Goal: Transaction & Acquisition: Purchase product/service

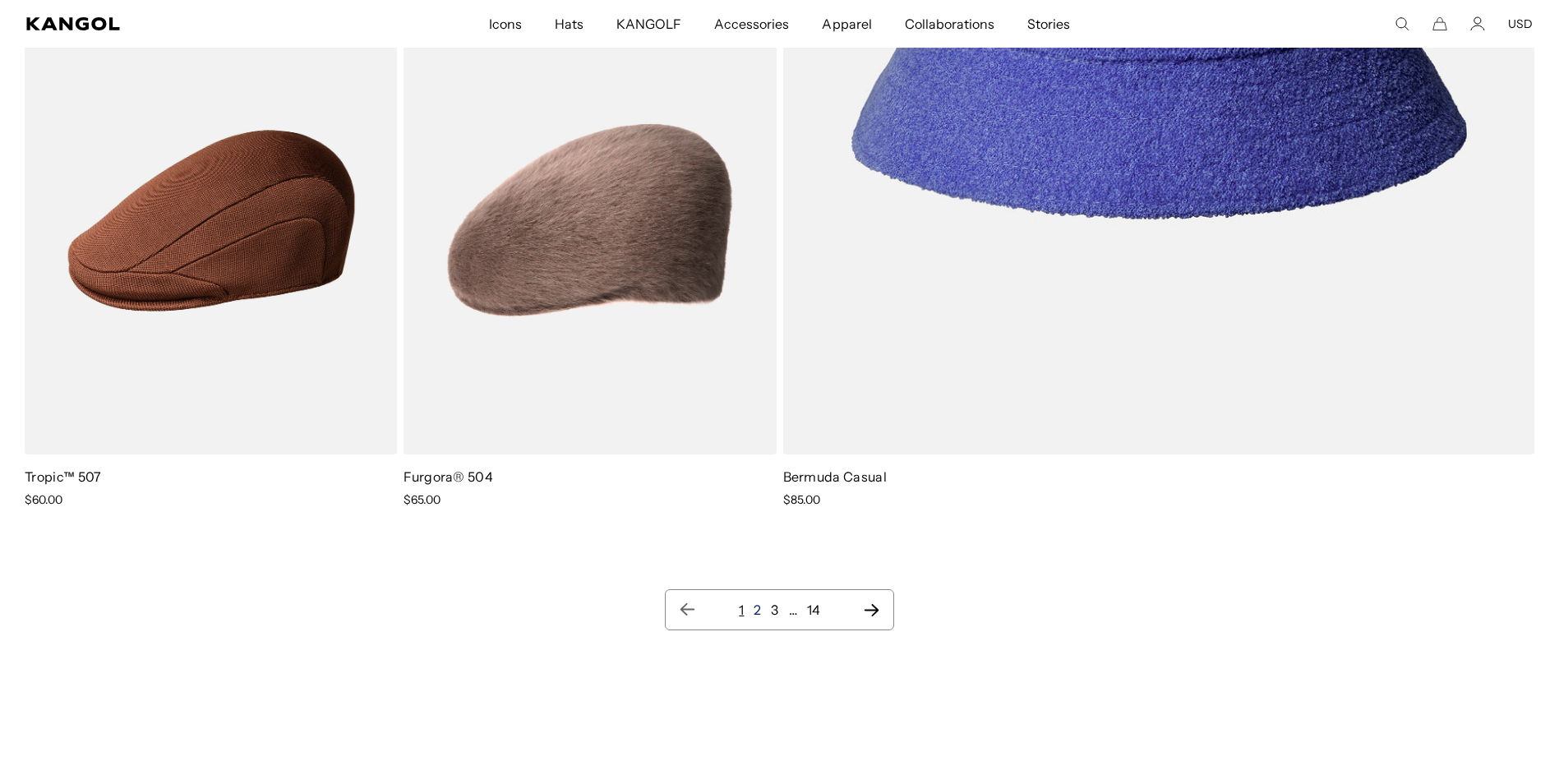
click at [759, 607] on link "2" at bounding box center [757, 609] width 8 height 16
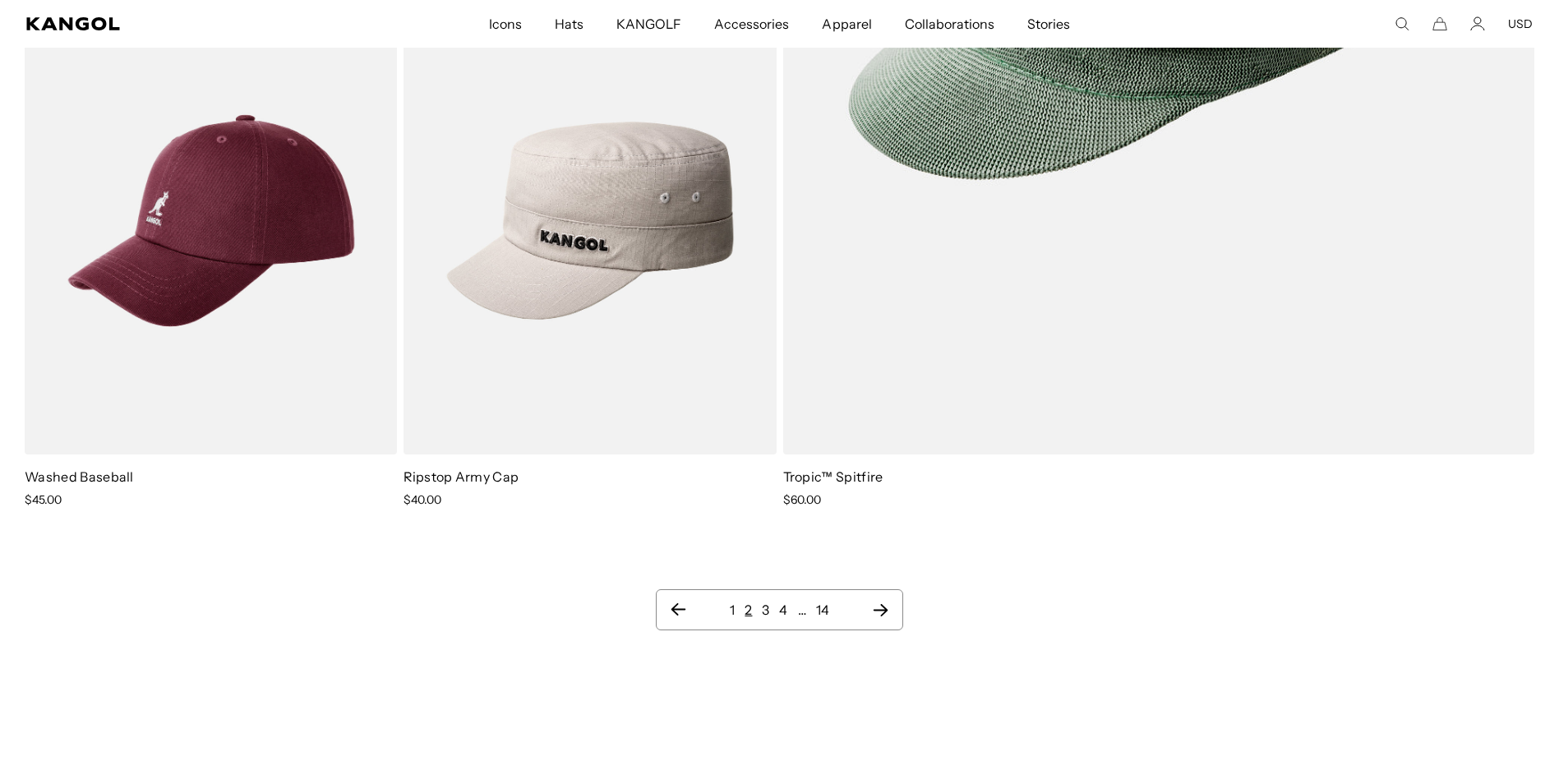
scroll to position [0, 339]
click at [763, 611] on link "3" at bounding box center [765, 609] width 8 height 16
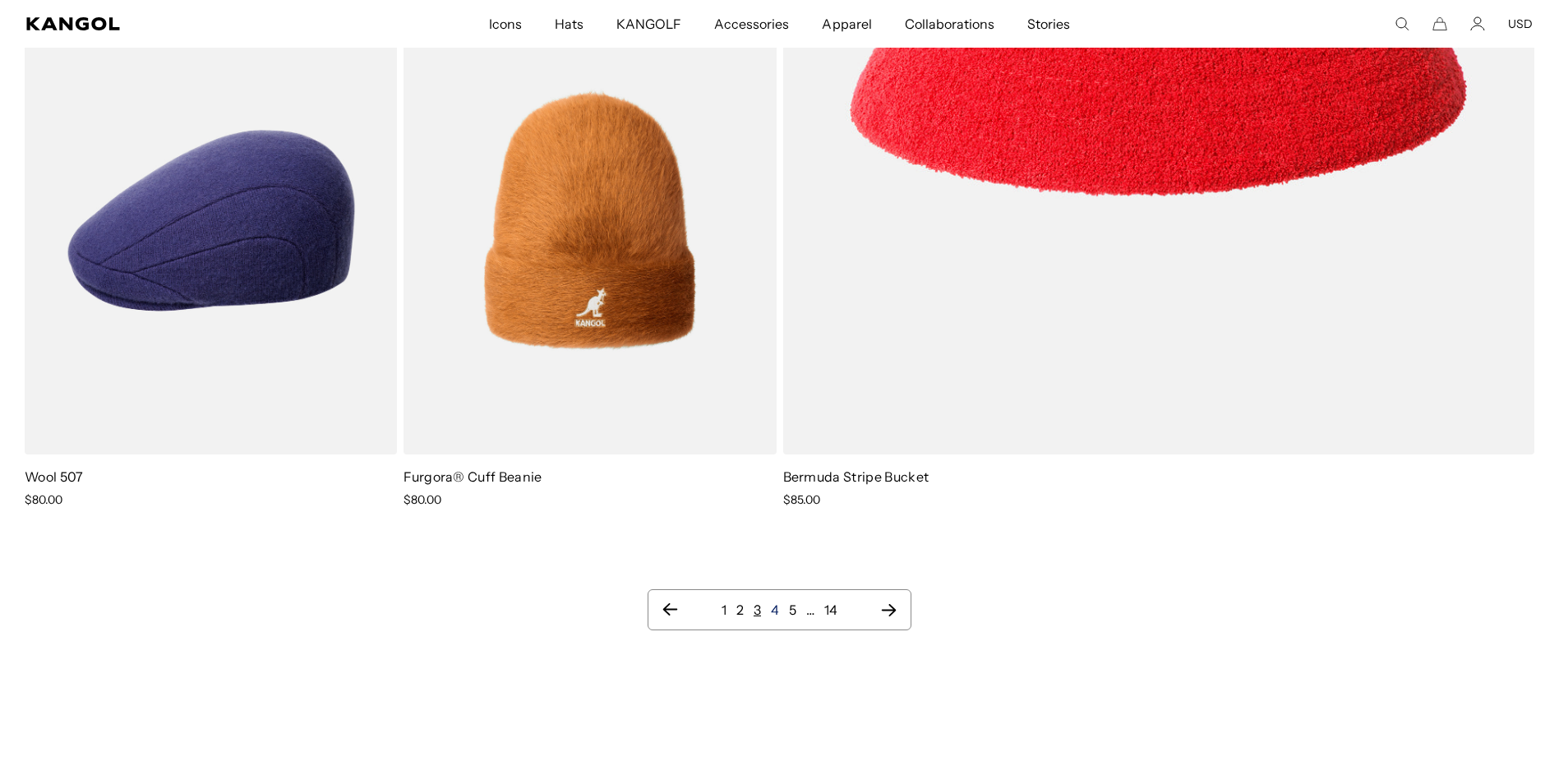
click at [774, 612] on link "4" at bounding box center [775, 609] width 9 height 16
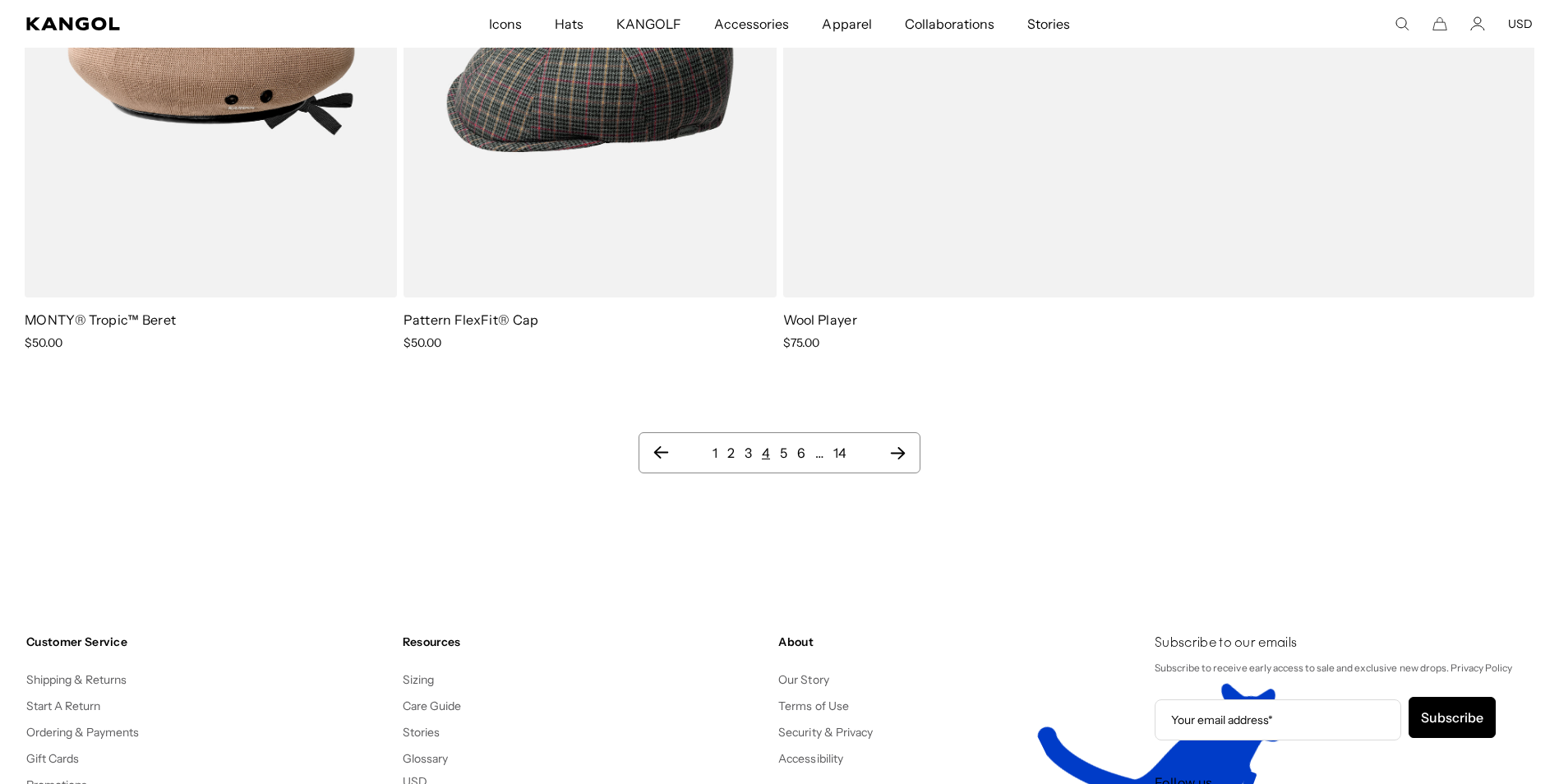
scroll to position [0, 339]
click at [780, 453] on link "5" at bounding box center [783, 452] width 8 height 16
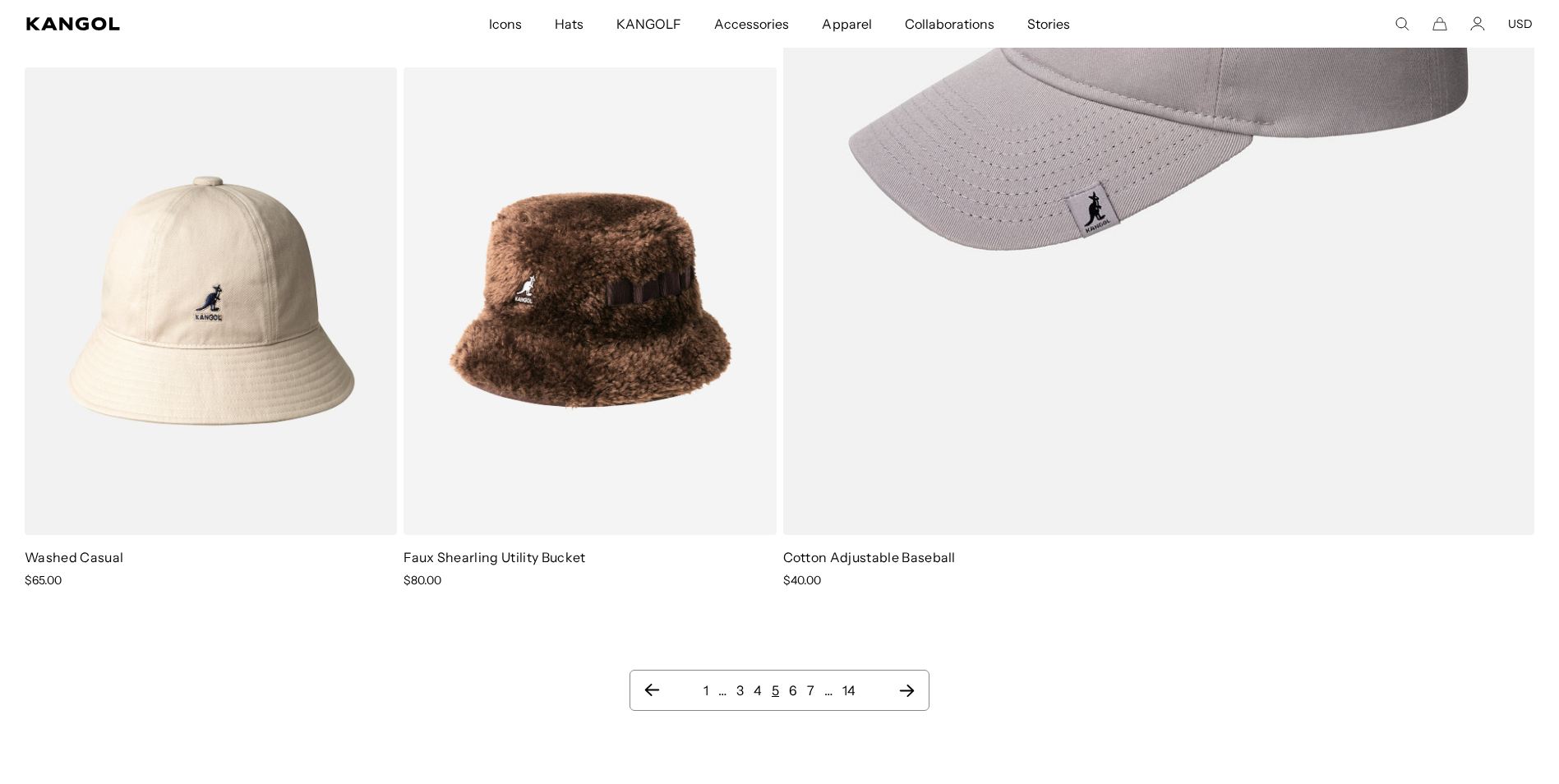
scroll to position [3122, 0]
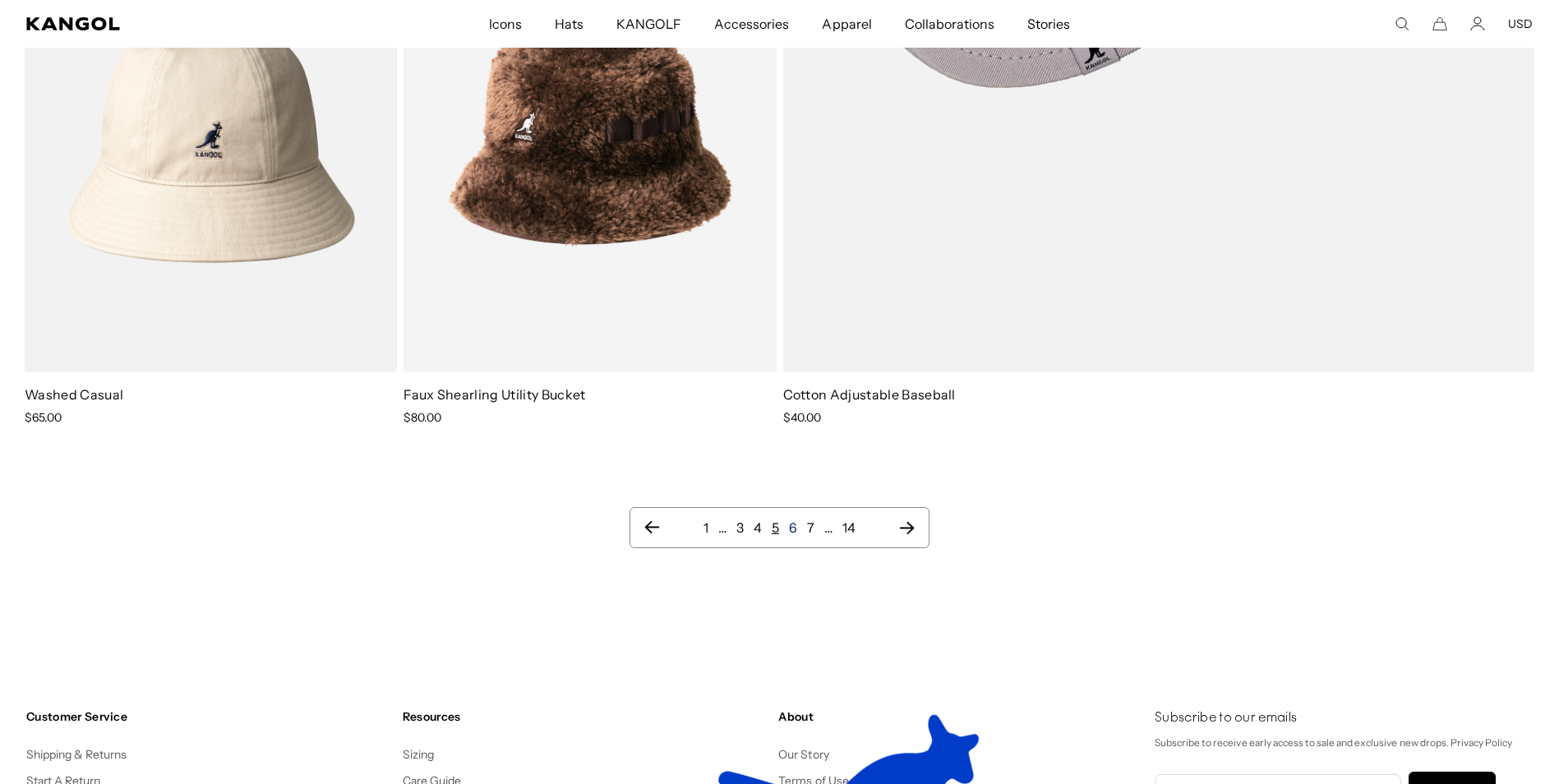
click at [794, 533] on link "6" at bounding box center [793, 526] width 9 height 16
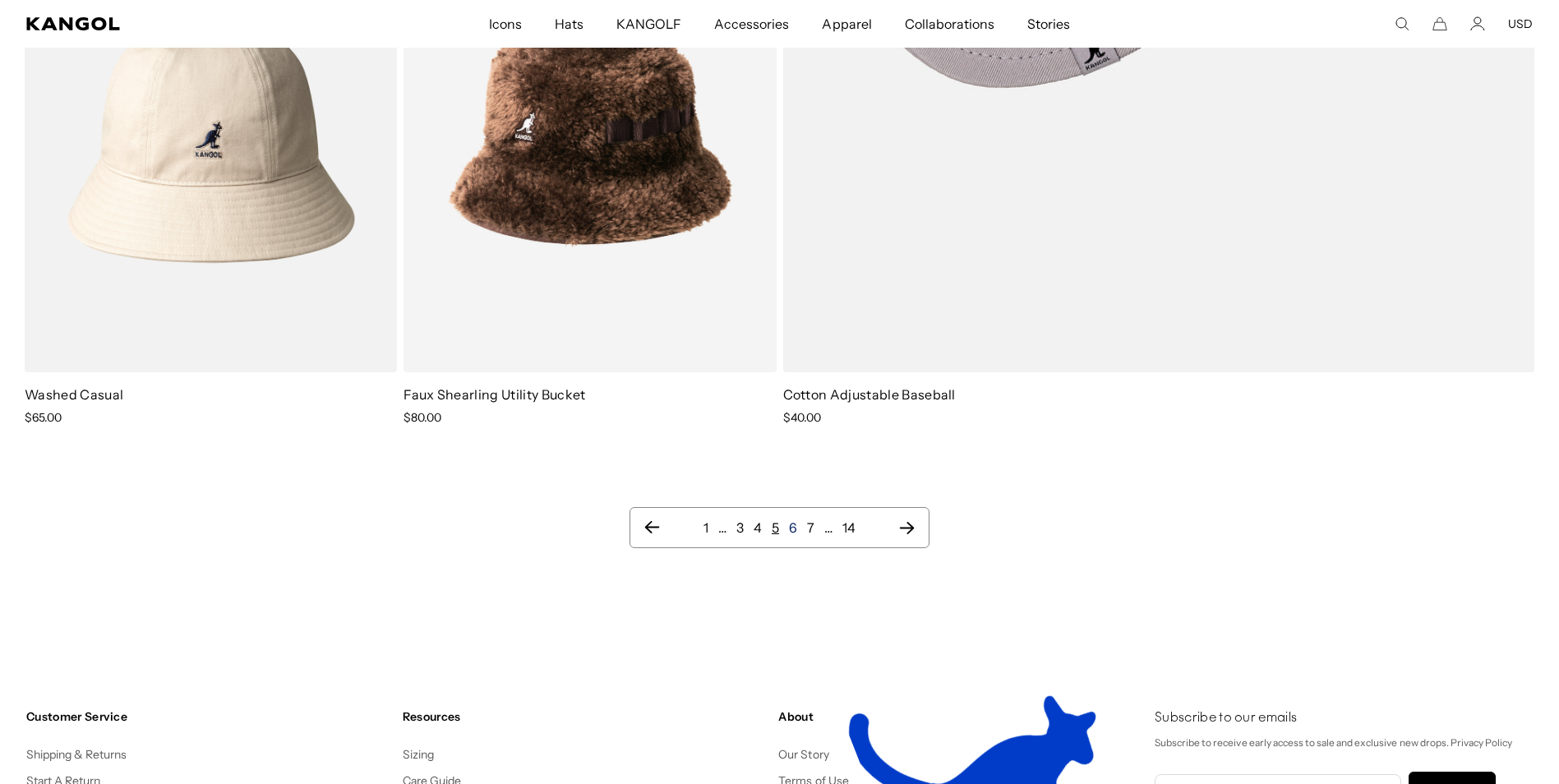
scroll to position [0, 339]
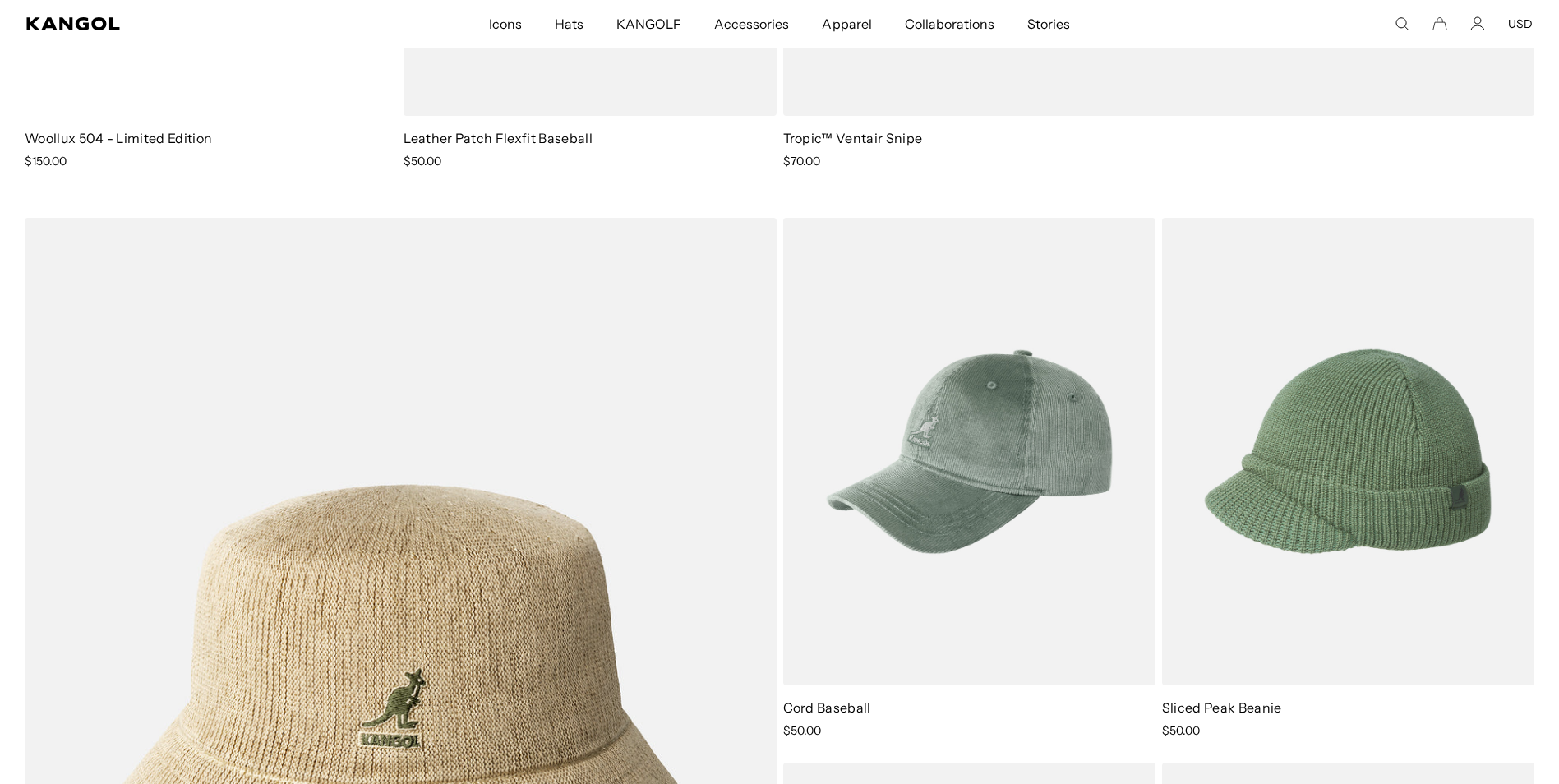
scroll to position [0, 339]
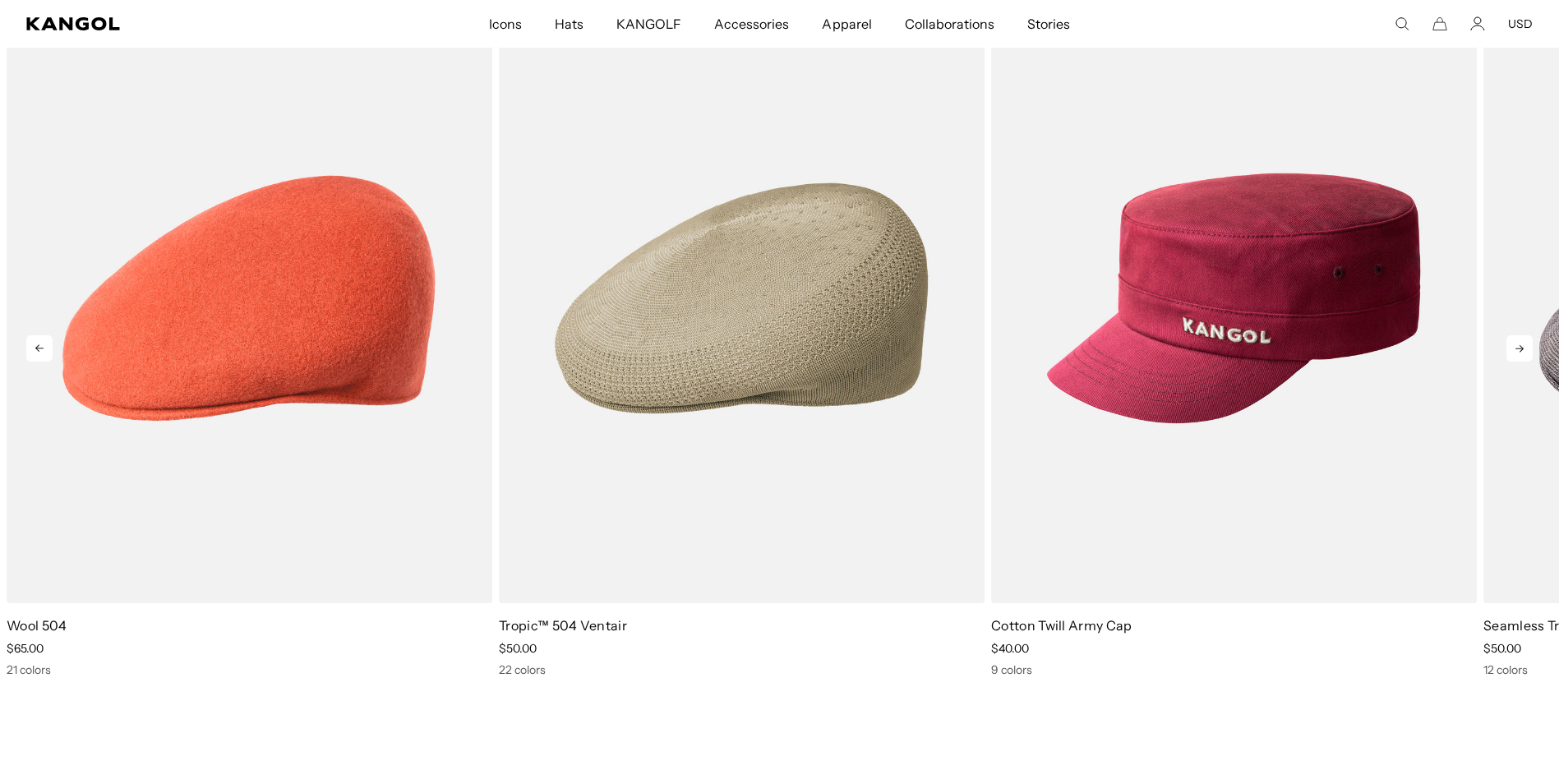
click at [1529, 347] on icon at bounding box center [1519, 347] width 26 height 26
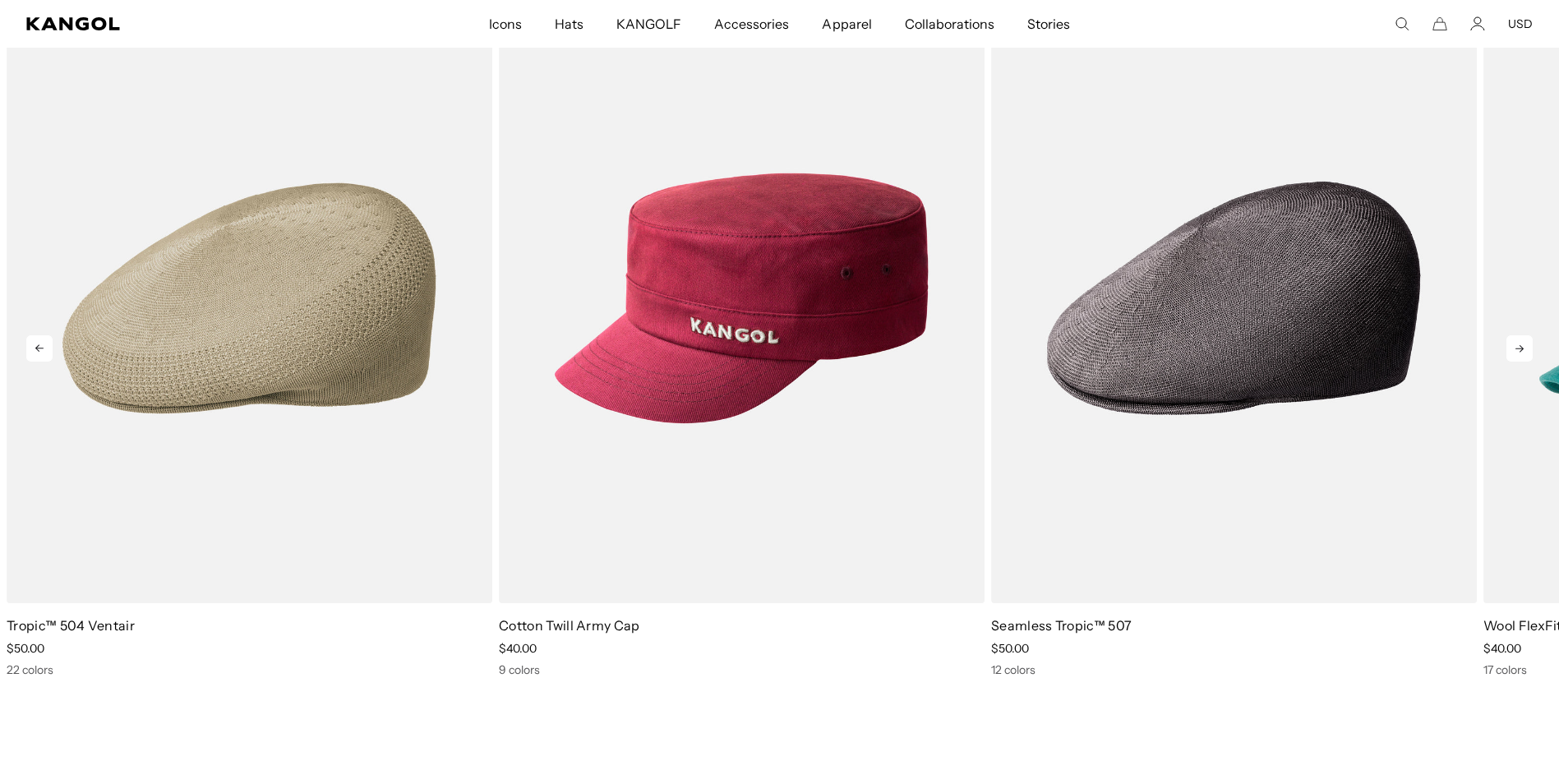
click at [1529, 347] on icon at bounding box center [1519, 347] width 26 height 26
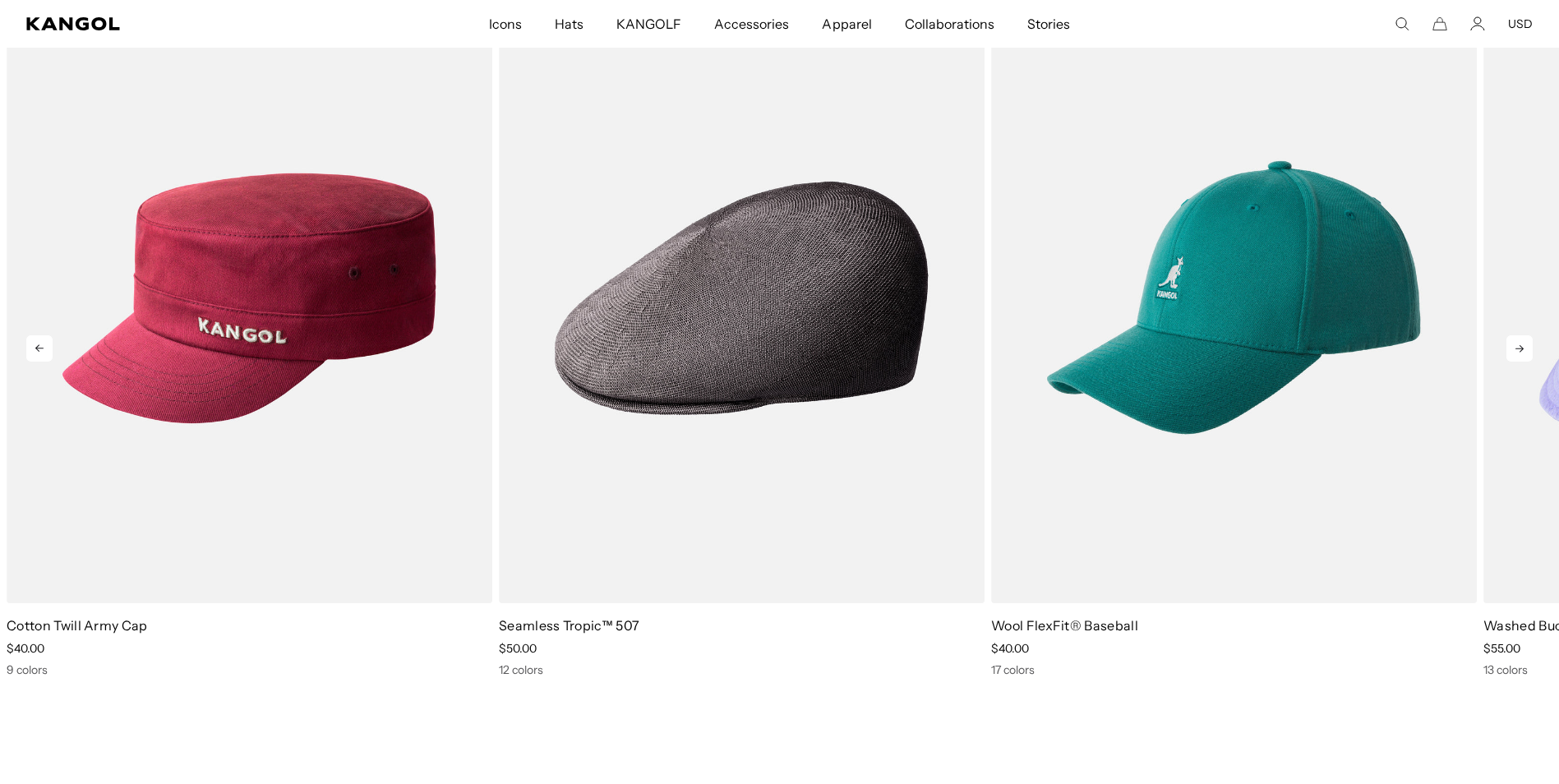
click at [1529, 347] on icon at bounding box center [1519, 347] width 26 height 26
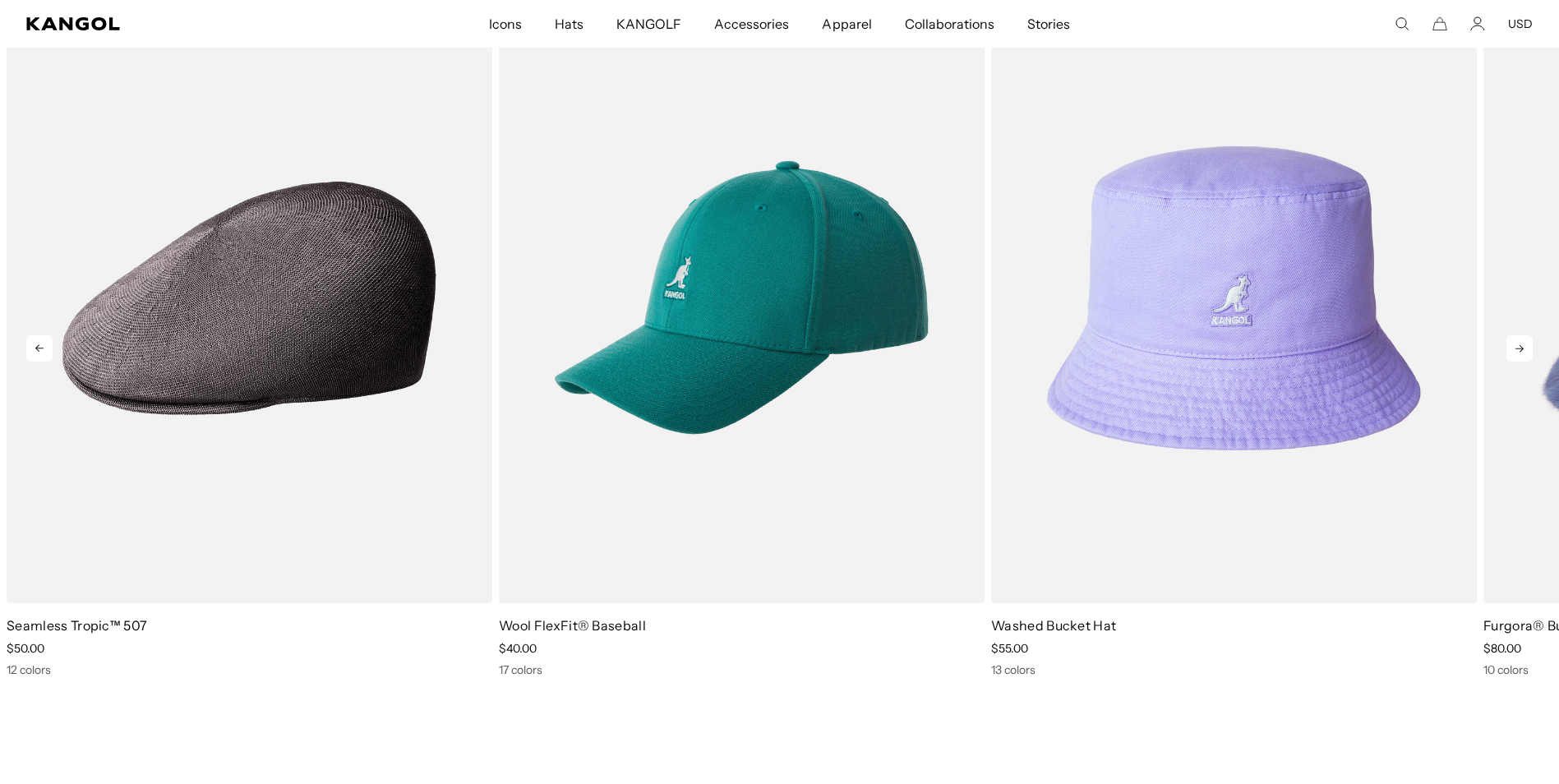
click at [1529, 347] on icon at bounding box center [1519, 347] width 26 height 26
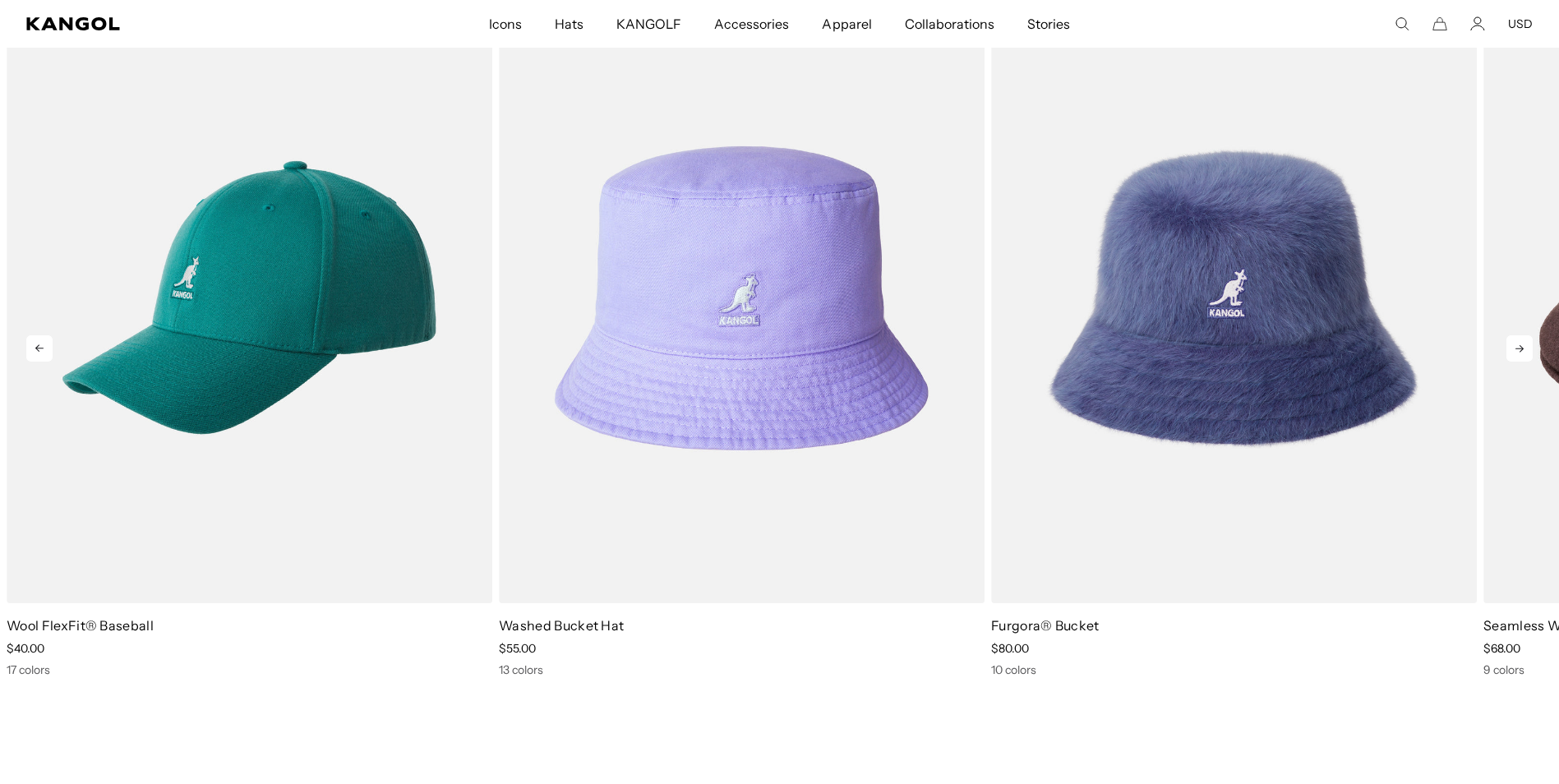
click at [1529, 347] on icon at bounding box center [1519, 347] width 26 height 26
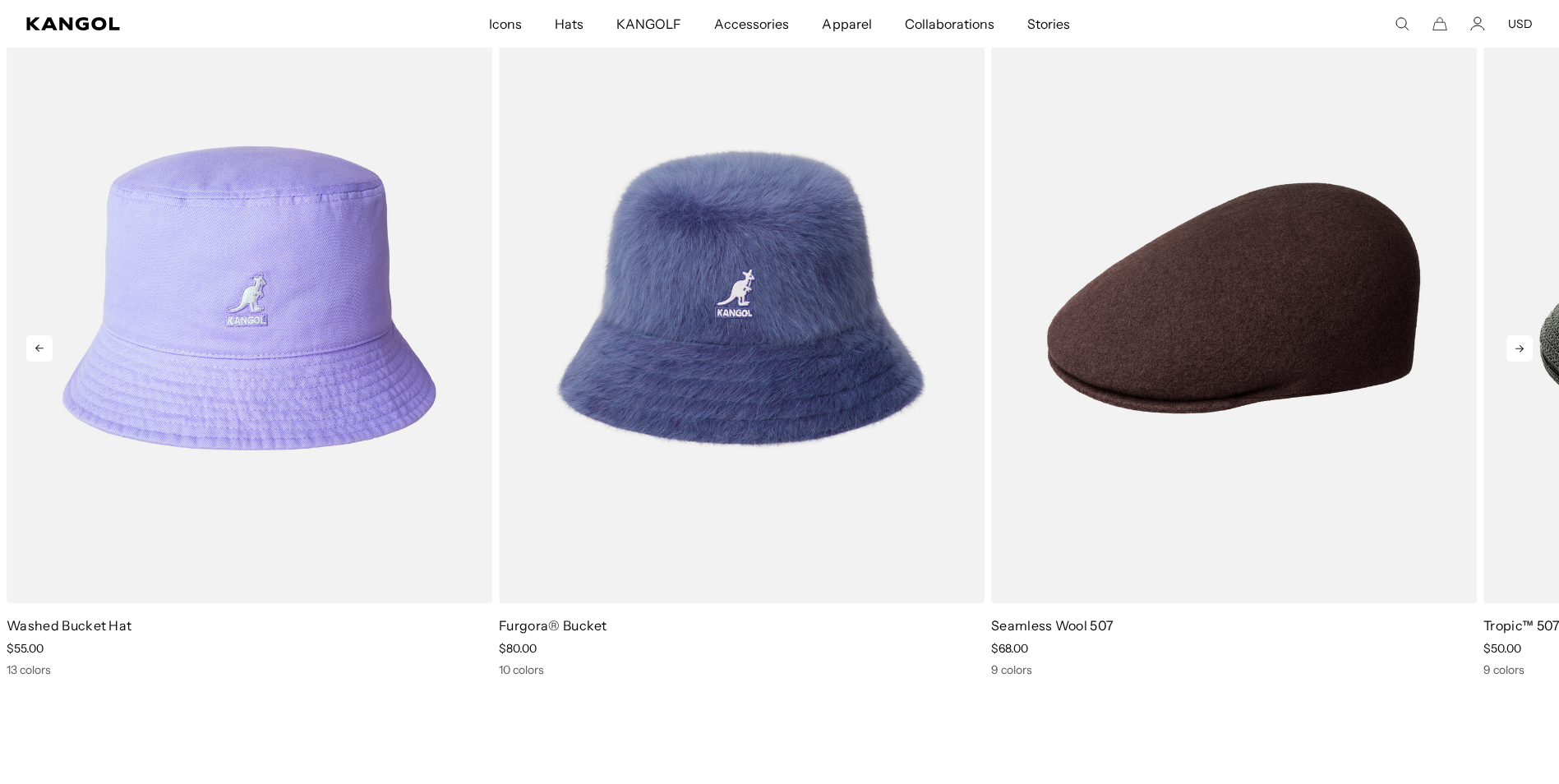
click at [1529, 347] on icon at bounding box center [1519, 347] width 26 height 26
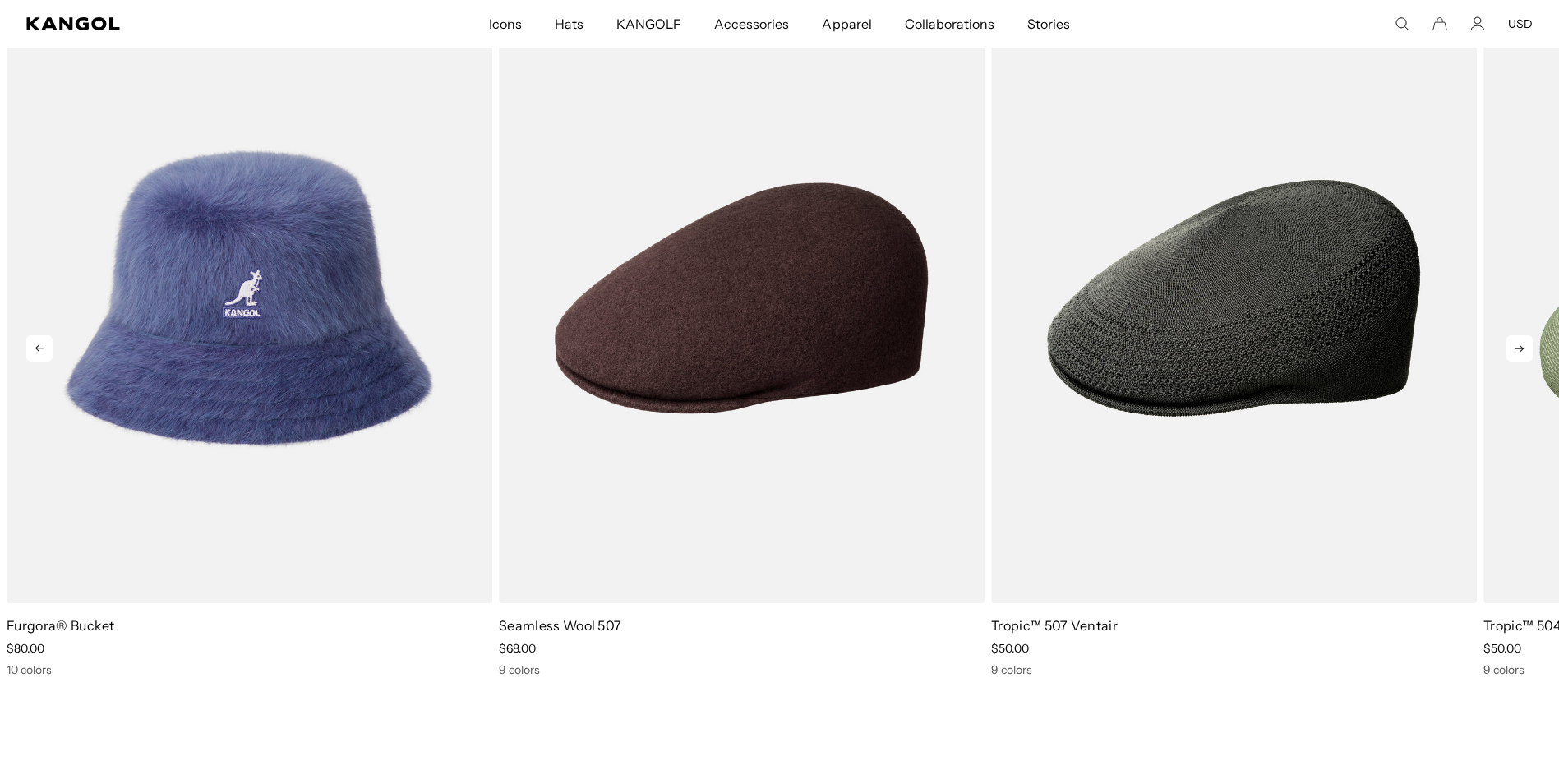
click at [1529, 347] on icon at bounding box center [1519, 347] width 26 height 26
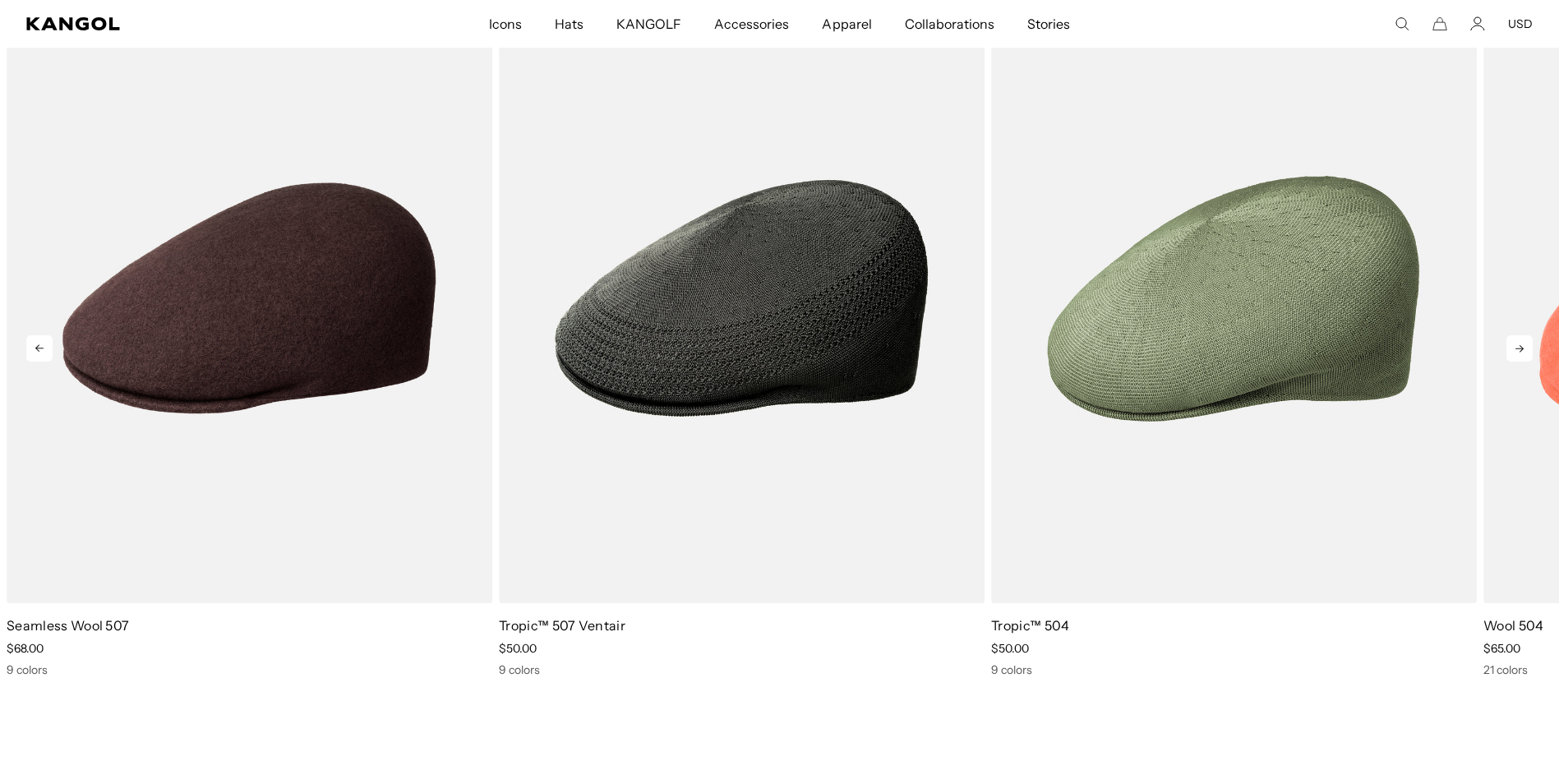
click at [1529, 347] on icon at bounding box center [1519, 347] width 26 height 26
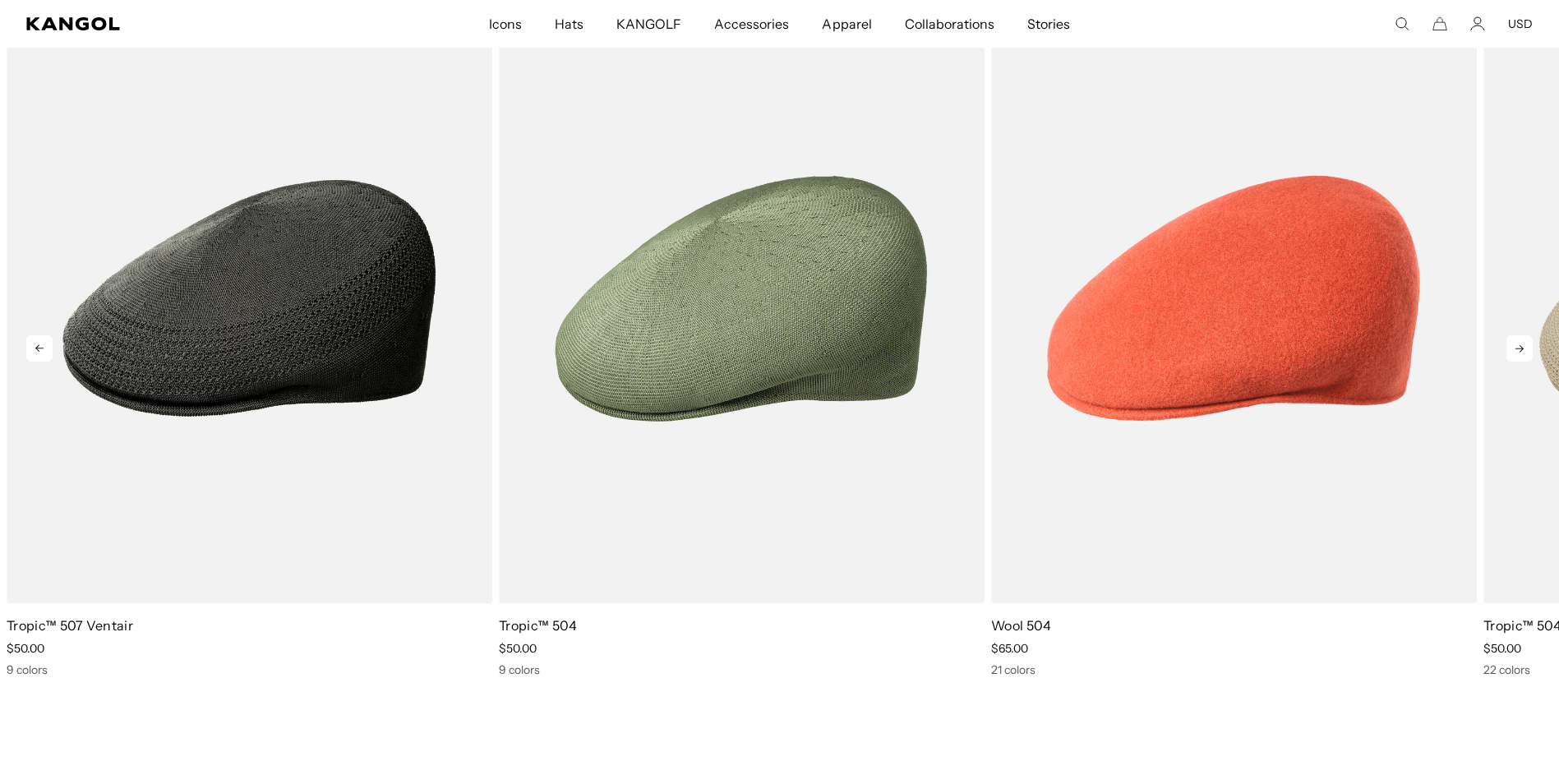
scroll to position [0, 0]
click at [1529, 347] on icon at bounding box center [1519, 347] width 26 height 26
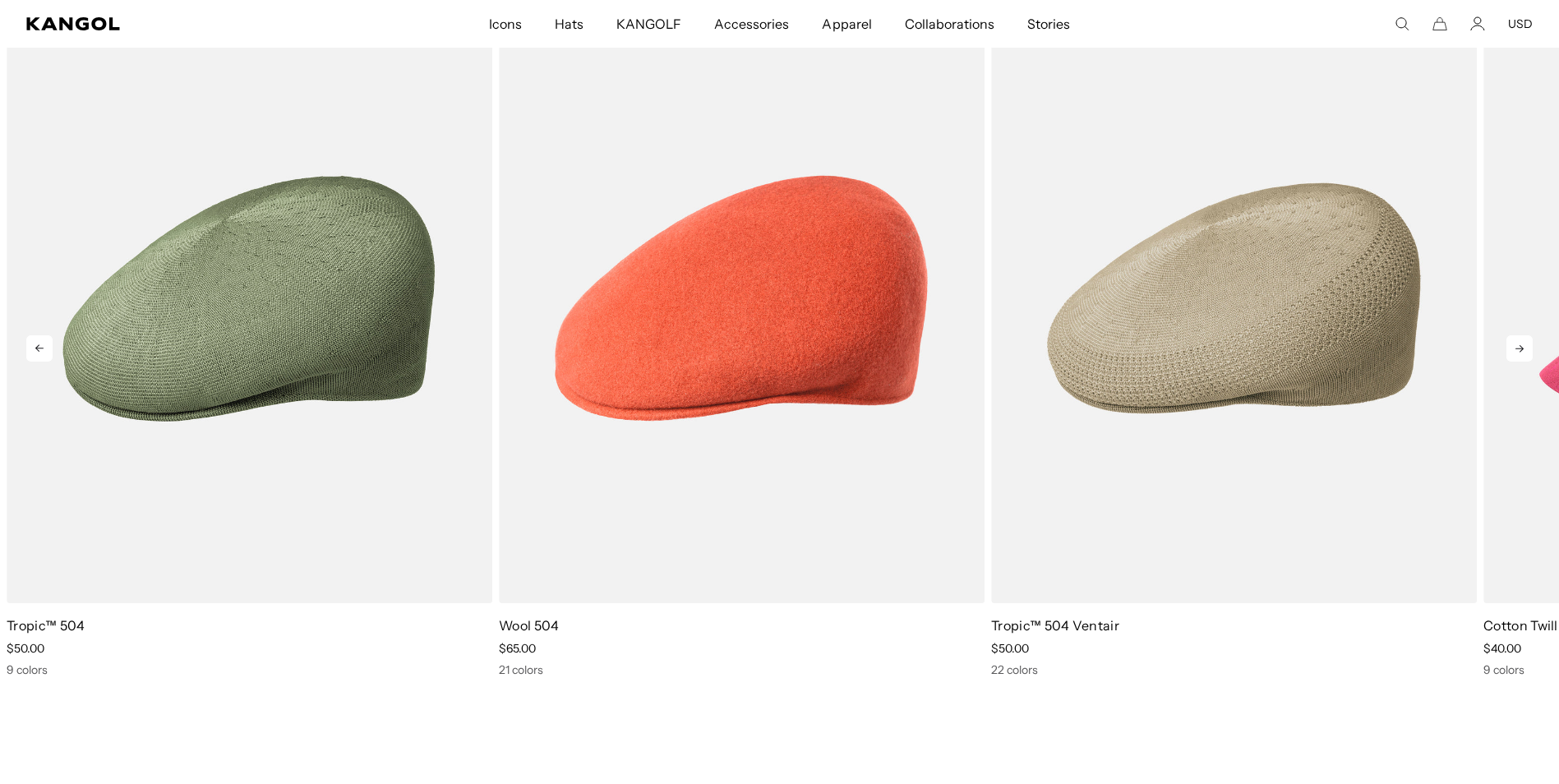
click at [1529, 347] on icon at bounding box center [1519, 347] width 26 height 26
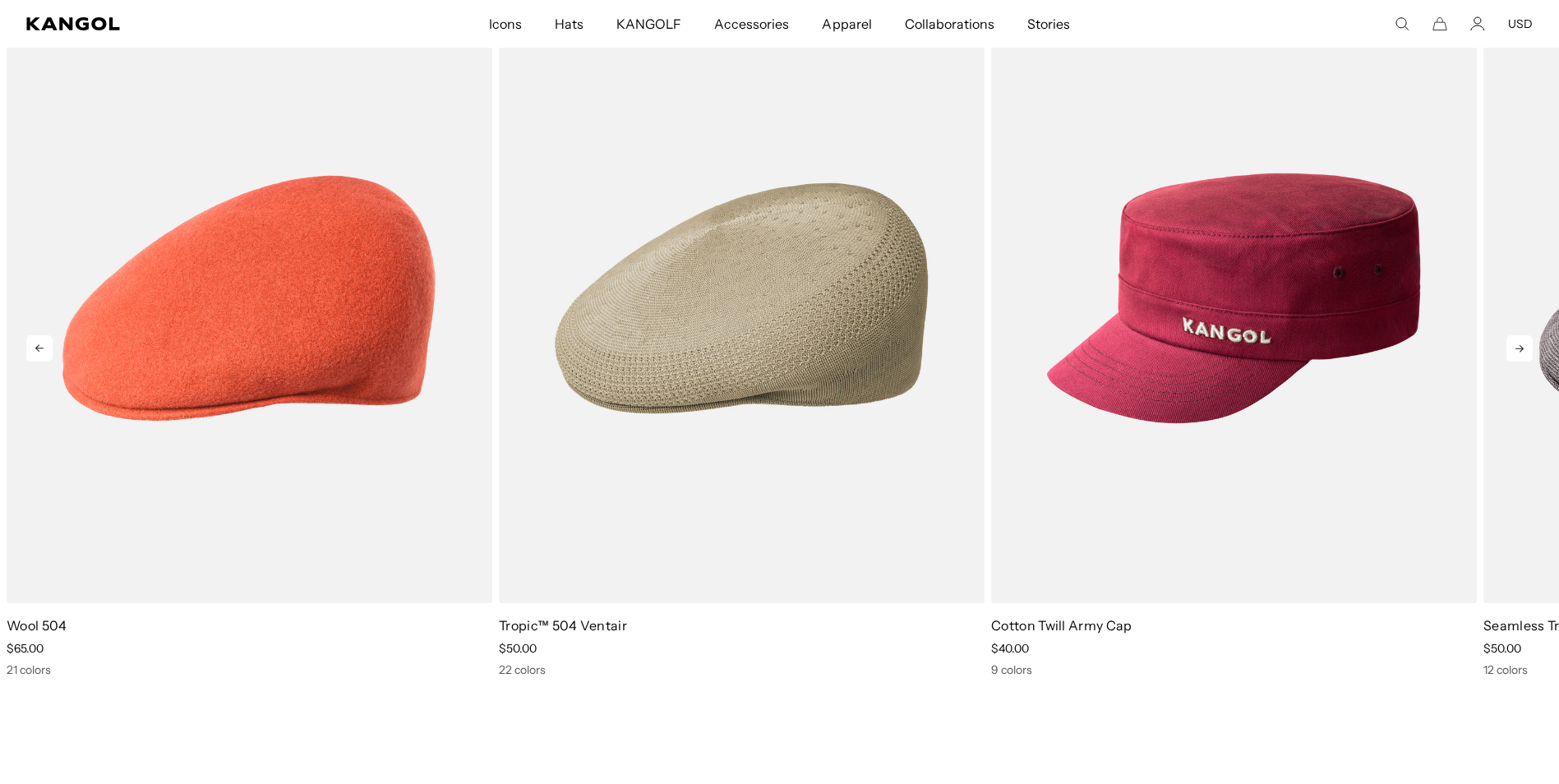
scroll to position [0, 339]
click at [1529, 347] on icon at bounding box center [1519, 347] width 26 height 26
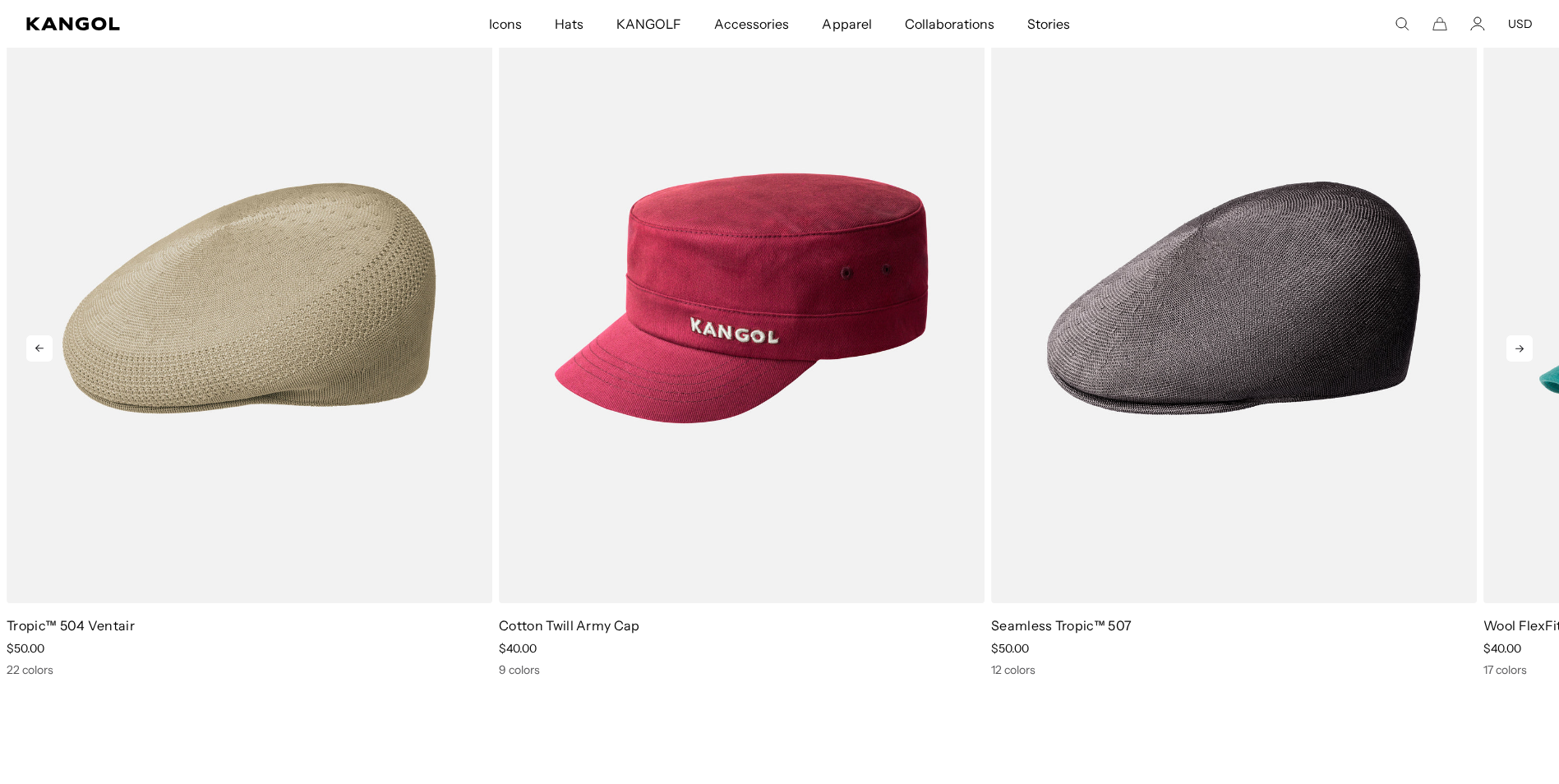
click at [1529, 347] on icon at bounding box center [1519, 347] width 26 height 26
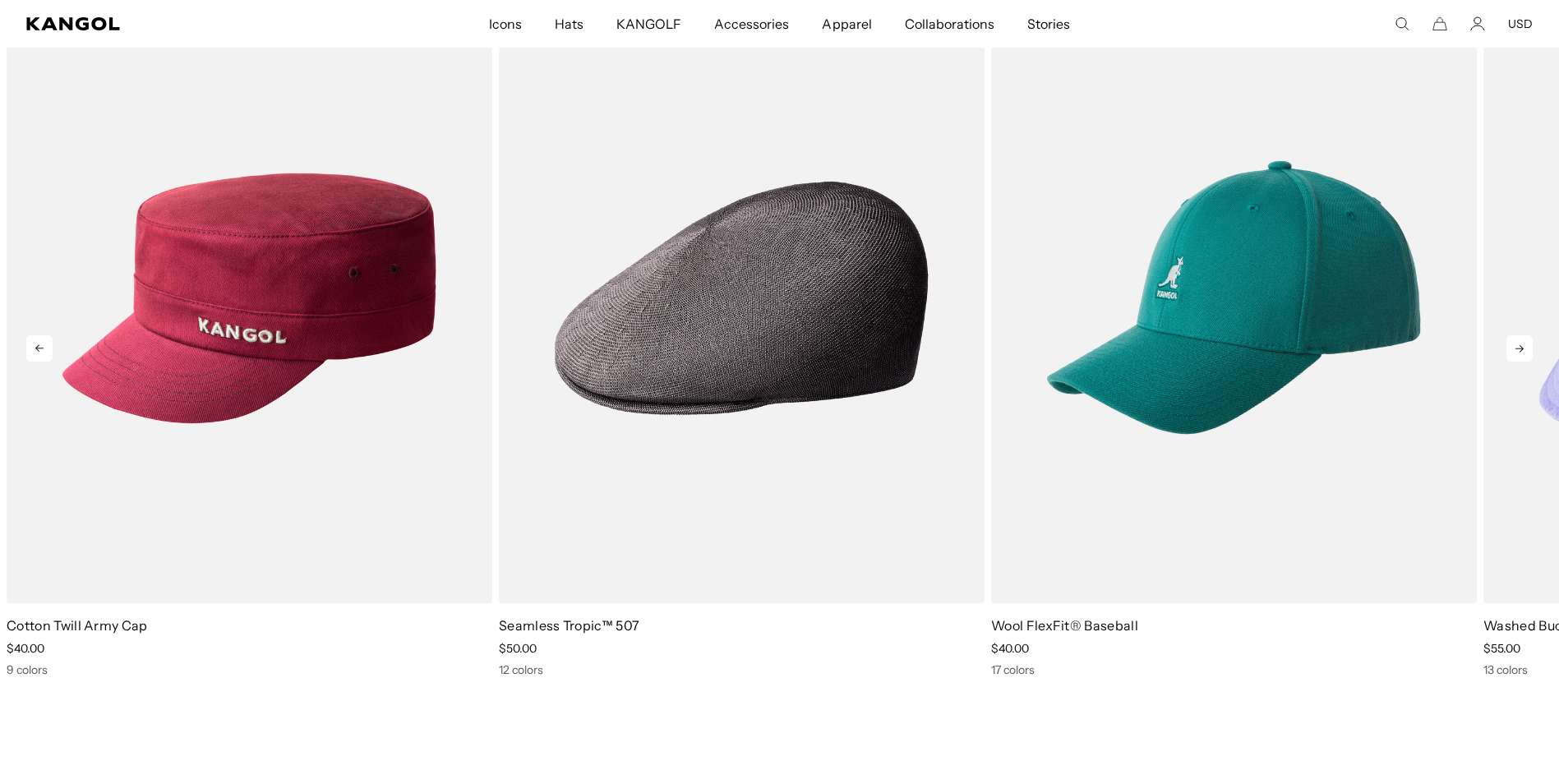
click at [1529, 347] on icon at bounding box center [1519, 347] width 26 height 26
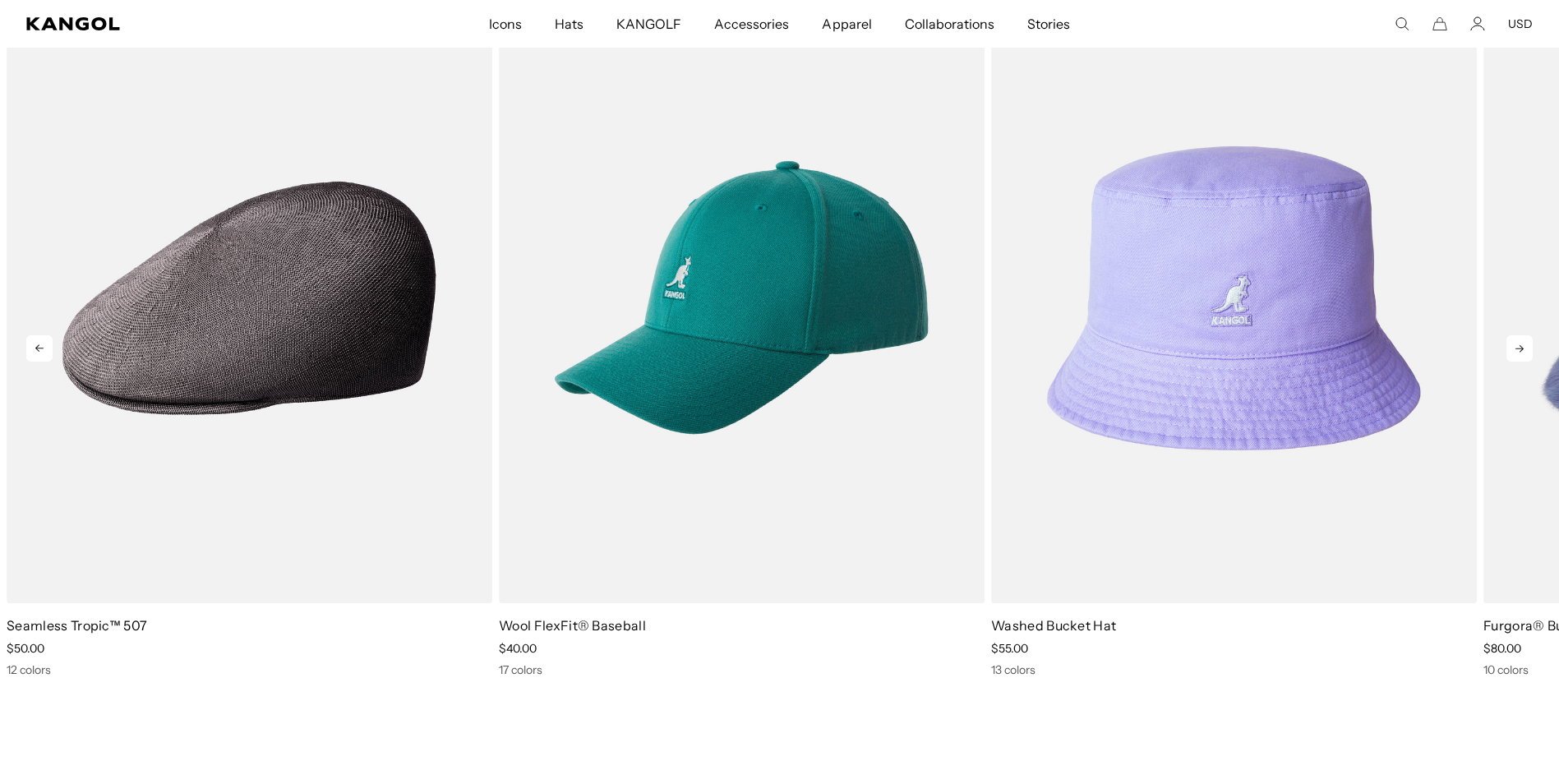
click at [1529, 347] on icon at bounding box center [1519, 347] width 26 height 26
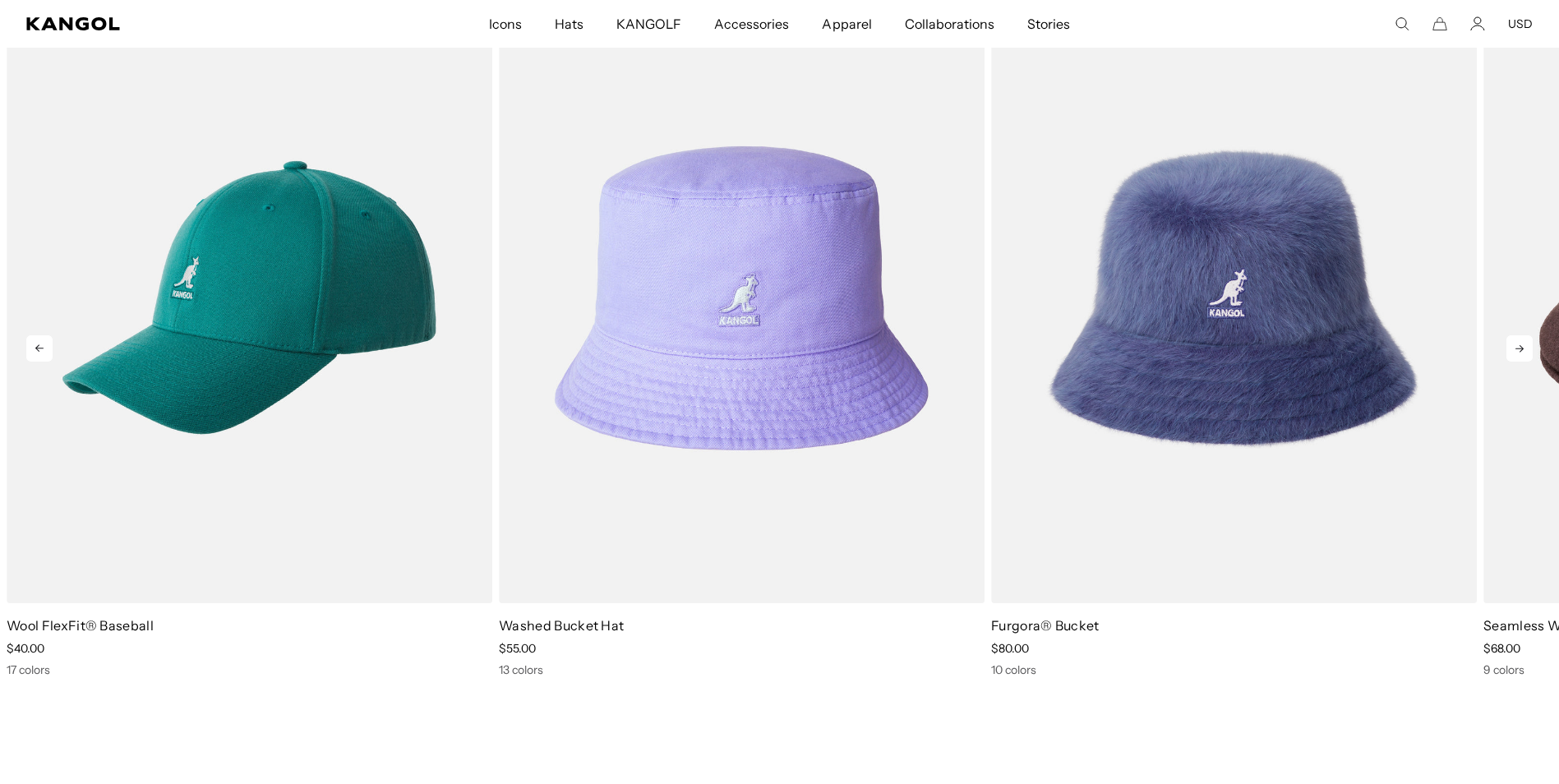
click at [1529, 347] on icon at bounding box center [1519, 347] width 26 height 26
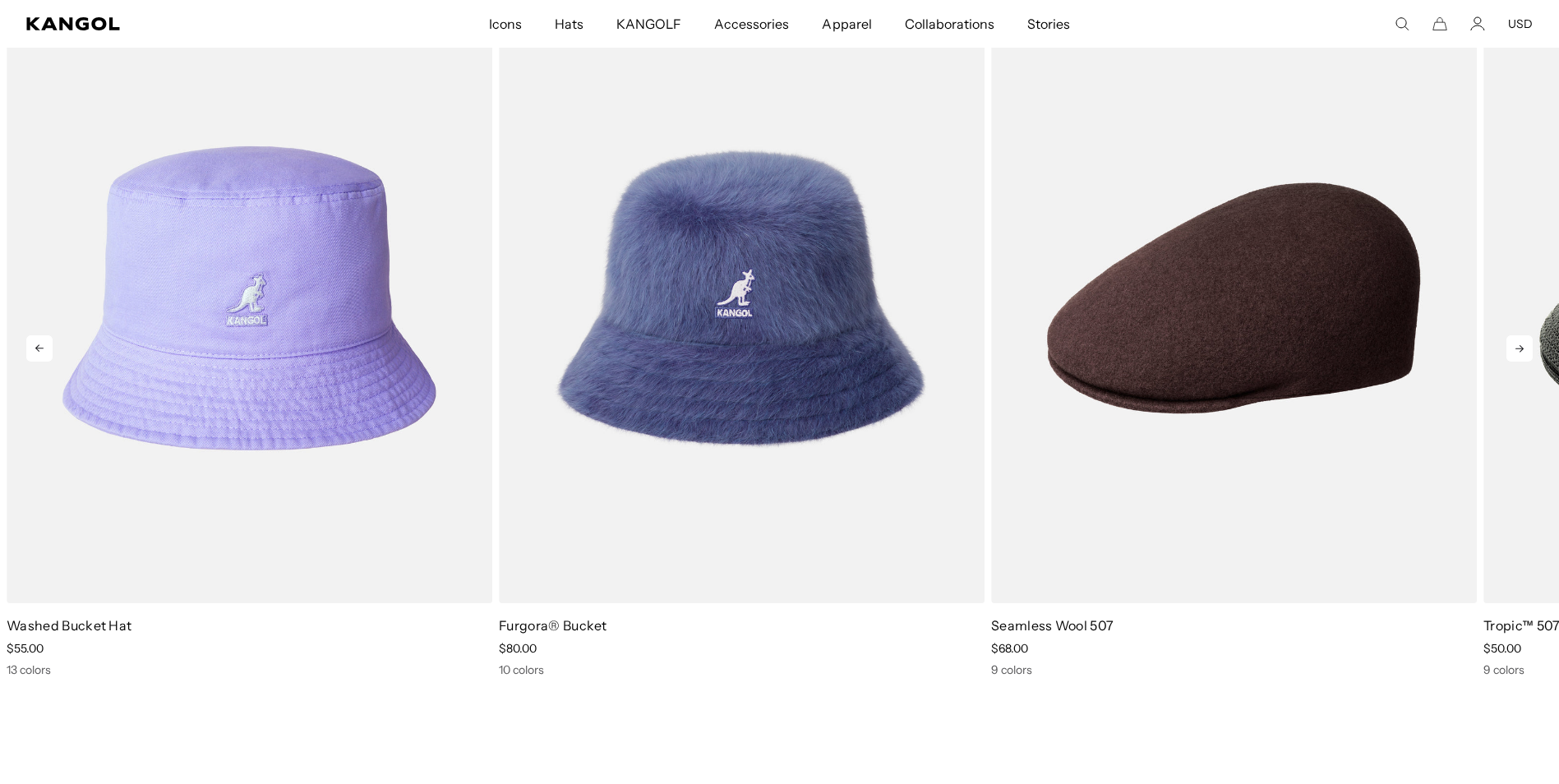
click at [1529, 347] on icon at bounding box center [1519, 347] width 26 height 26
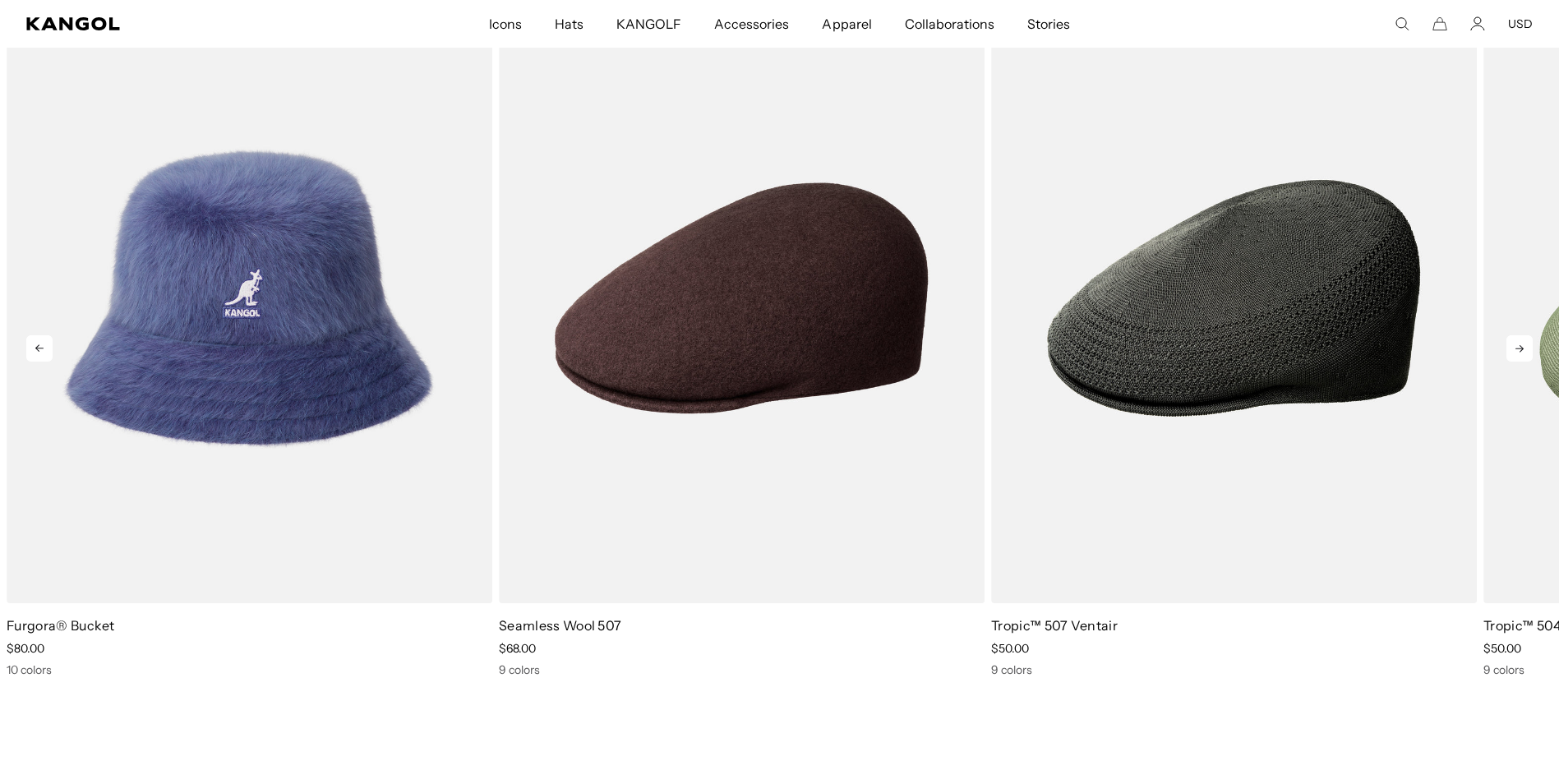
click at [1529, 347] on icon at bounding box center [1519, 347] width 26 height 26
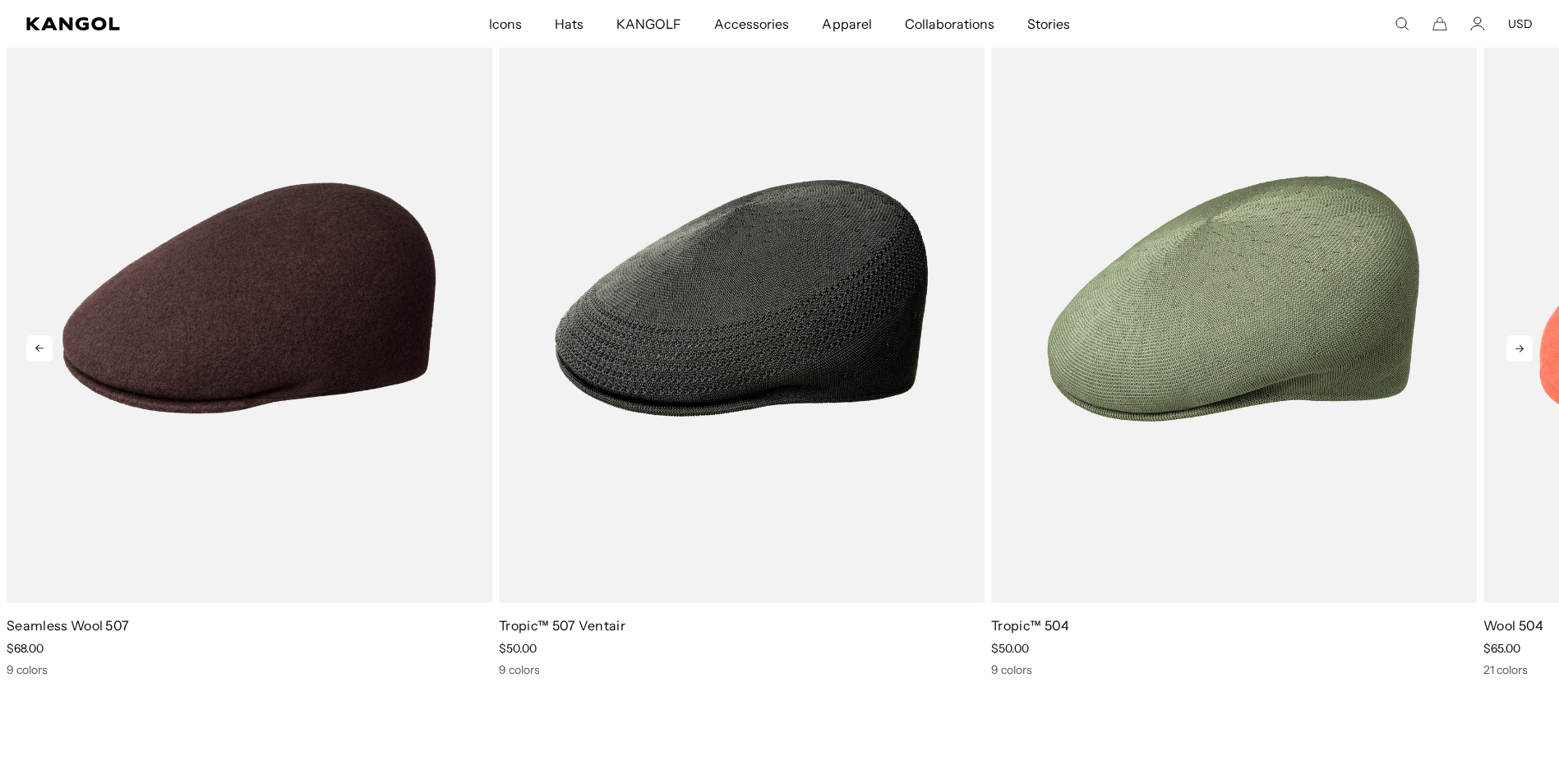
click at [1529, 347] on icon at bounding box center [1519, 347] width 26 height 26
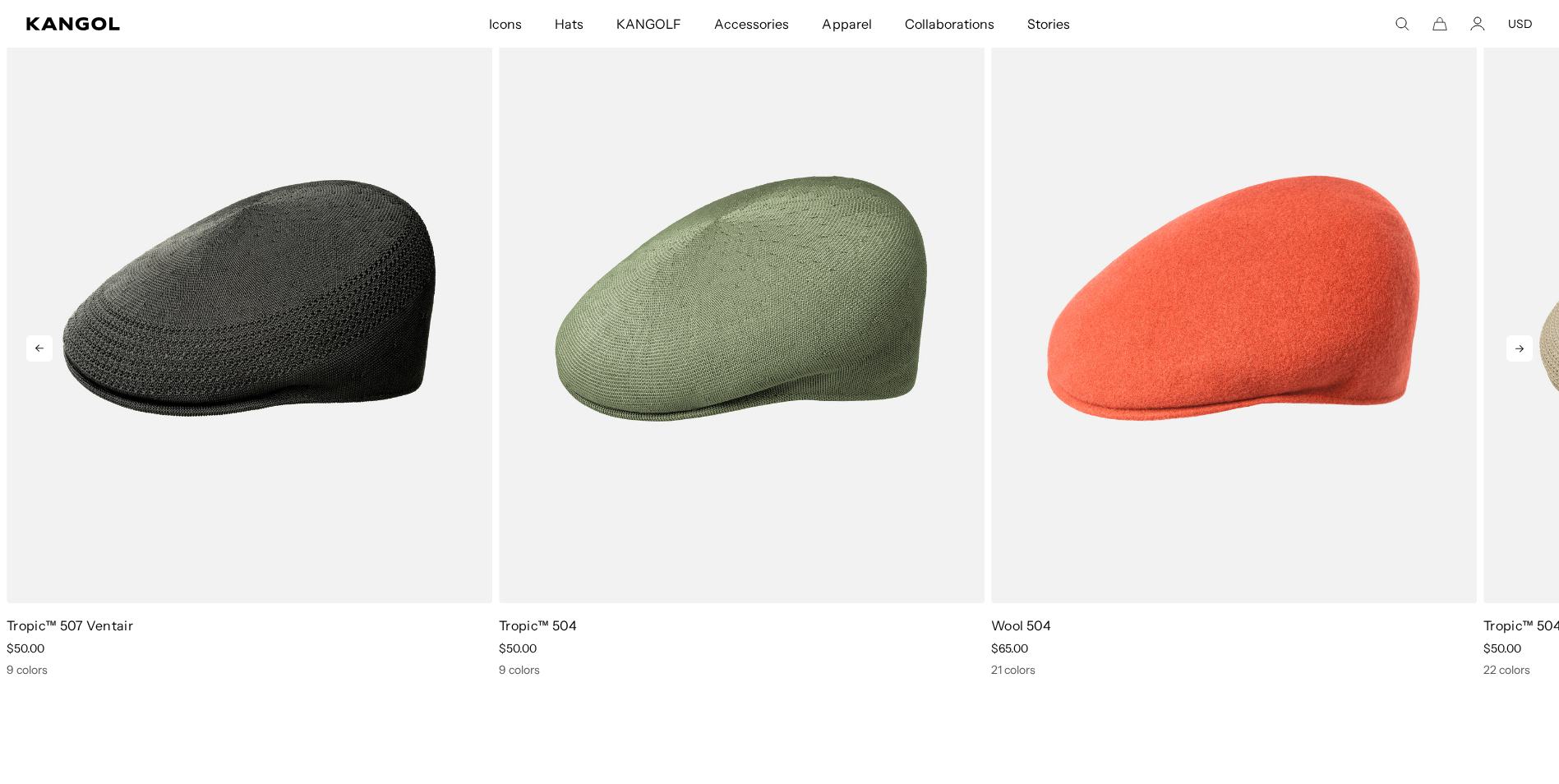
click at [1529, 347] on icon at bounding box center [1519, 347] width 26 height 26
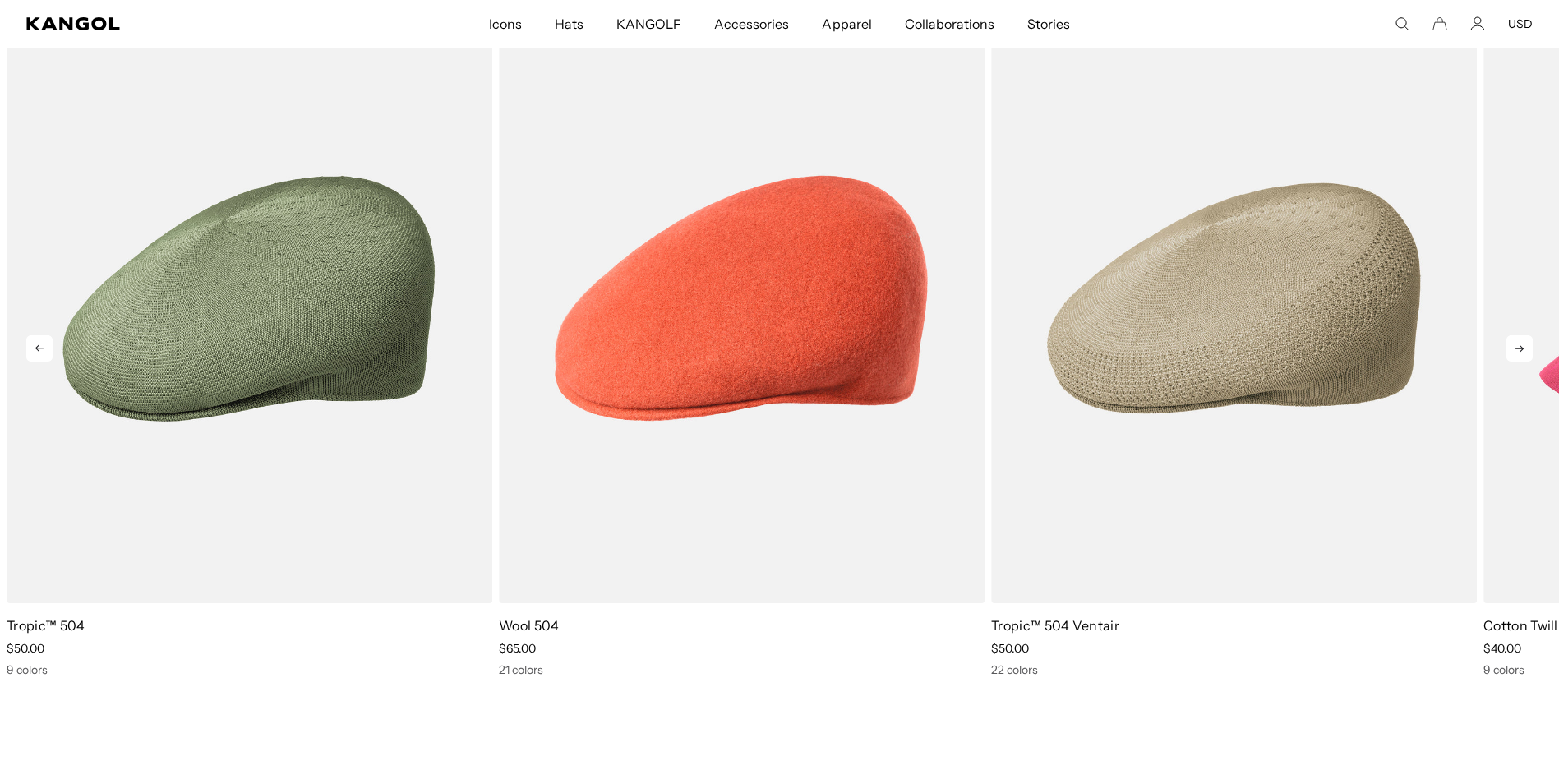
scroll to position [0, 0]
click at [1529, 347] on icon at bounding box center [1519, 347] width 26 height 26
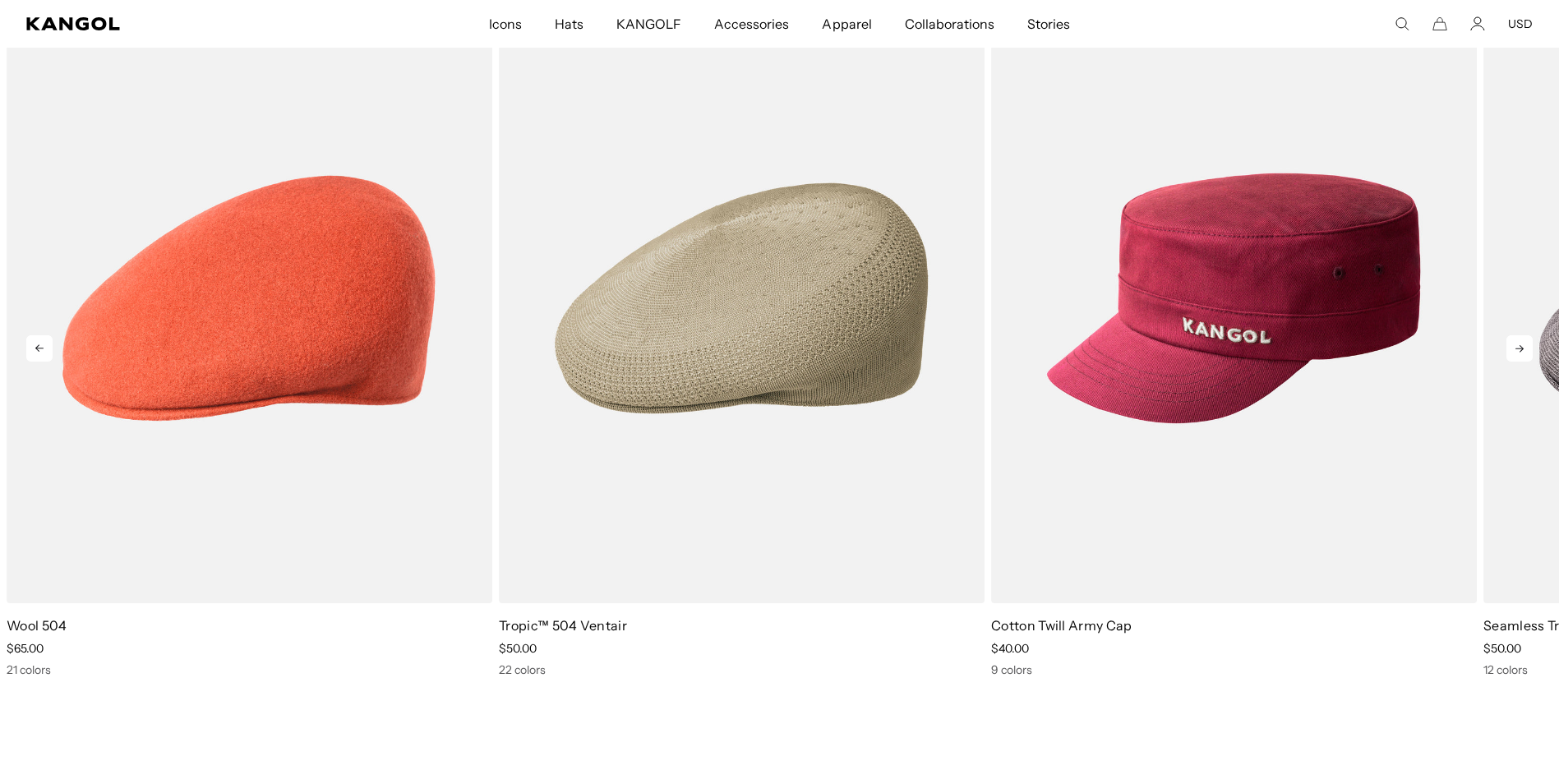
scroll to position [0, 339]
click at [1529, 347] on icon at bounding box center [1519, 347] width 26 height 26
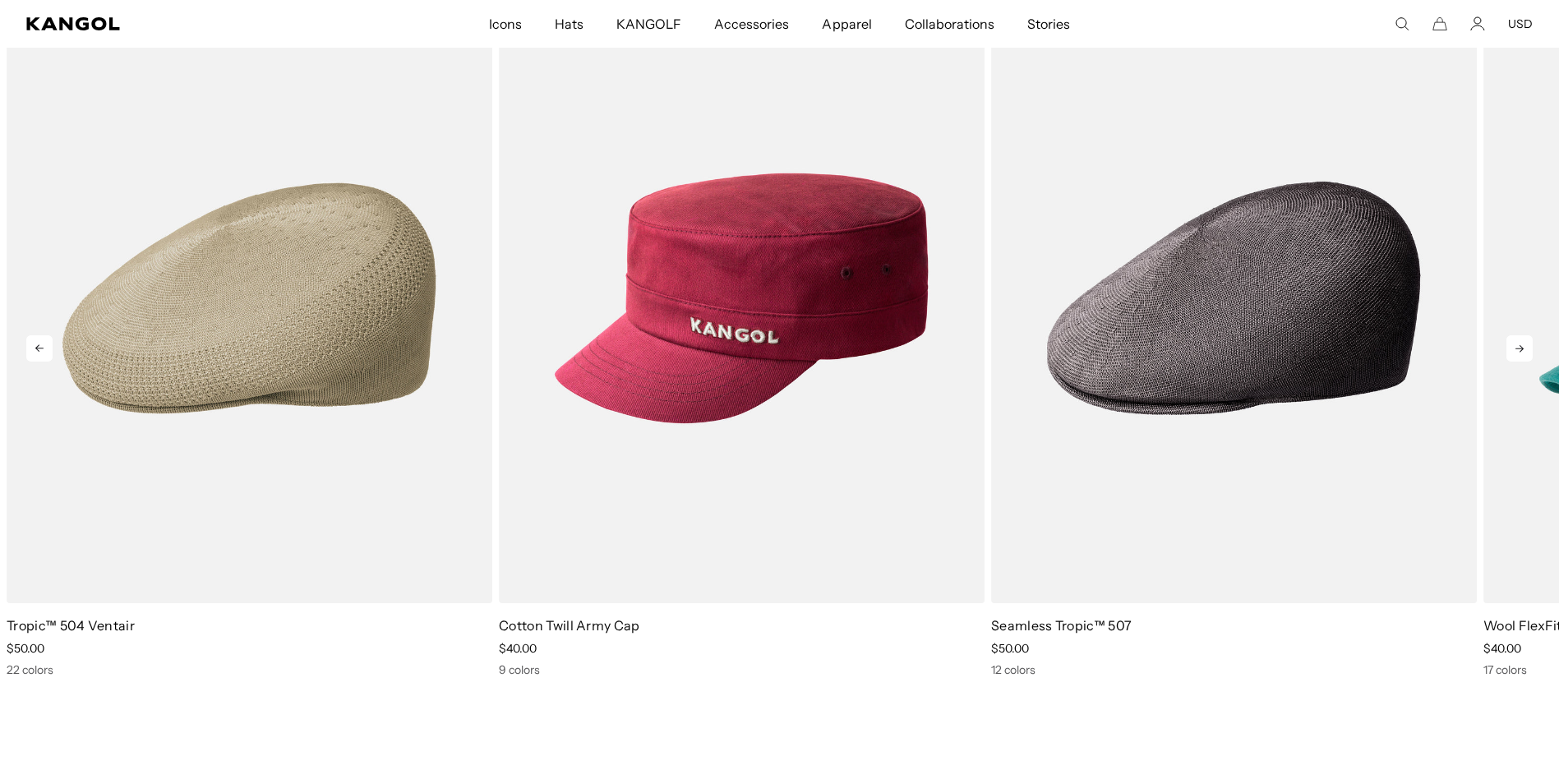
scroll to position [0, 0]
click at [1529, 347] on icon at bounding box center [1519, 347] width 26 height 26
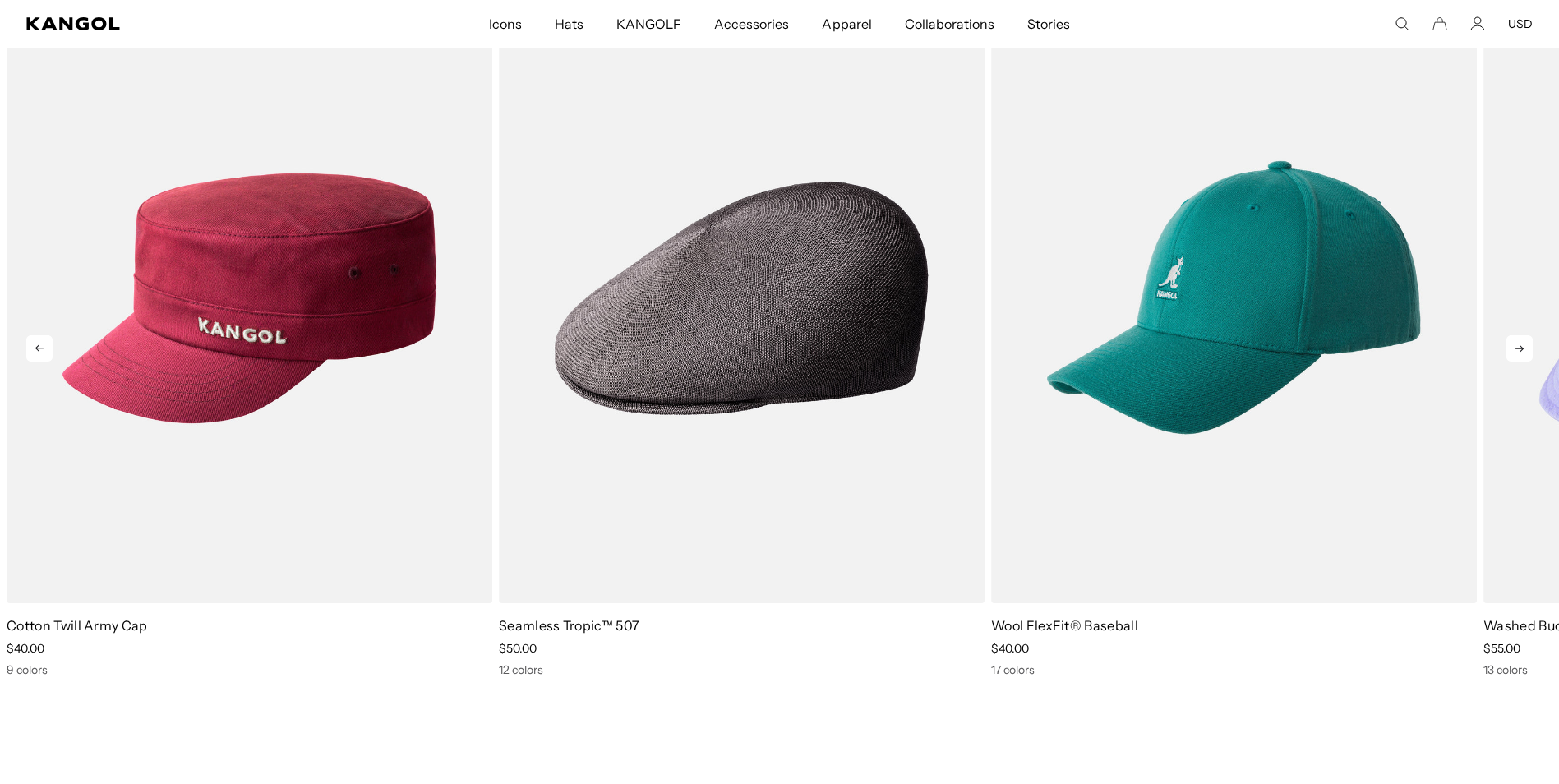
click at [1529, 347] on icon at bounding box center [1519, 347] width 26 height 26
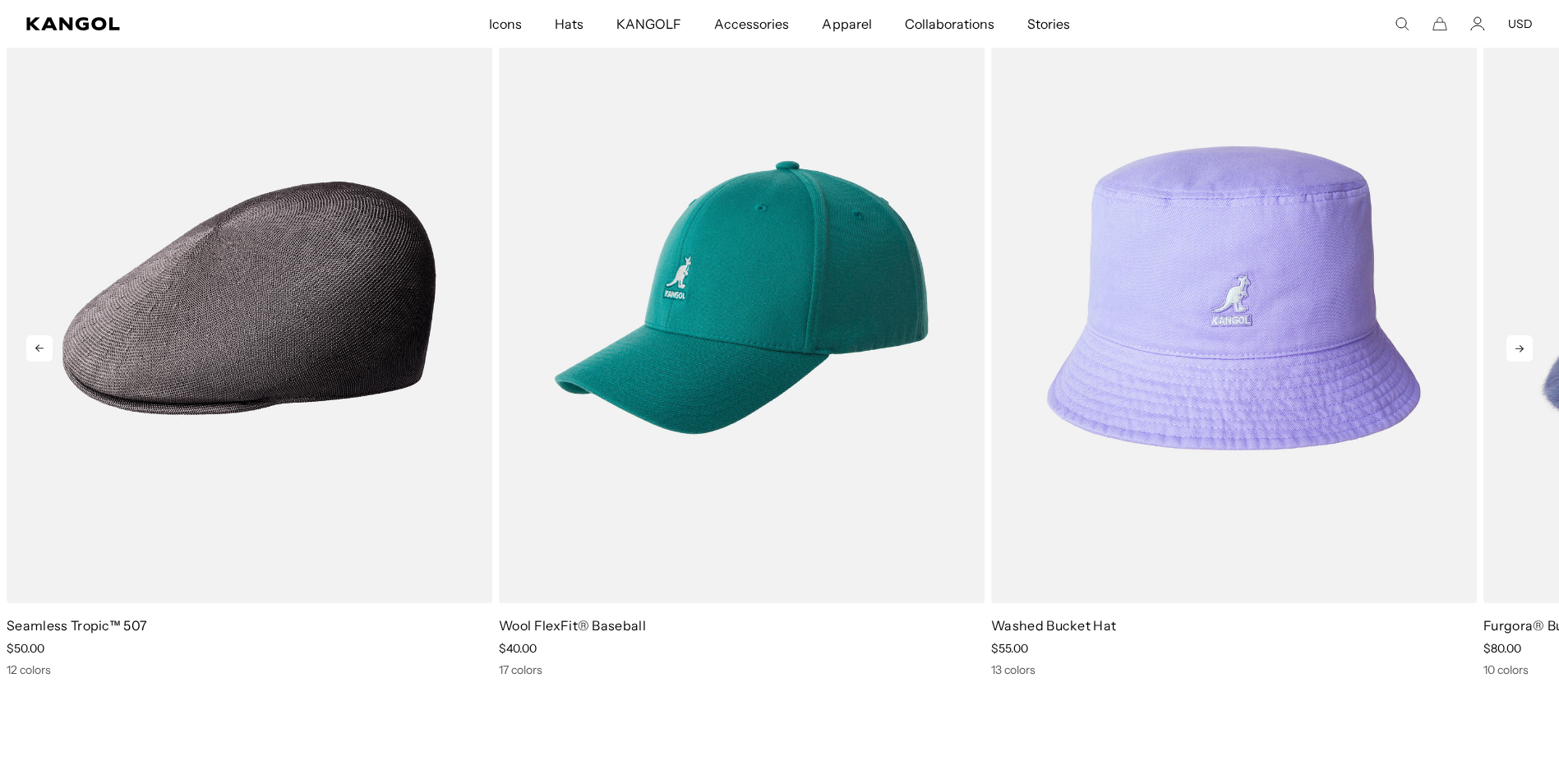
click at [1529, 347] on icon at bounding box center [1519, 347] width 26 height 26
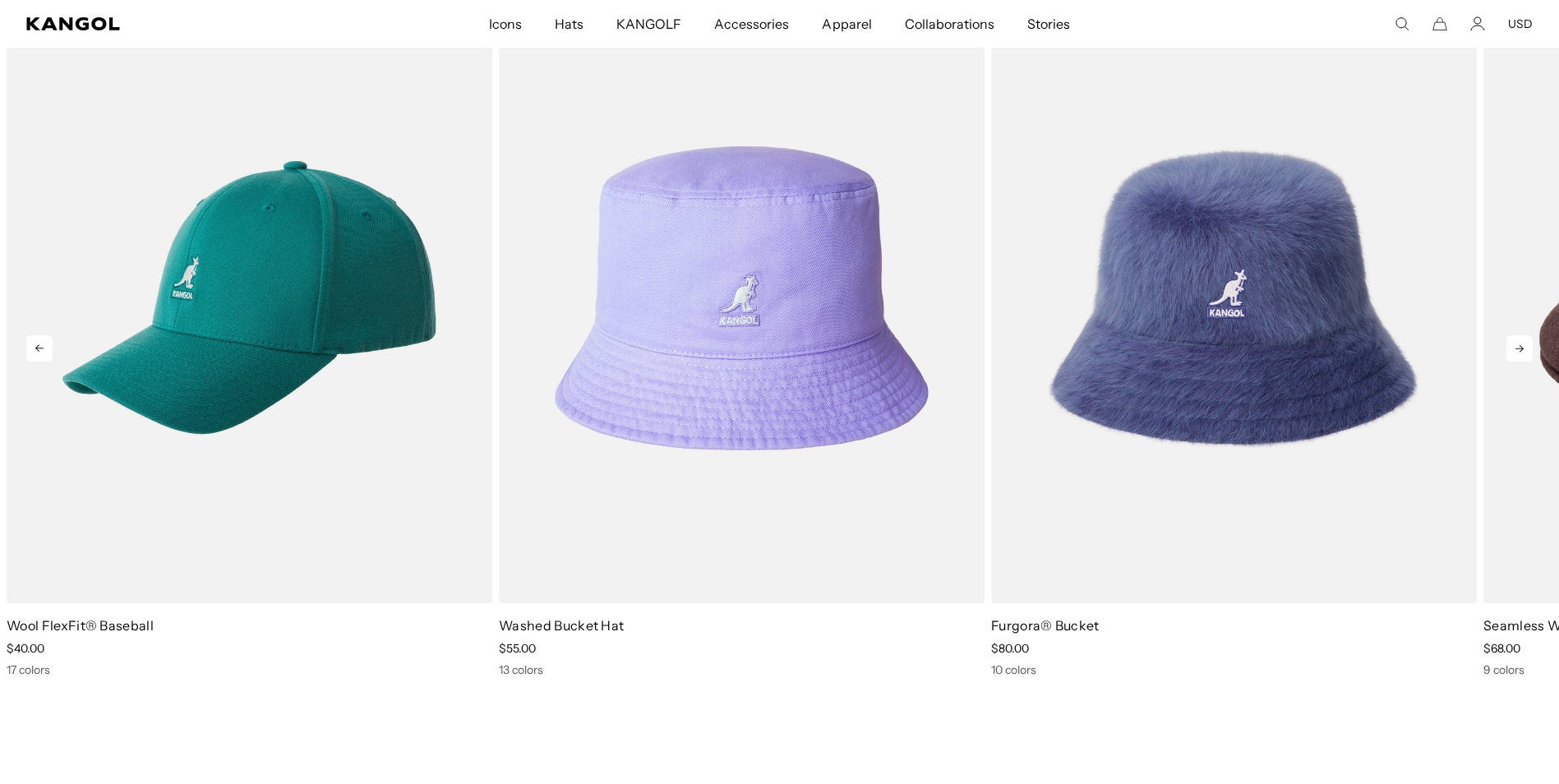
click at [1529, 347] on icon at bounding box center [1519, 347] width 26 height 26
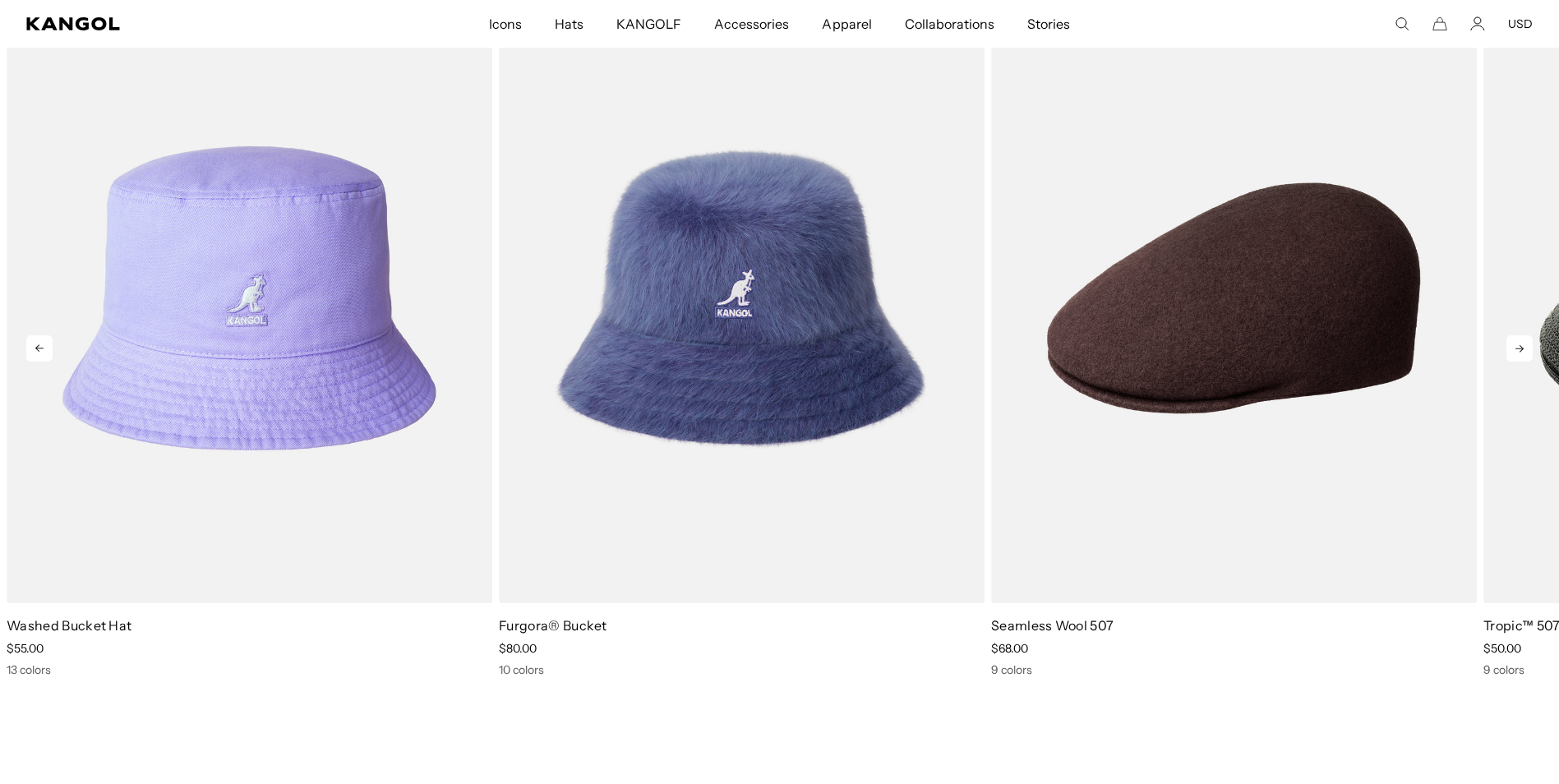
click at [1529, 347] on icon at bounding box center [1519, 347] width 26 height 26
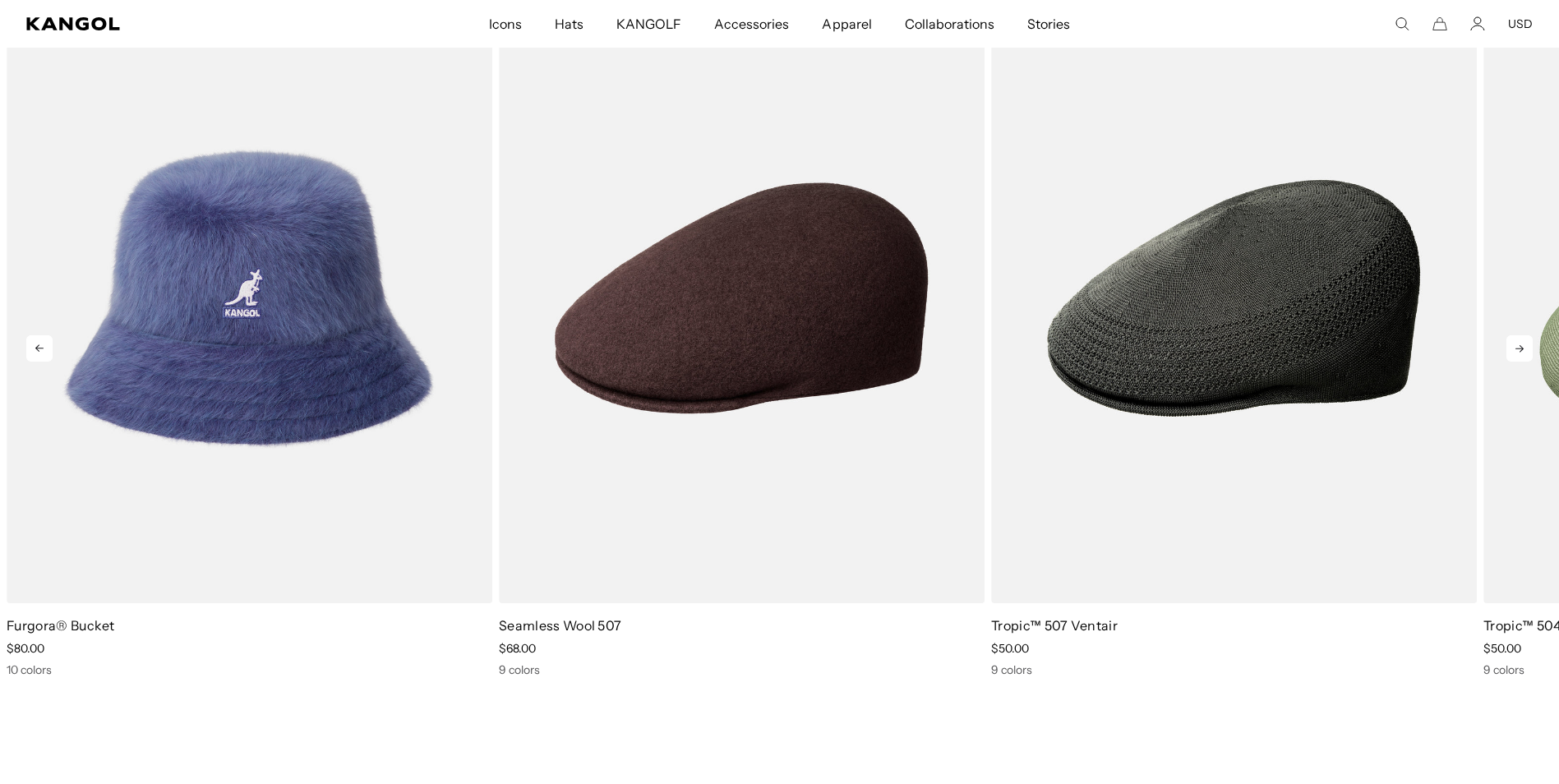
click at [1529, 347] on icon at bounding box center [1519, 347] width 26 height 26
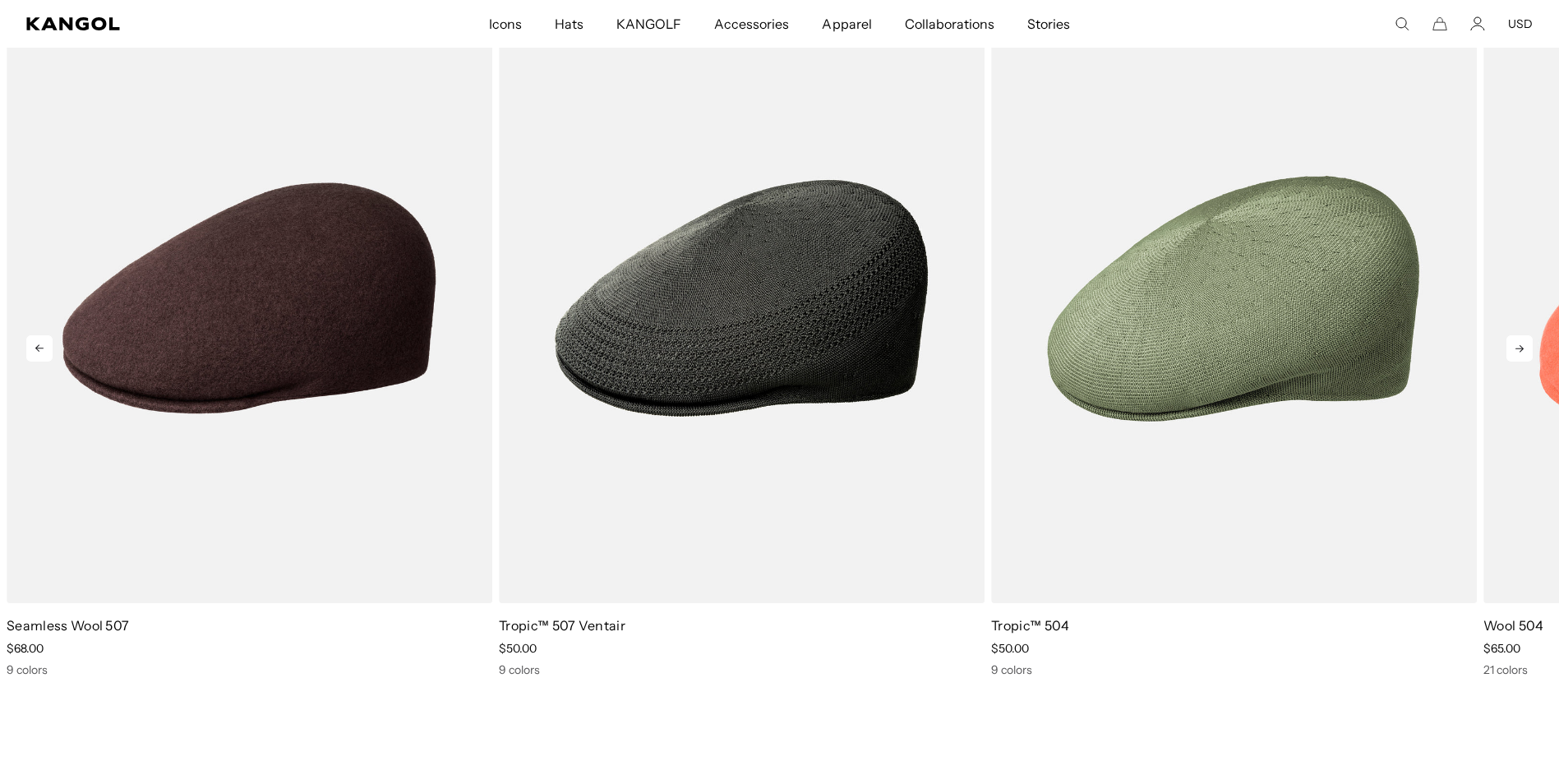
click at [1529, 347] on icon at bounding box center [1519, 347] width 26 height 26
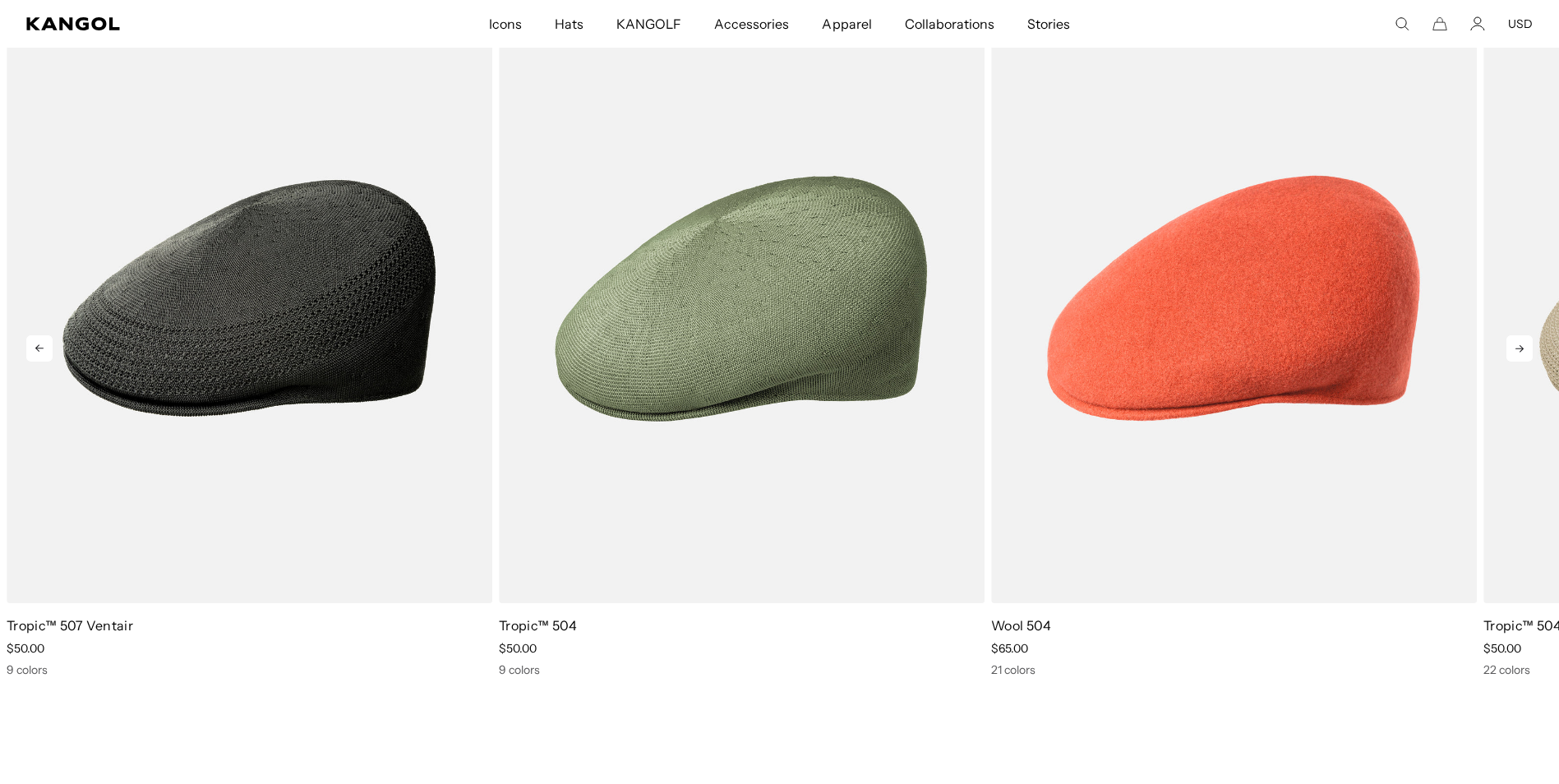
scroll to position [0, 0]
click at [1529, 347] on icon at bounding box center [1519, 347] width 26 height 26
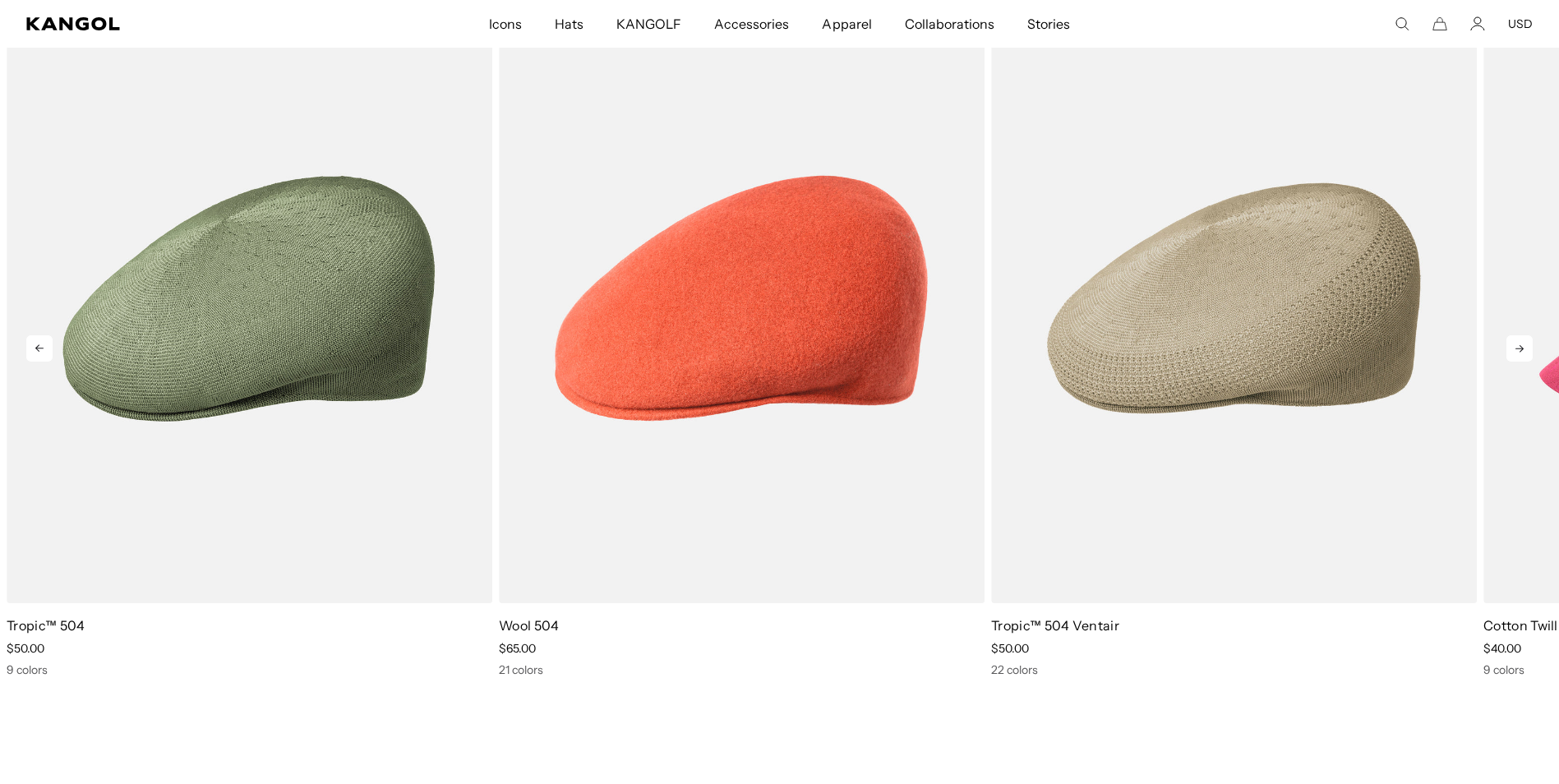
click at [1529, 347] on icon at bounding box center [1519, 347] width 26 height 26
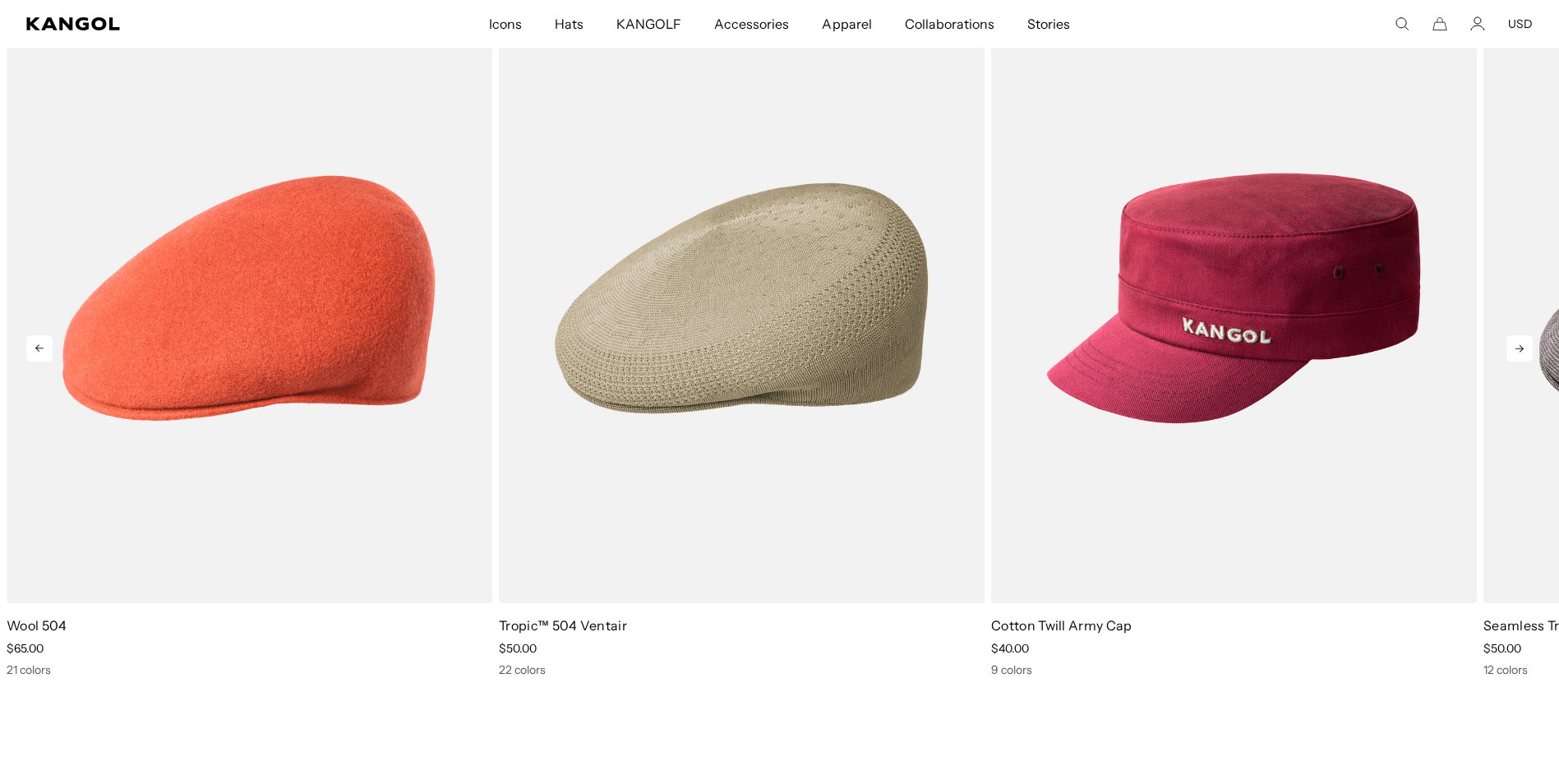
click at [1529, 347] on icon at bounding box center [1519, 347] width 26 height 26
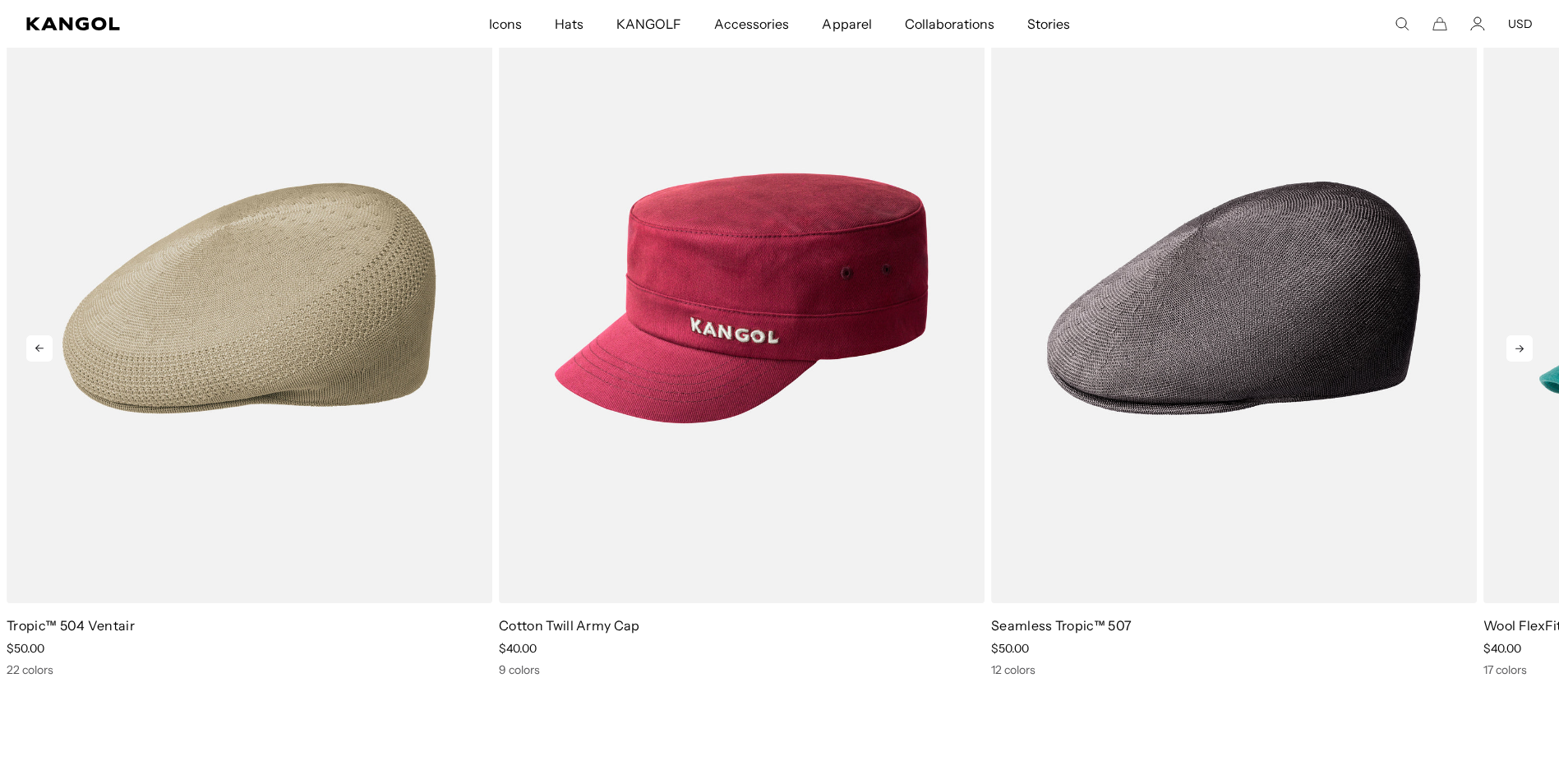
click at [1529, 347] on icon at bounding box center [1519, 347] width 26 height 26
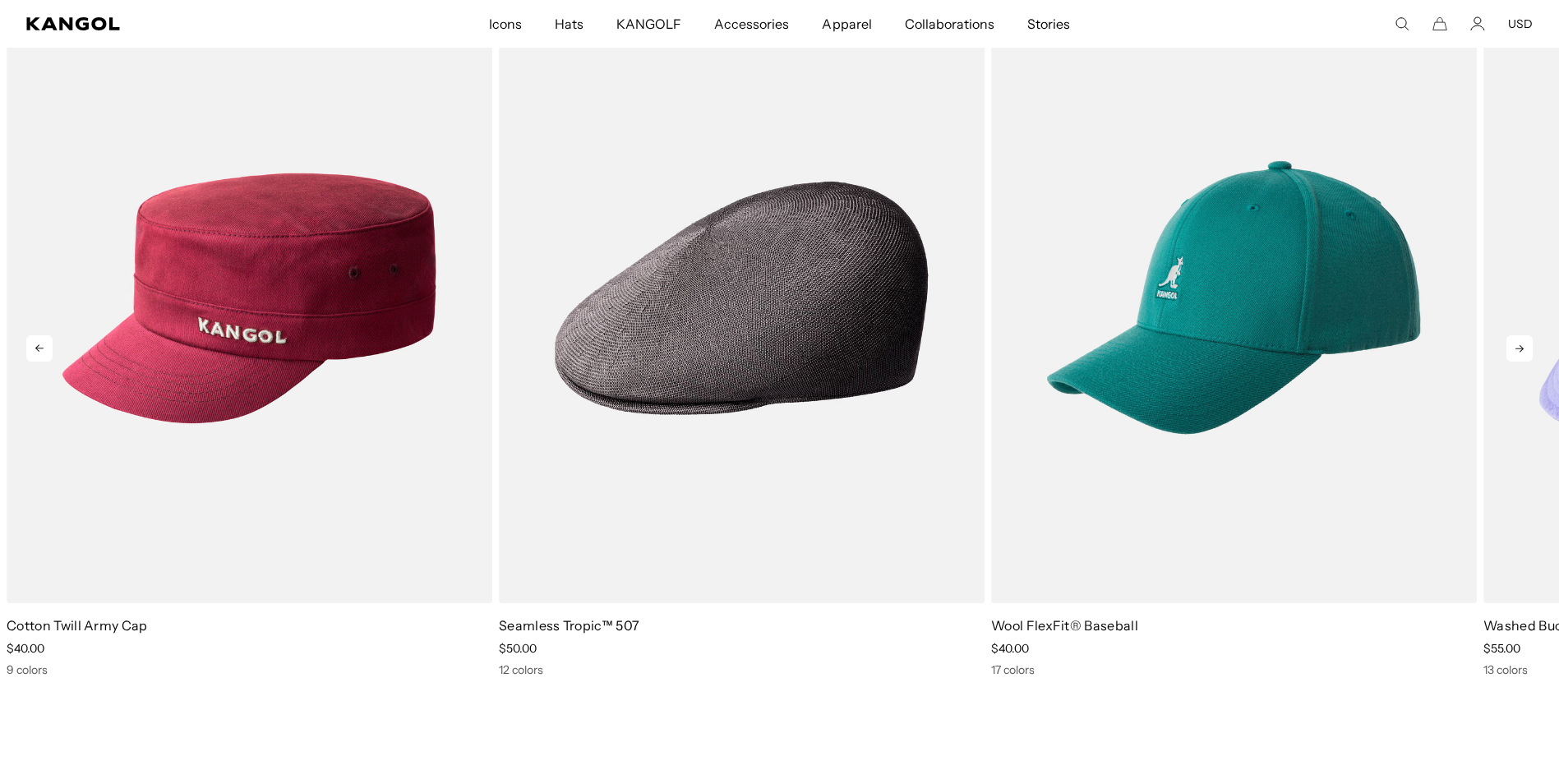
scroll to position [0, 339]
click at [1529, 347] on icon at bounding box center [1519, 347] width 26 height 26
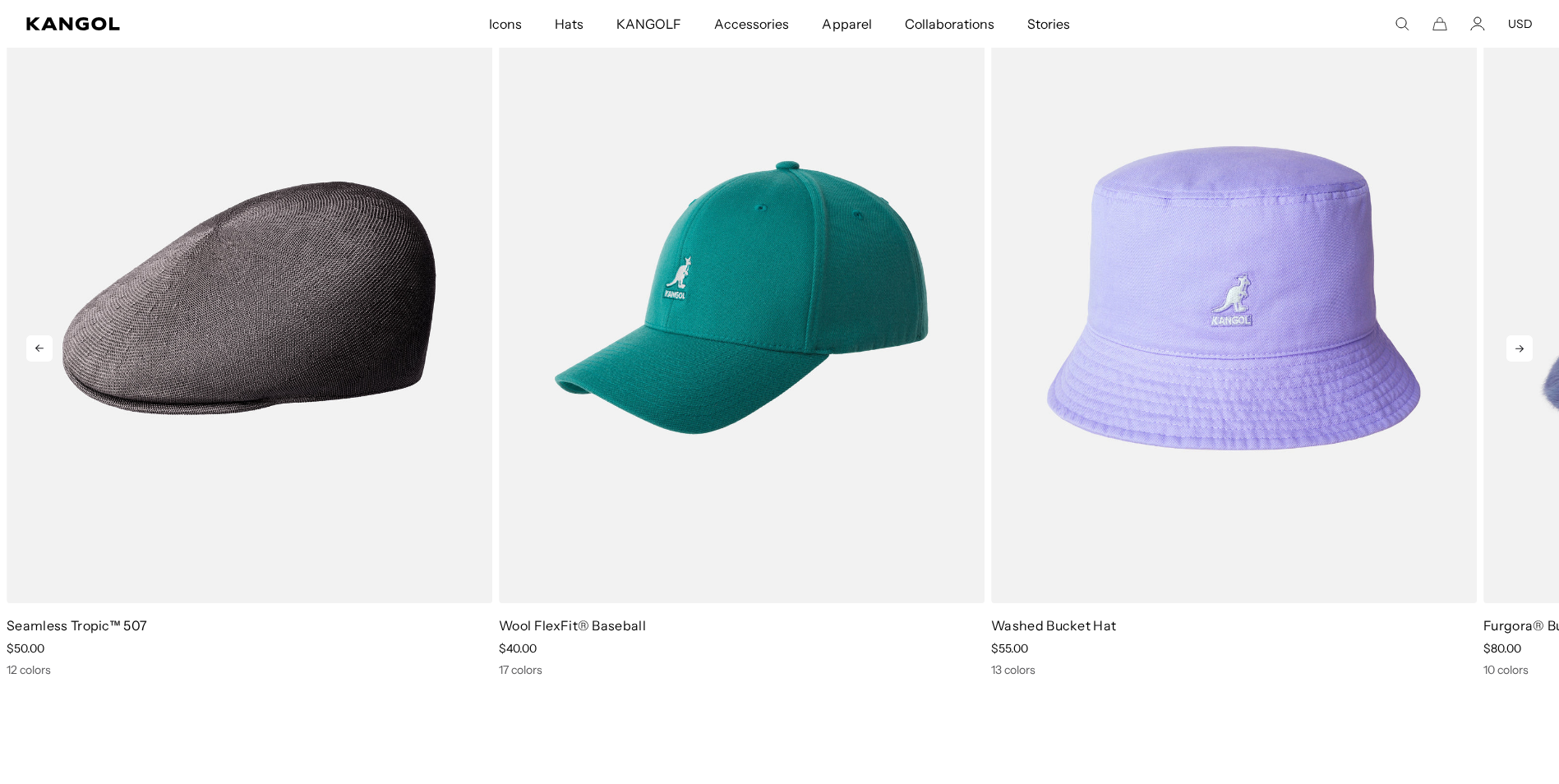
click at [1529, 347] on icon at bounding box center [1519, 347] width 26 height 26
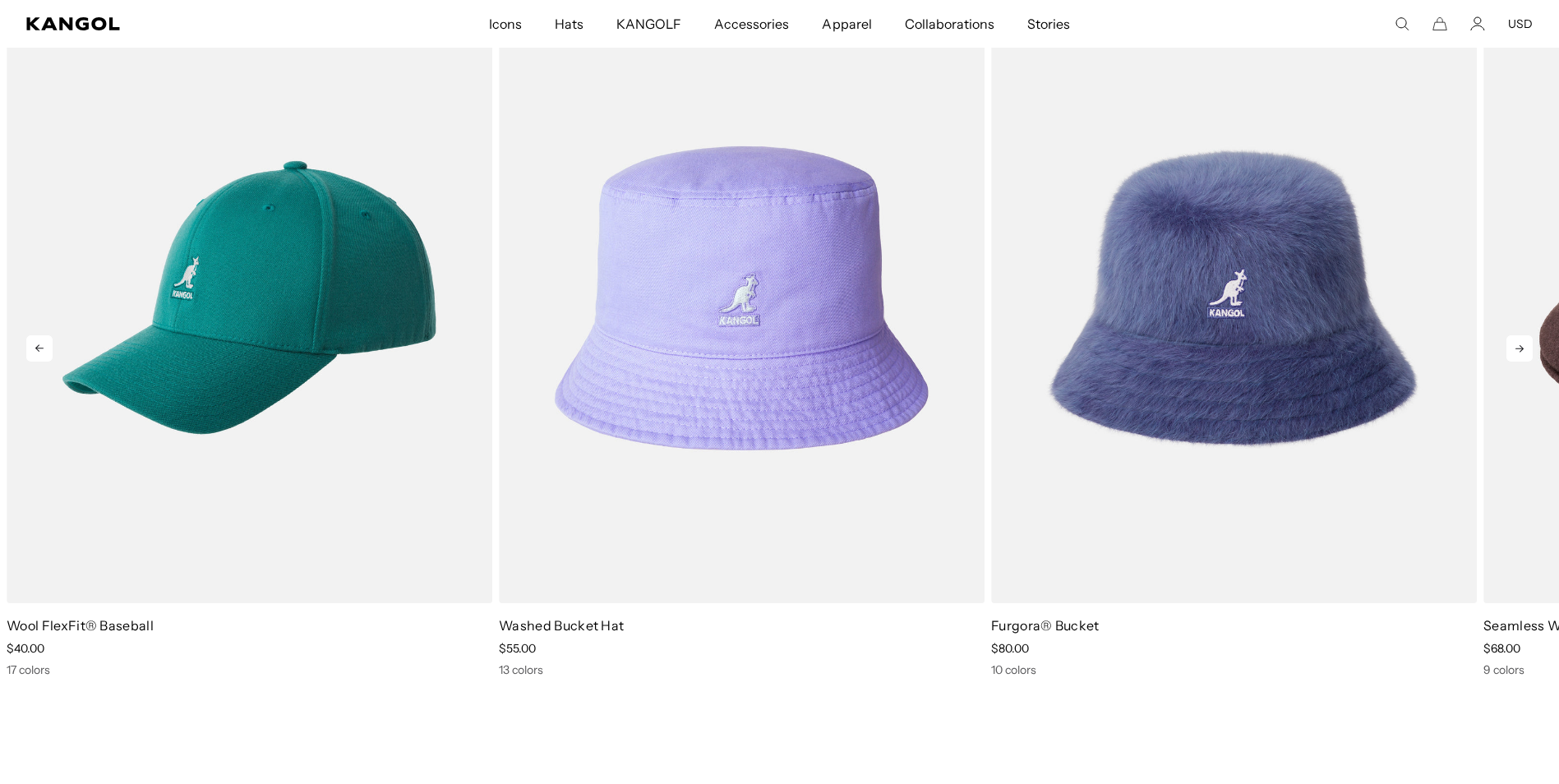
click at [1529, 347] on icon at bounding box center [1519, 347] width 26 height 26
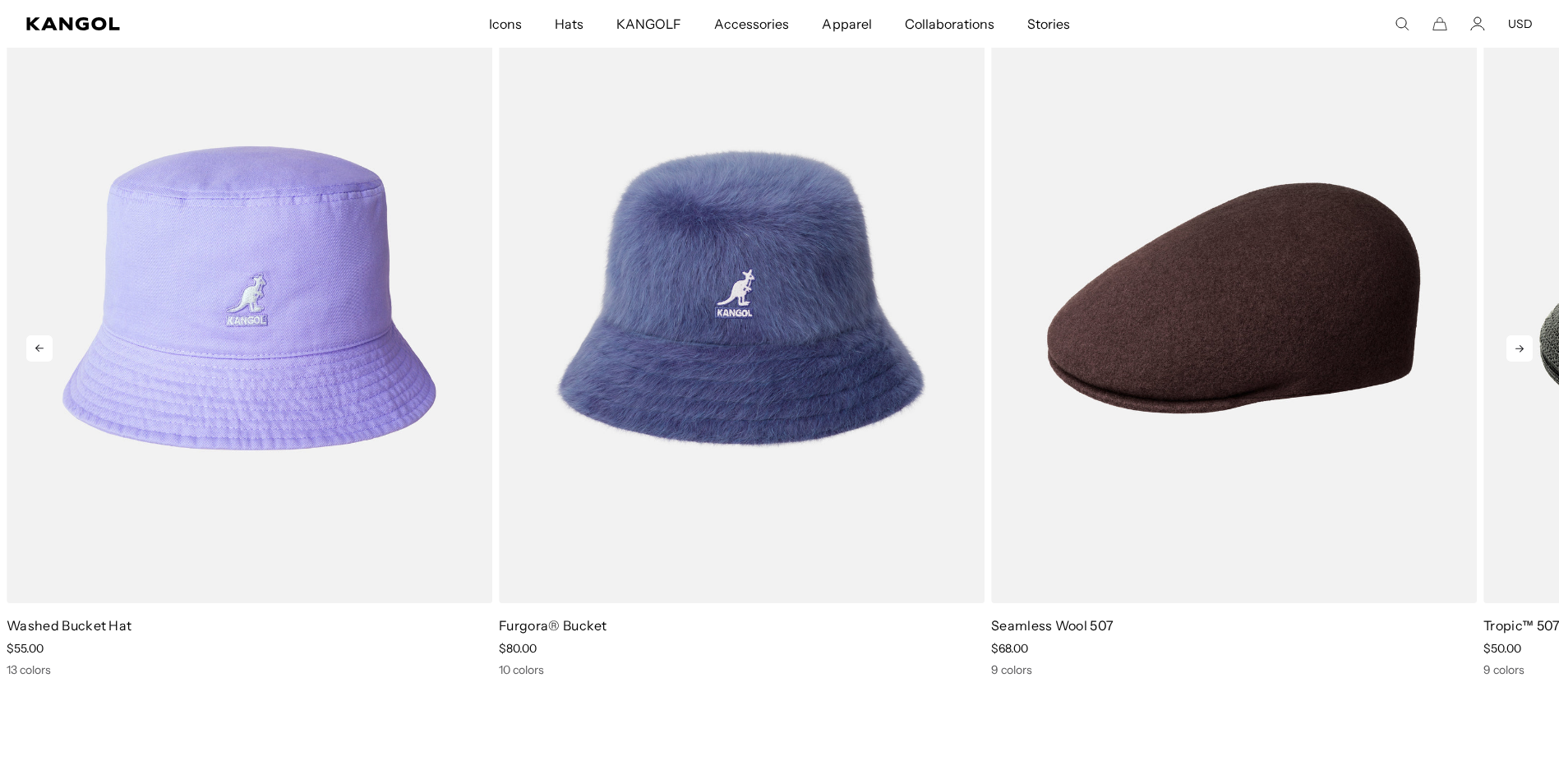
scroll to position [0, 0]
click at [1529, 347] on icon at bounding box center [1519, 347] width 26 height 26
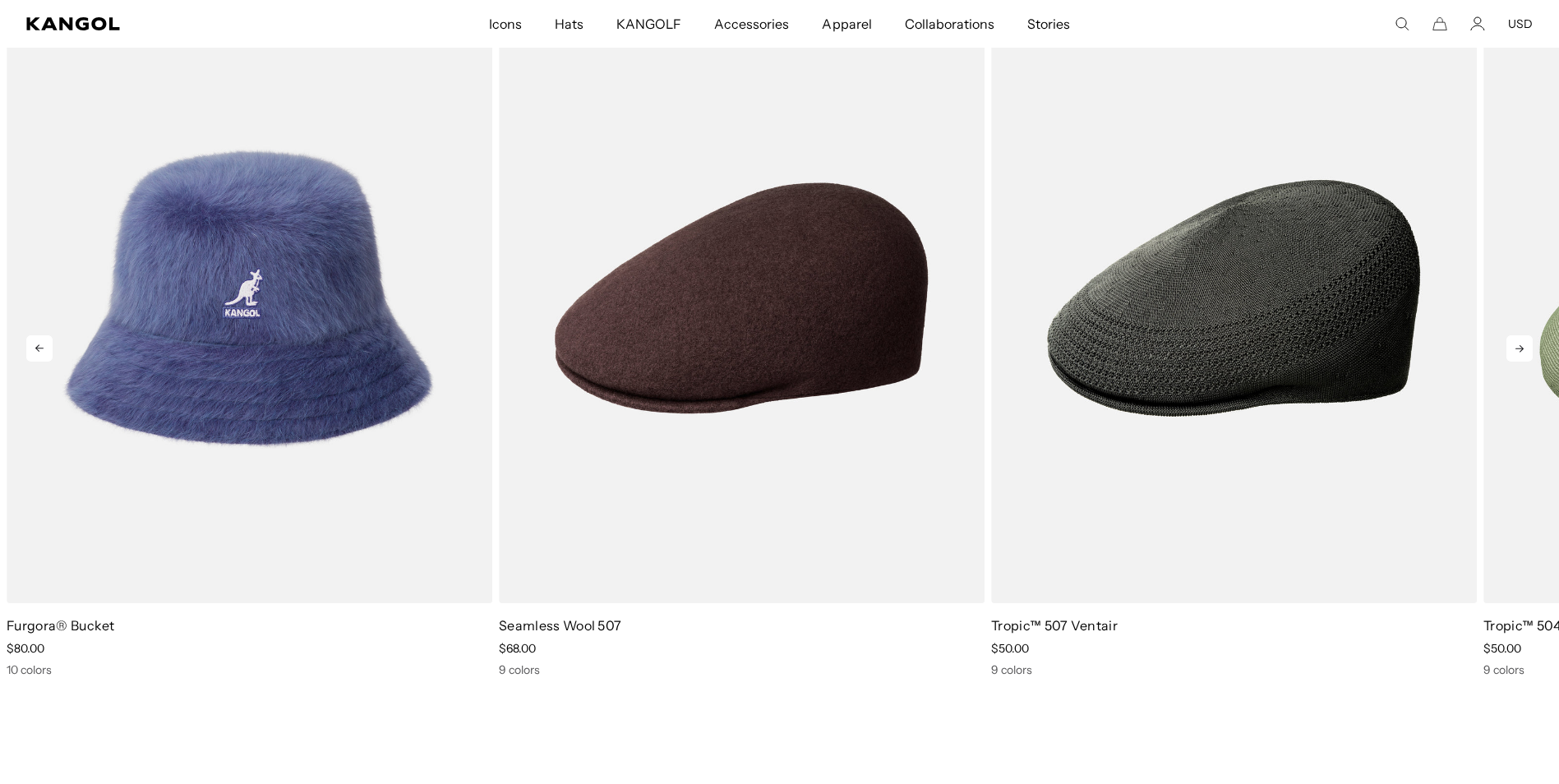
click at [1529, 347] on icon at bounding box center [1519, 347] width 26 height 26
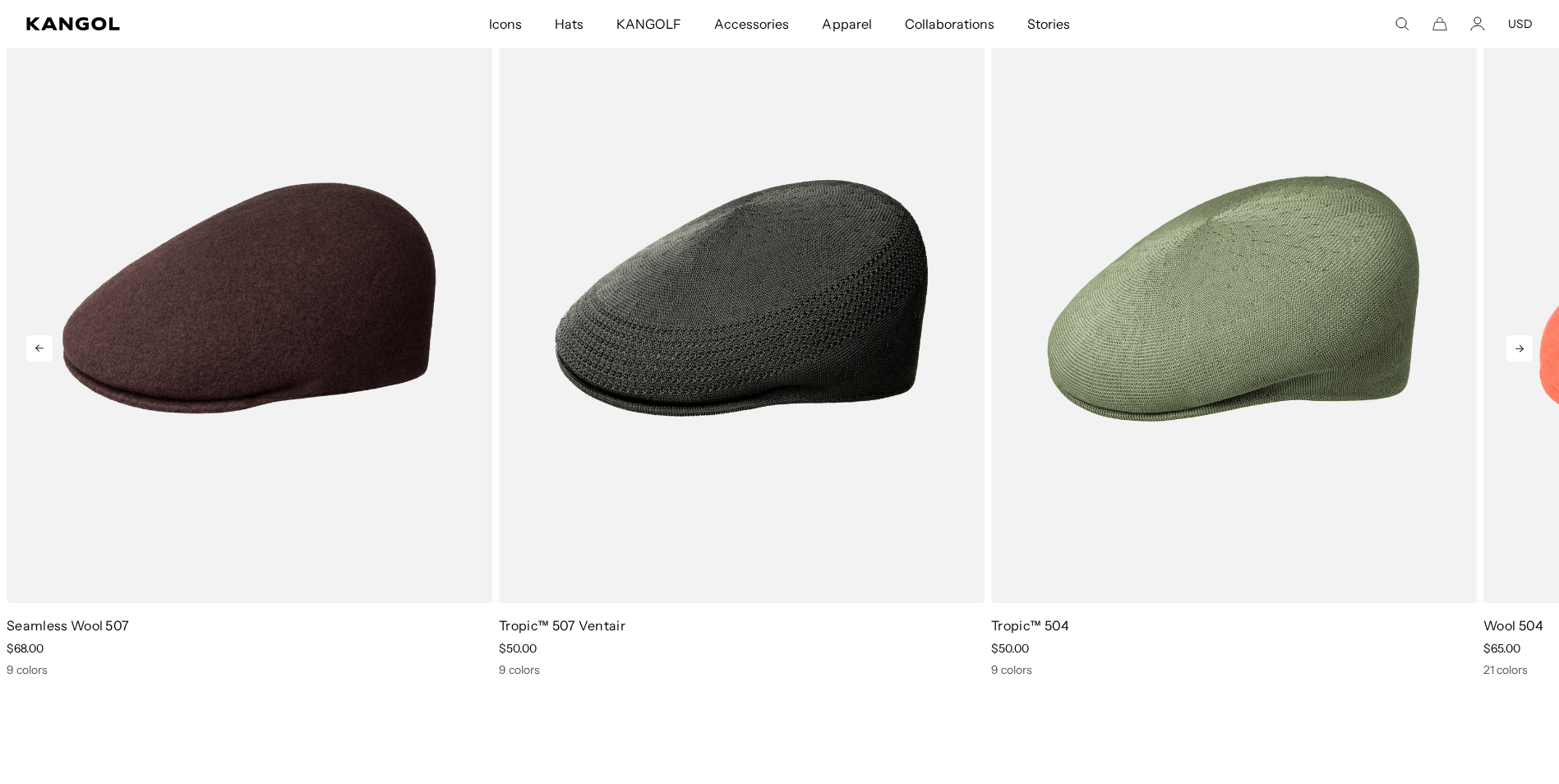
scroll to position [0, 339]
click at [1529, 347] on icon at bounding box center [1519, 347] width 26 height 26
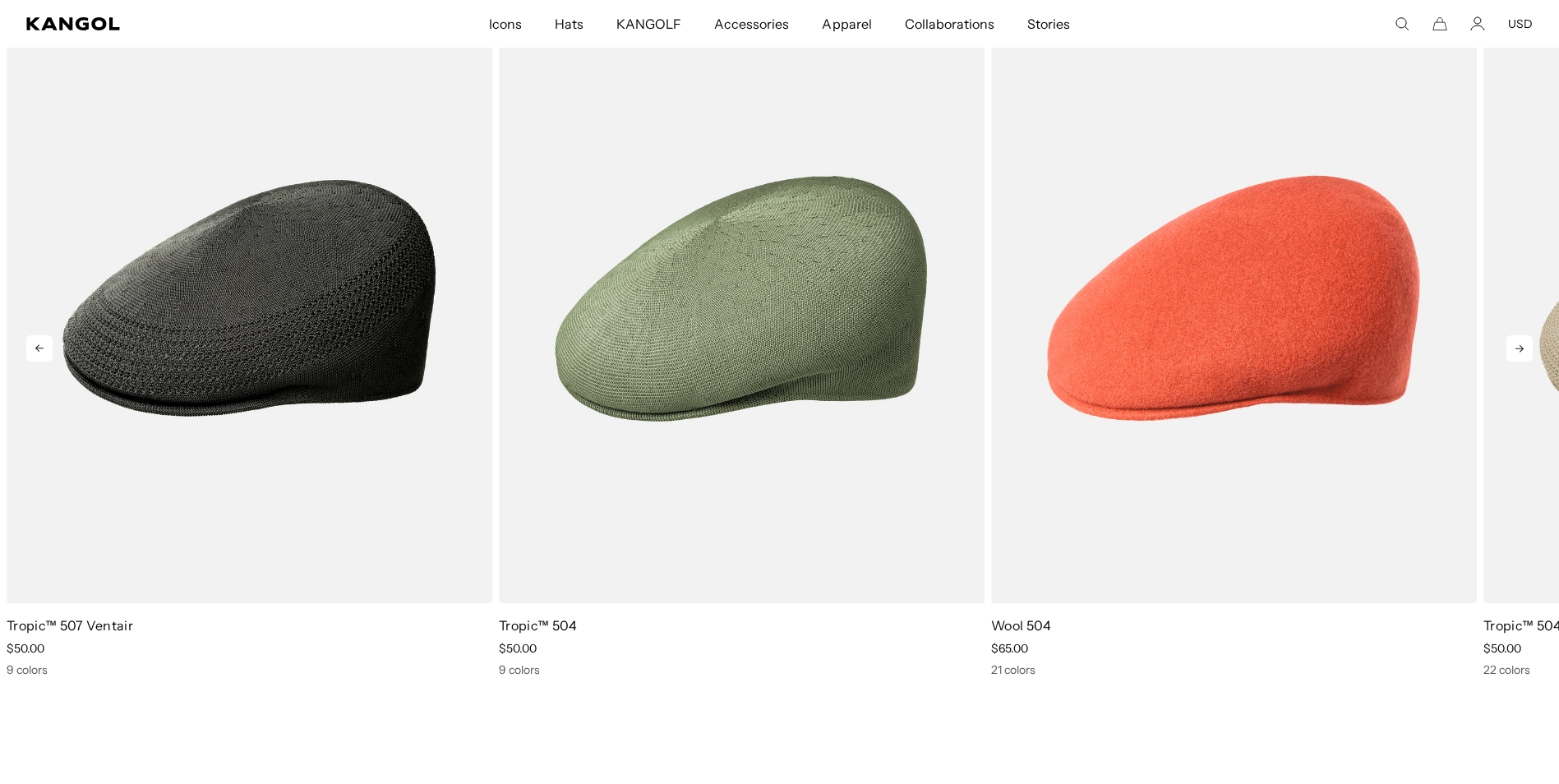
click at [1529, 347] on icon at bounding box center [1519, 347] width 26 height 26
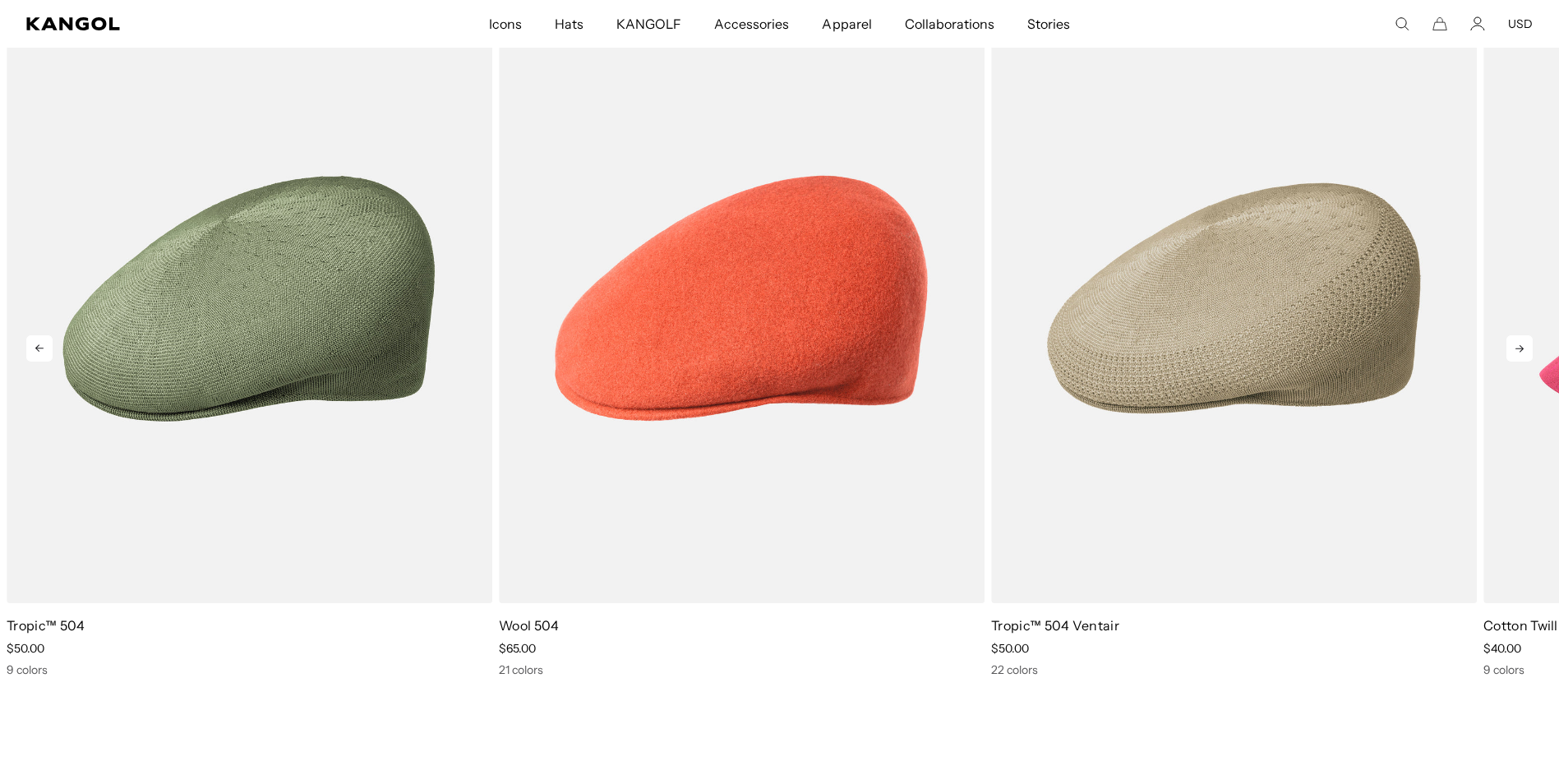
click at [1529, 347] on icon at bounding box center [1519, 347] width 26 height 26
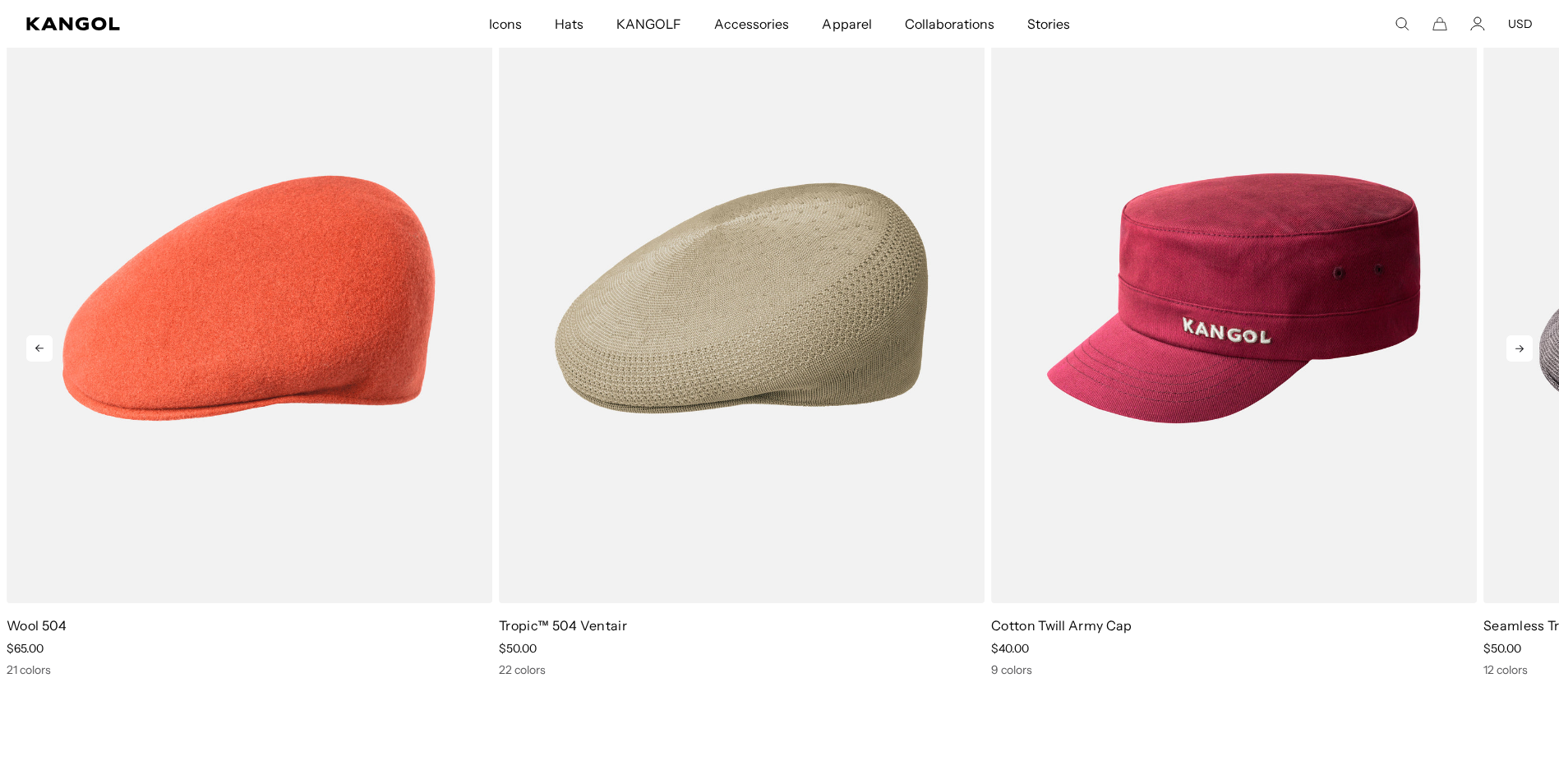
scroll to position [0, 0]
click at [1529, 347] on icon at bounding box center [1519, 347] width 26 height 26
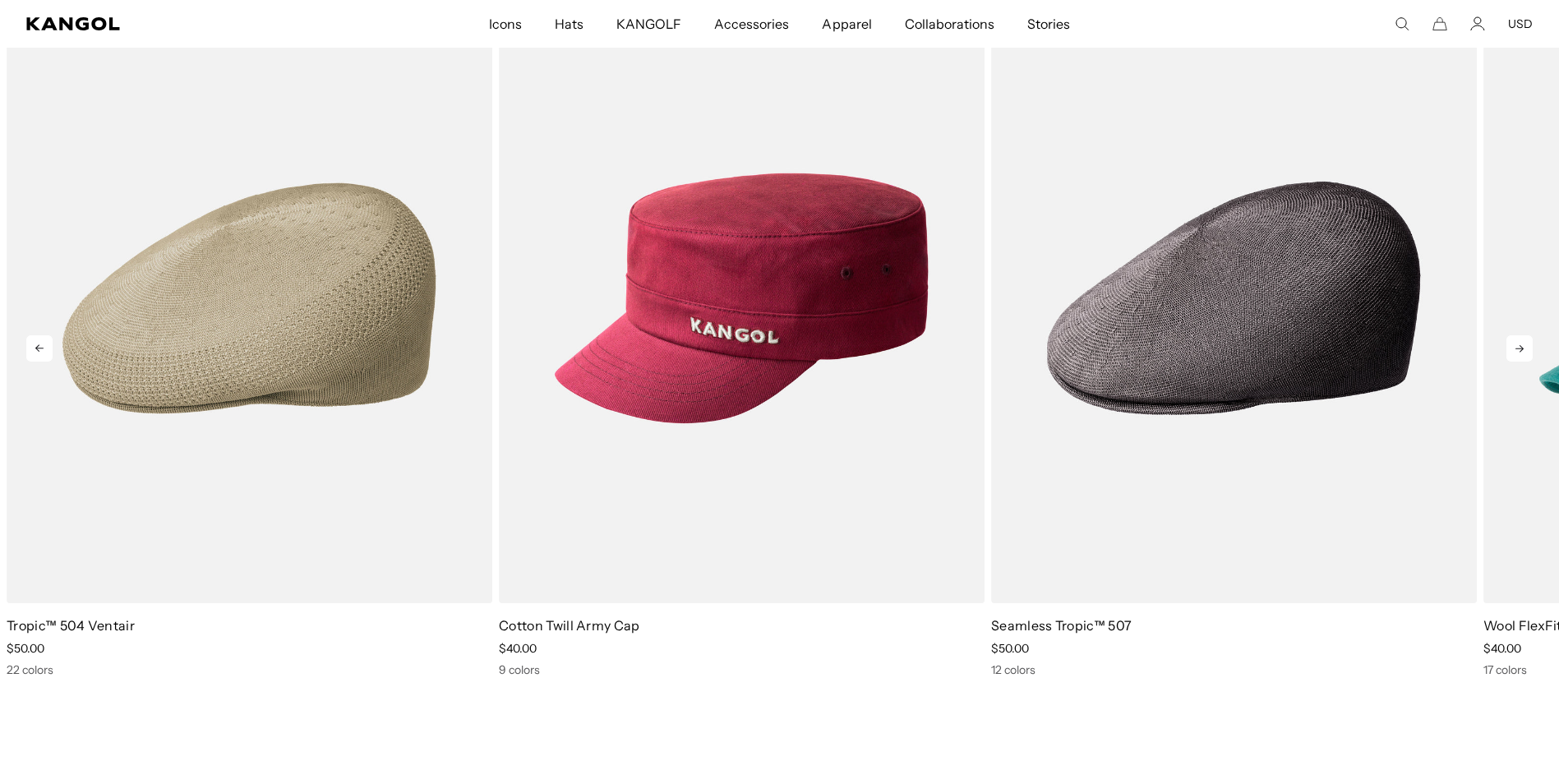
click at [1529, 347] on icon at bounding box center [1519, 347] width 26 height 26
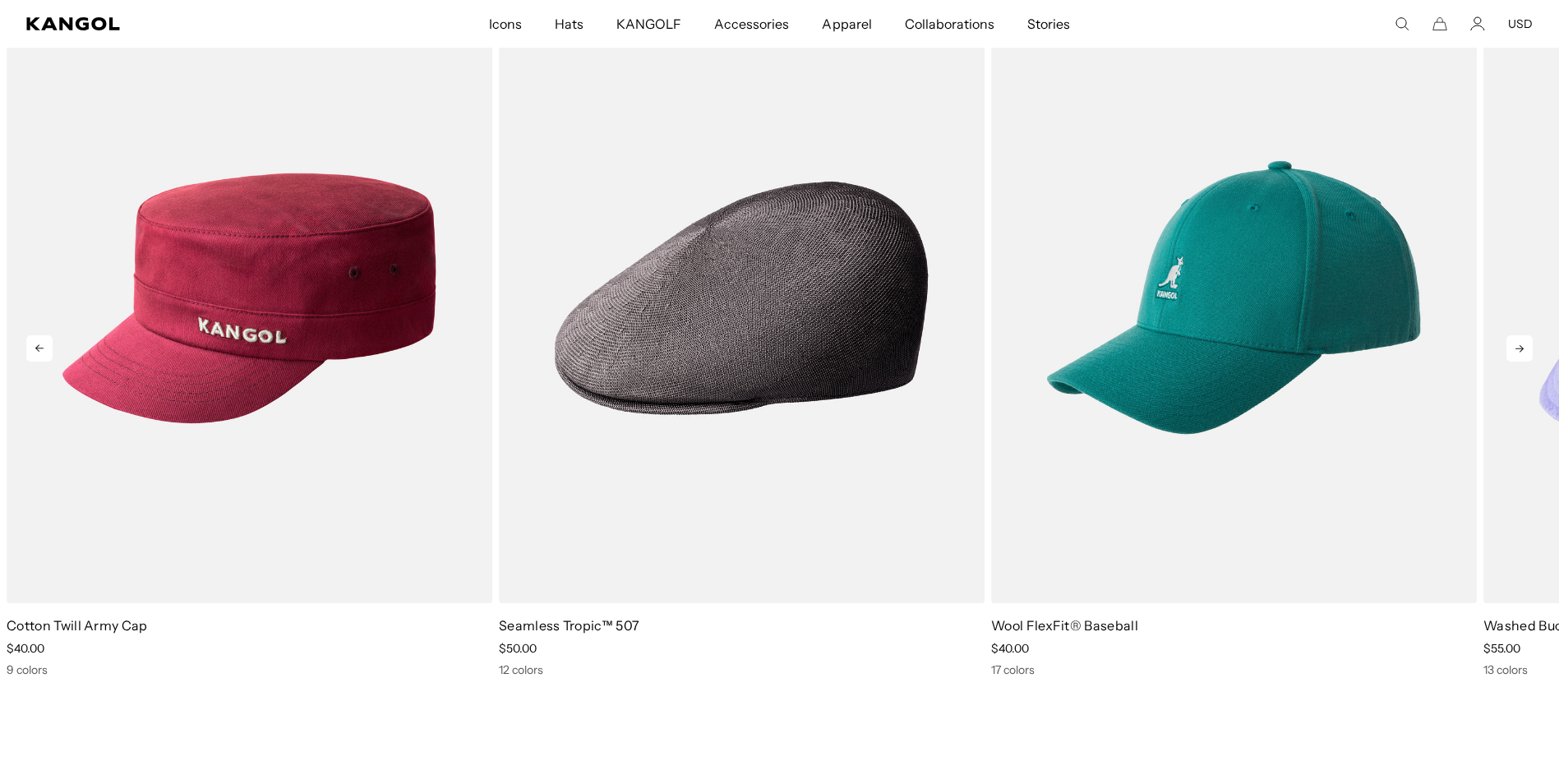
click at [1529, 347] on icon at bounding box center [1519, 347] width 26 height 26
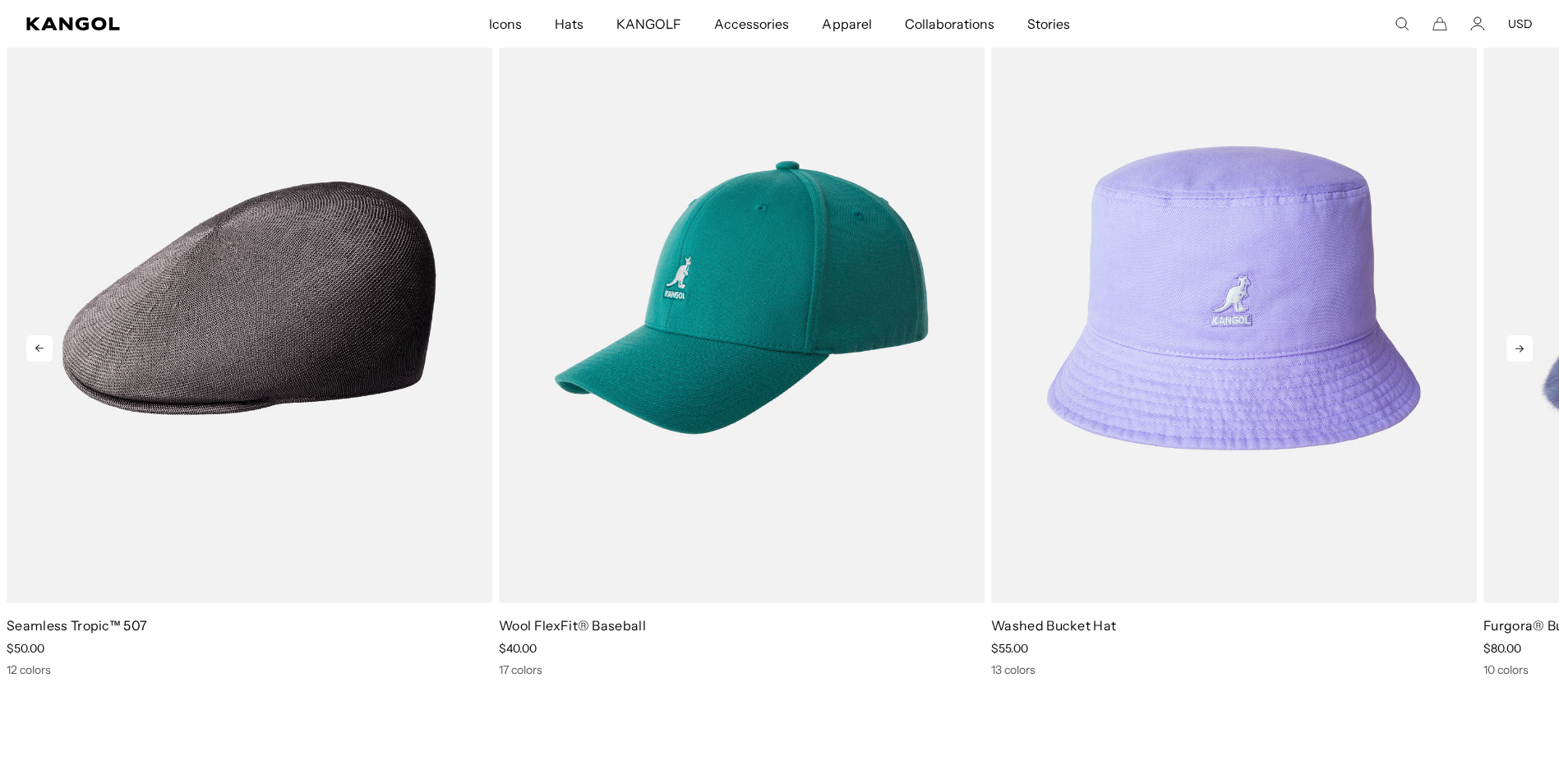
click at [1529, 347] on icon at bounding box center [1519, 347] width 26 height 26
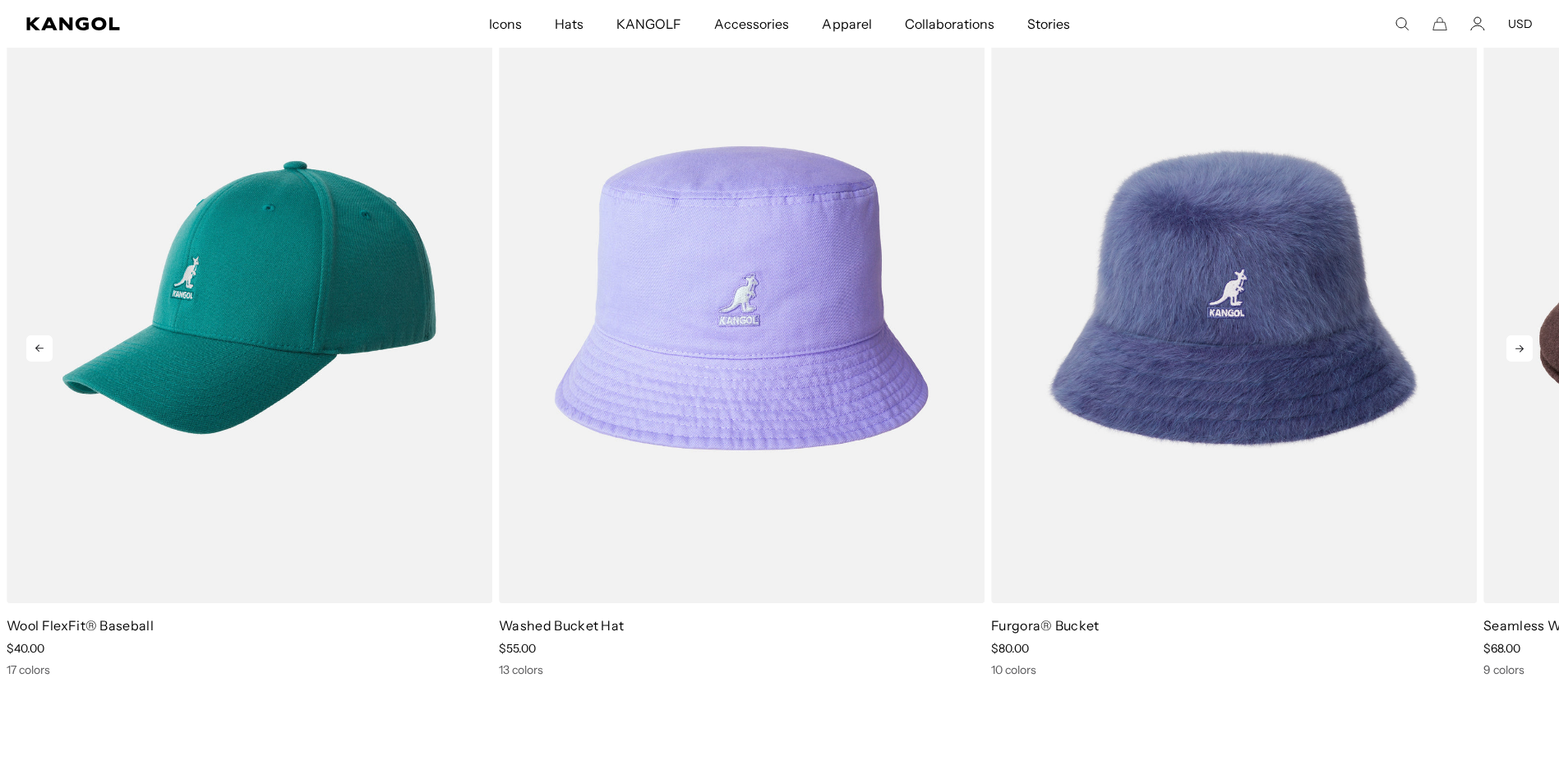
click at [1529, 347] on icon at bounding box center [1519, 347] width 26 height 26
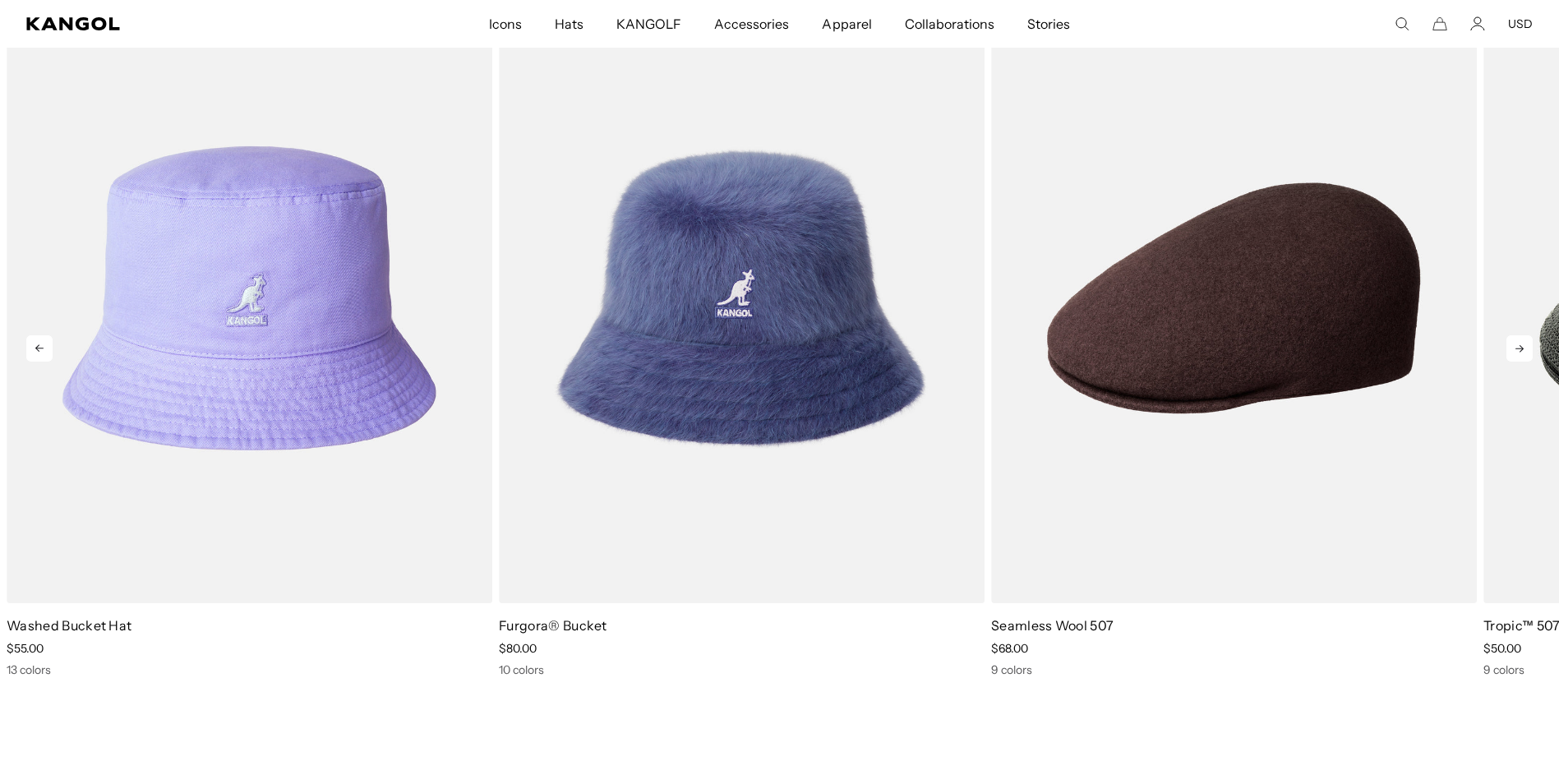
click at [1529, 347] on icon at bounding box center [1519, 347] width 26 height 26
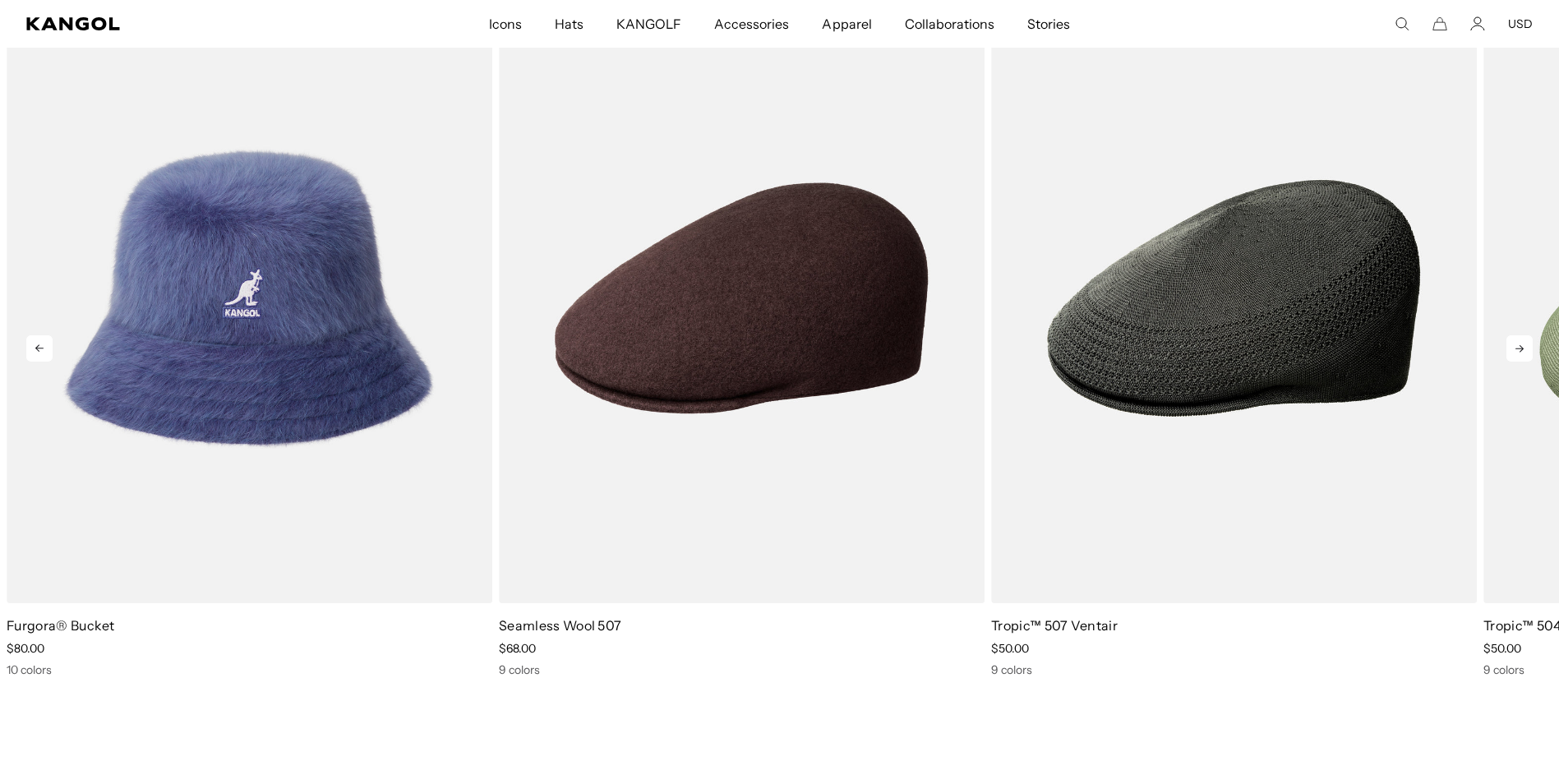
click at [1529, 347] on icon at bounding box center [1519, 347] width 26 height 26
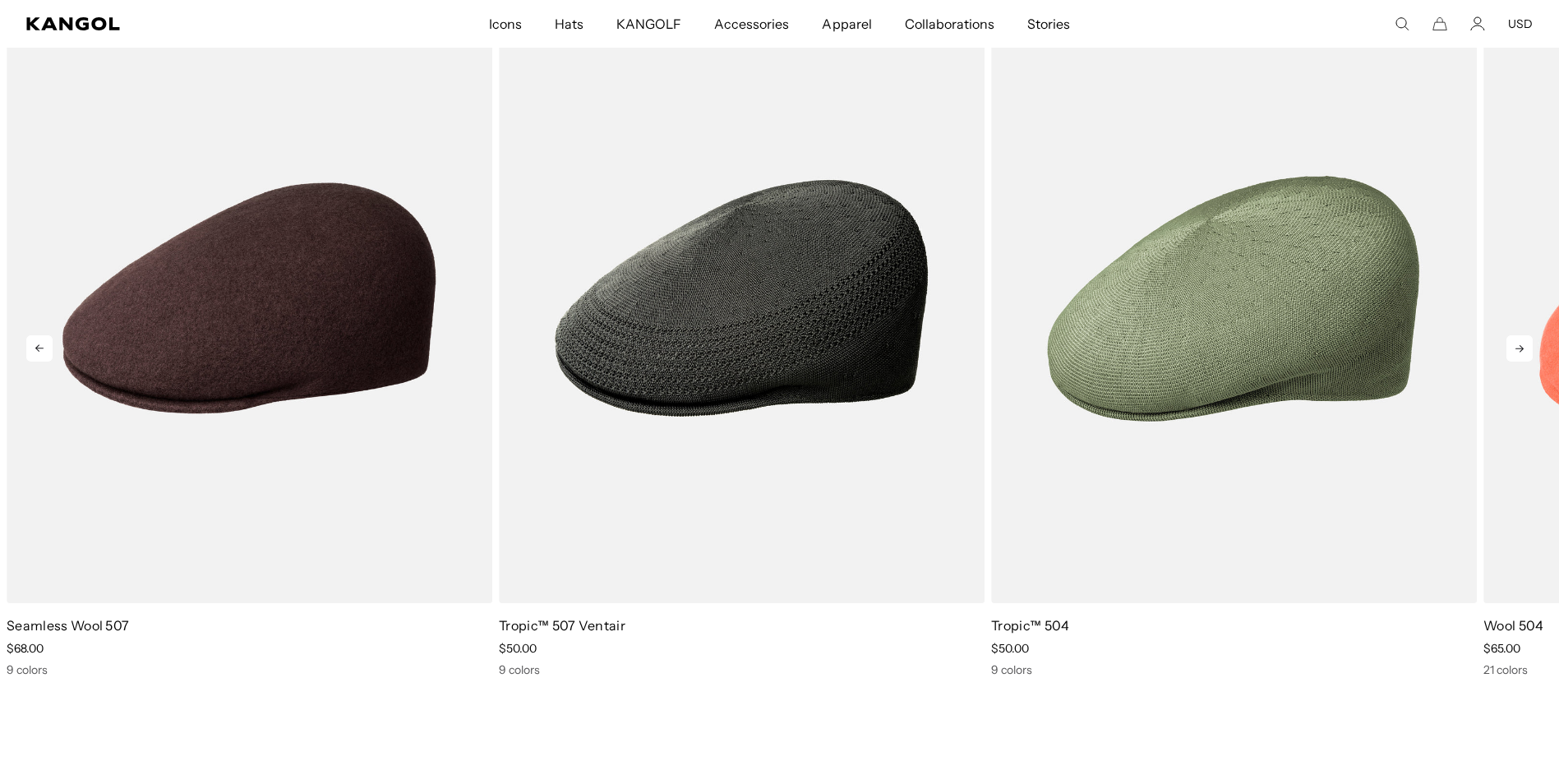
click at [1529, 347] on icon at bounding box center [1519, 347] width 26 height 26
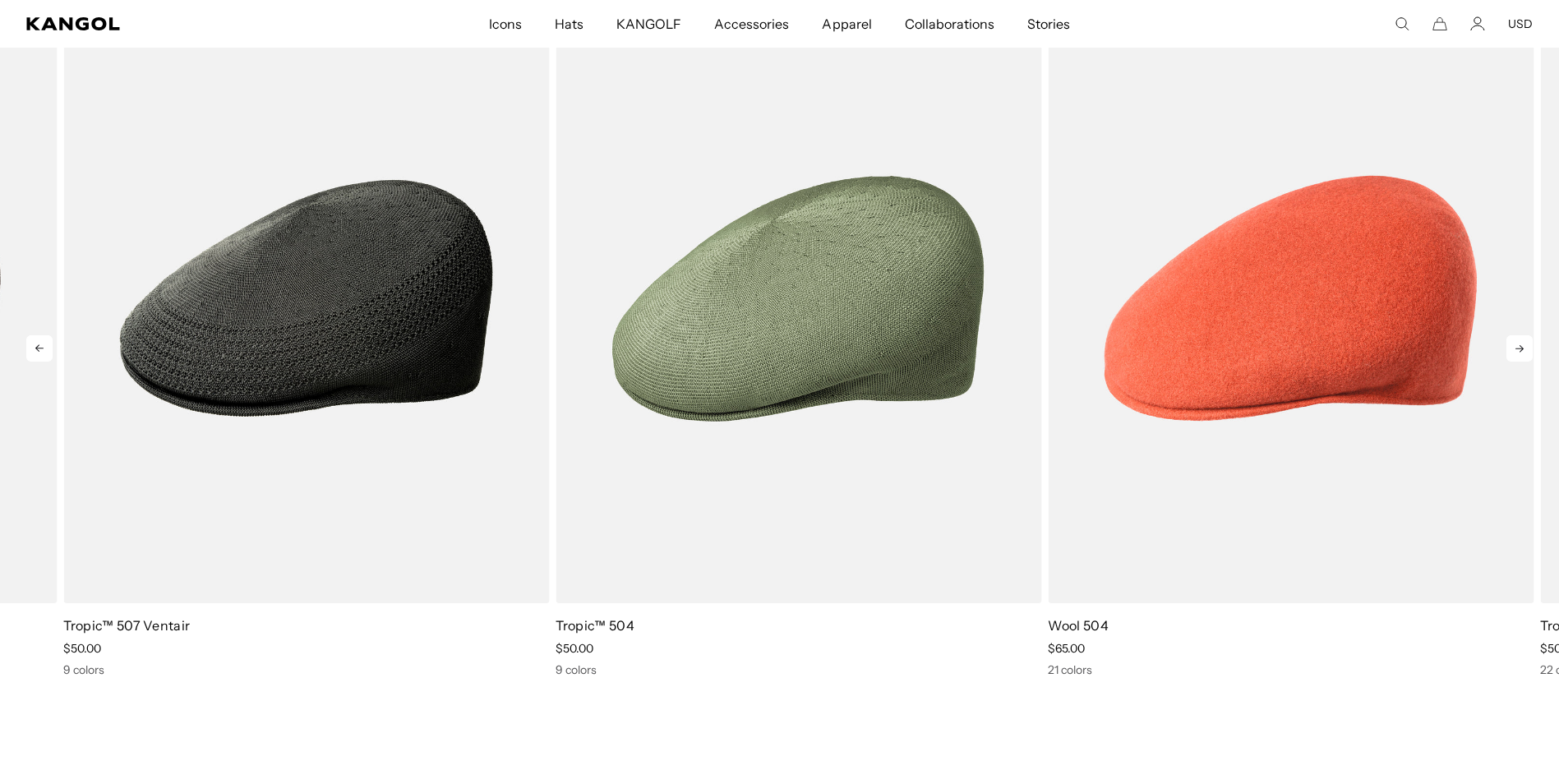
click at [1529, 347] on div "Previous Next Sale Price $40.00 Sale Price" at bounding box center [780, 335] width 1559 height 683
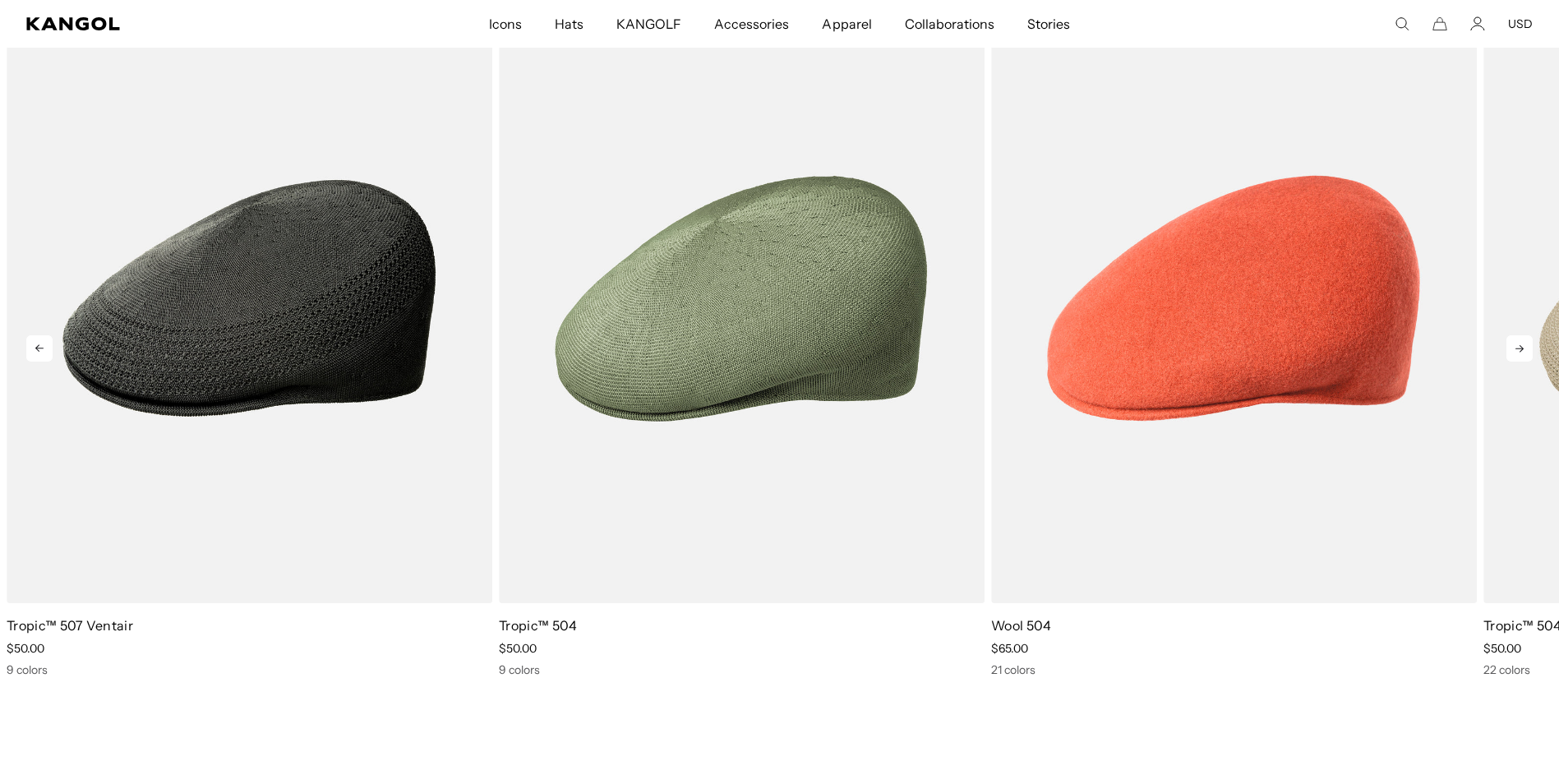
click at [1529, 347] on icon at bounding box center [1519, 347] width 26 height 26
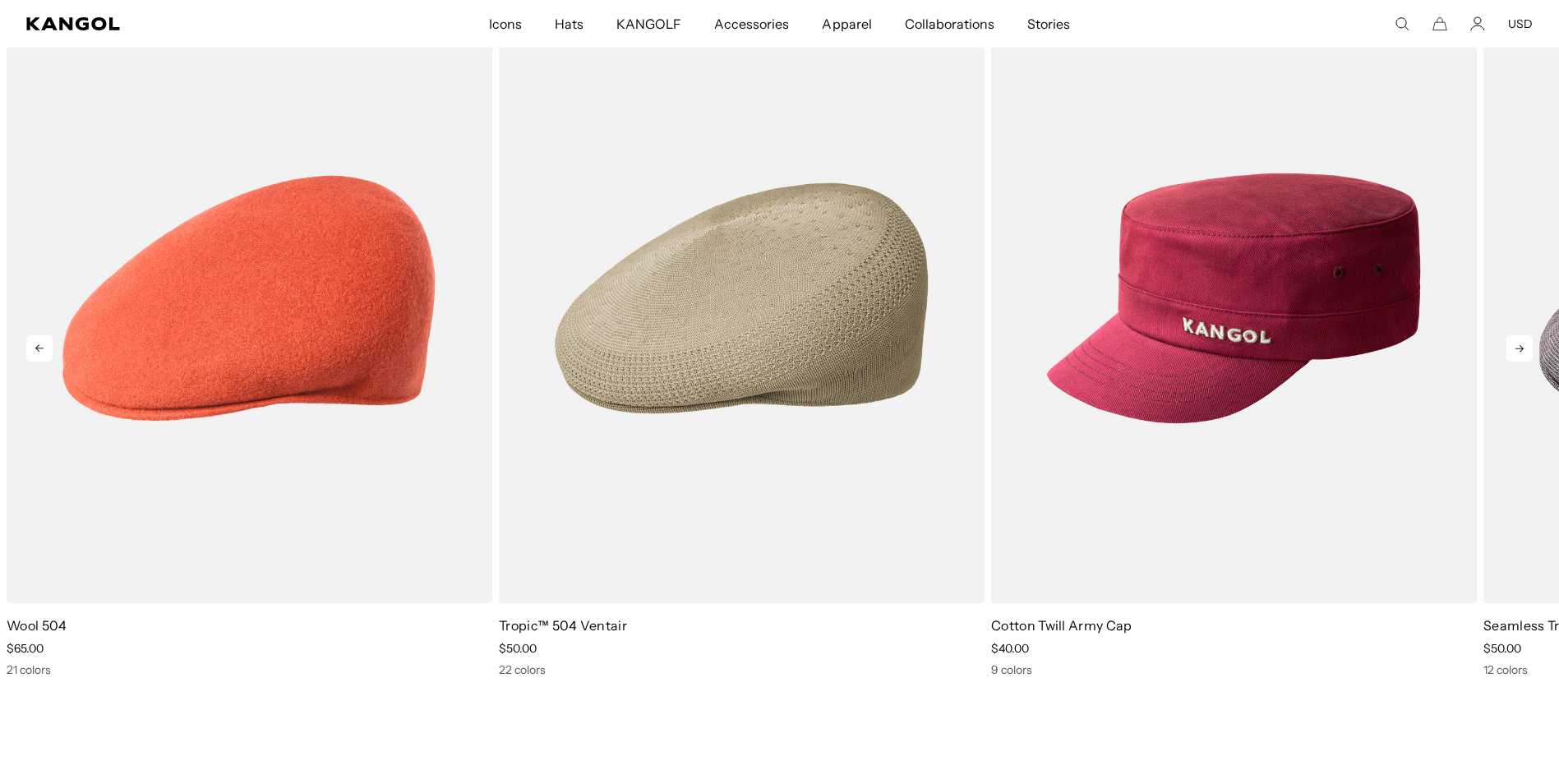
click at [1529, 347] on icon at bounding box center [1519, 347] width 26 height 26
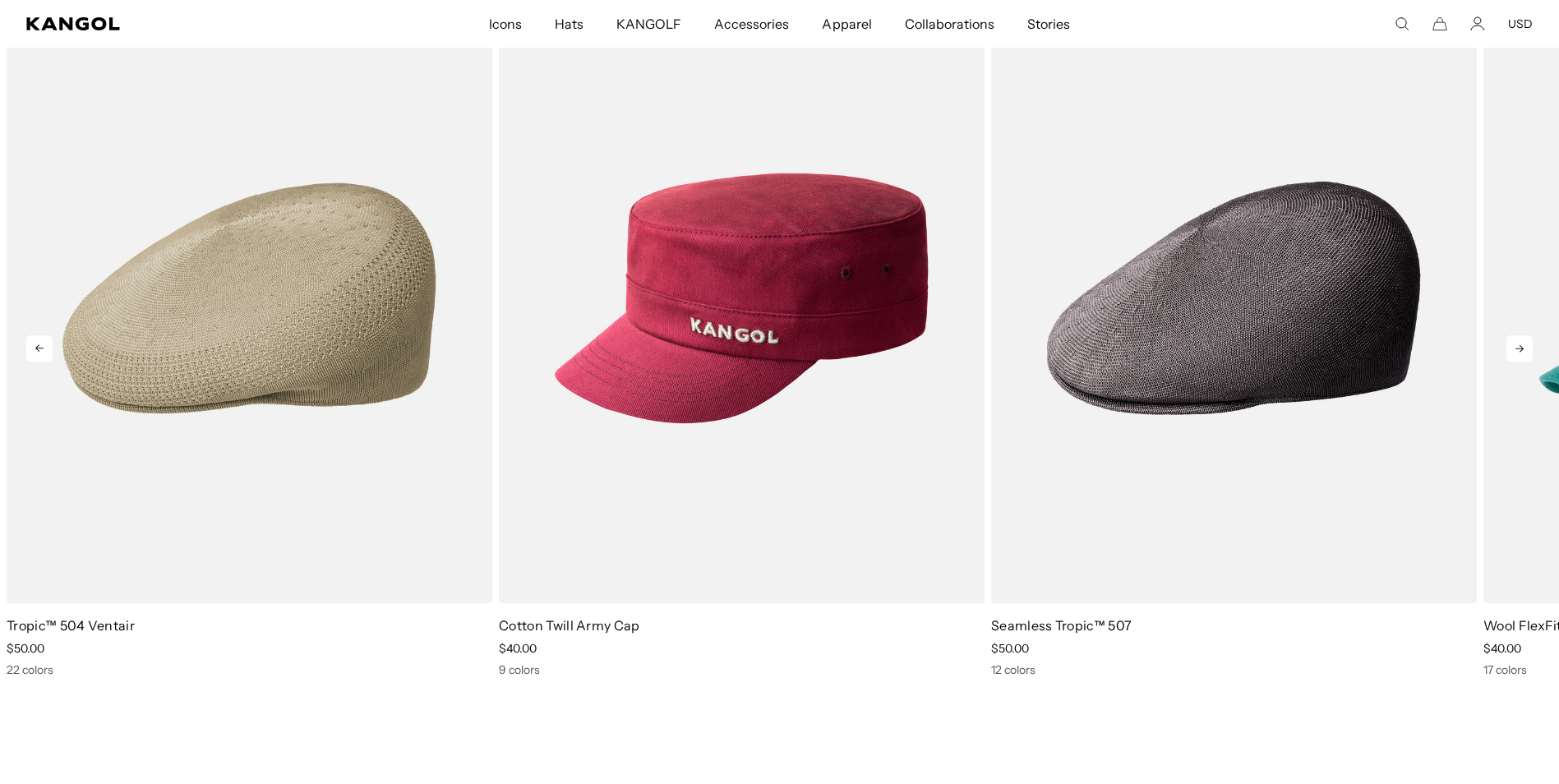
click at [1529, 347] on icon at bounding box center [1519, 347] width 26 height 26
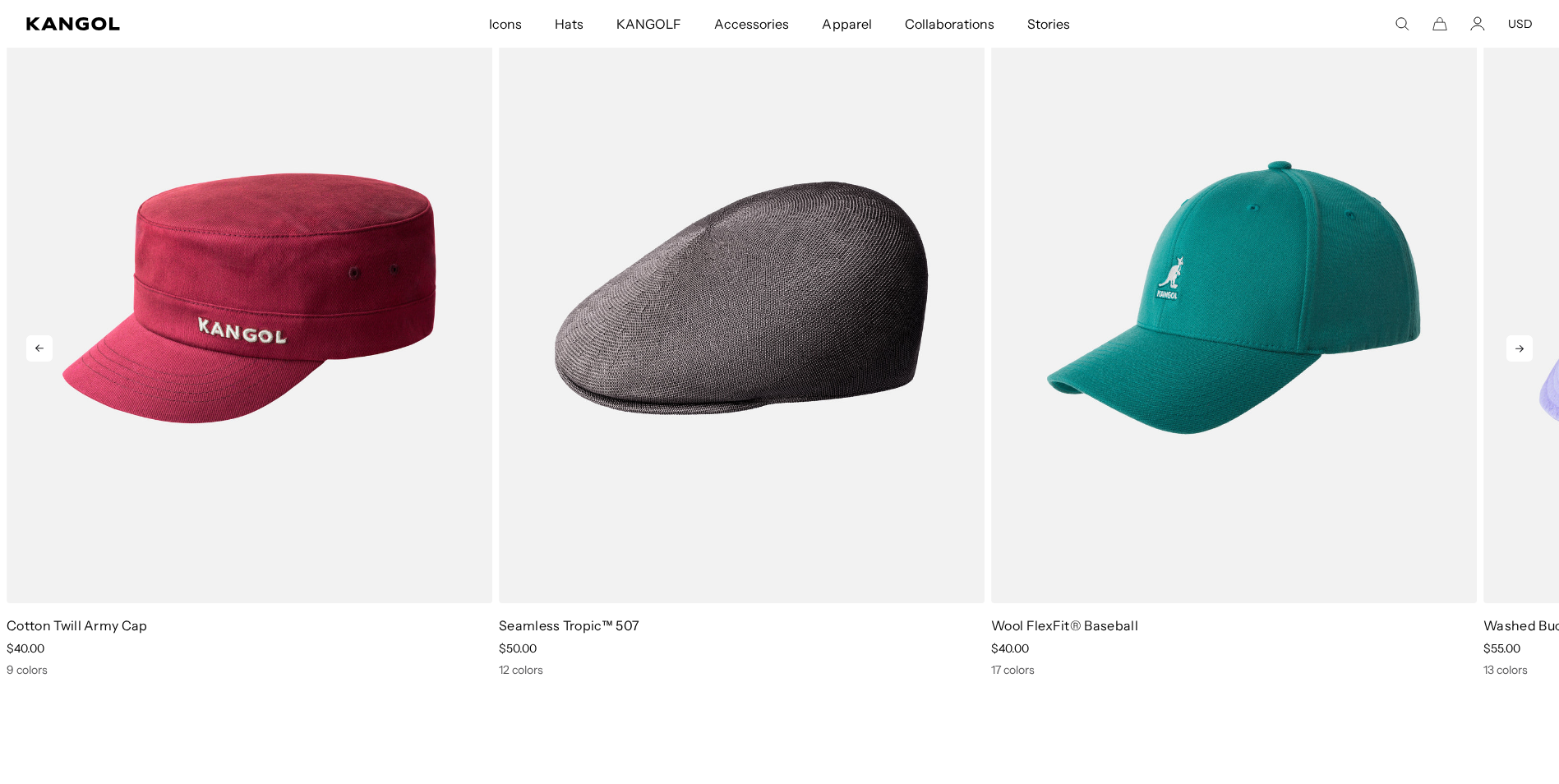
click at [1529, 347] on icon at bounding box center [1519, 347] width 26 height 26
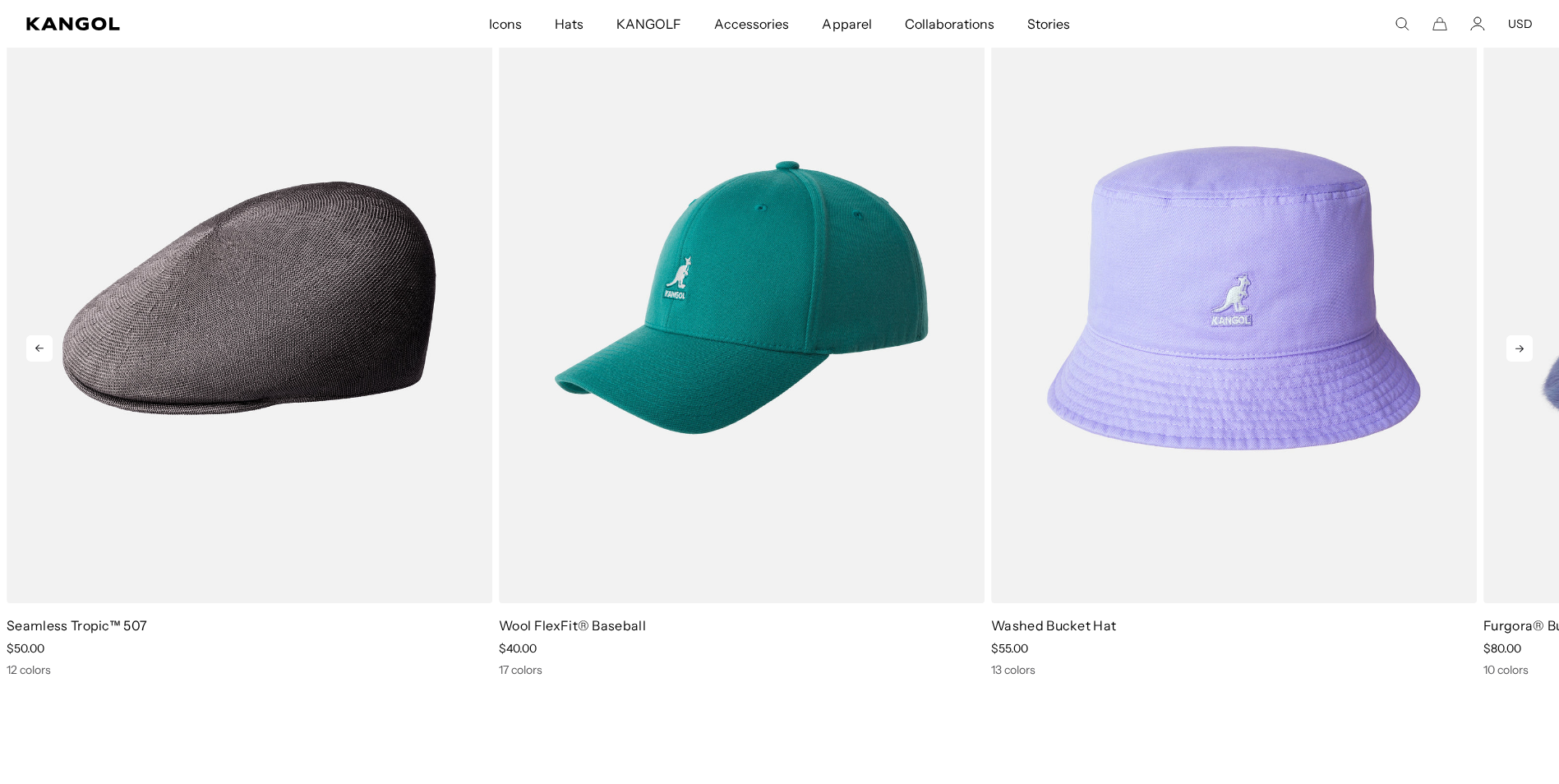
scroll to position [0, 0]
click at [1529, 347] on icon at bounding box center [1519, 347] width 26 height 26
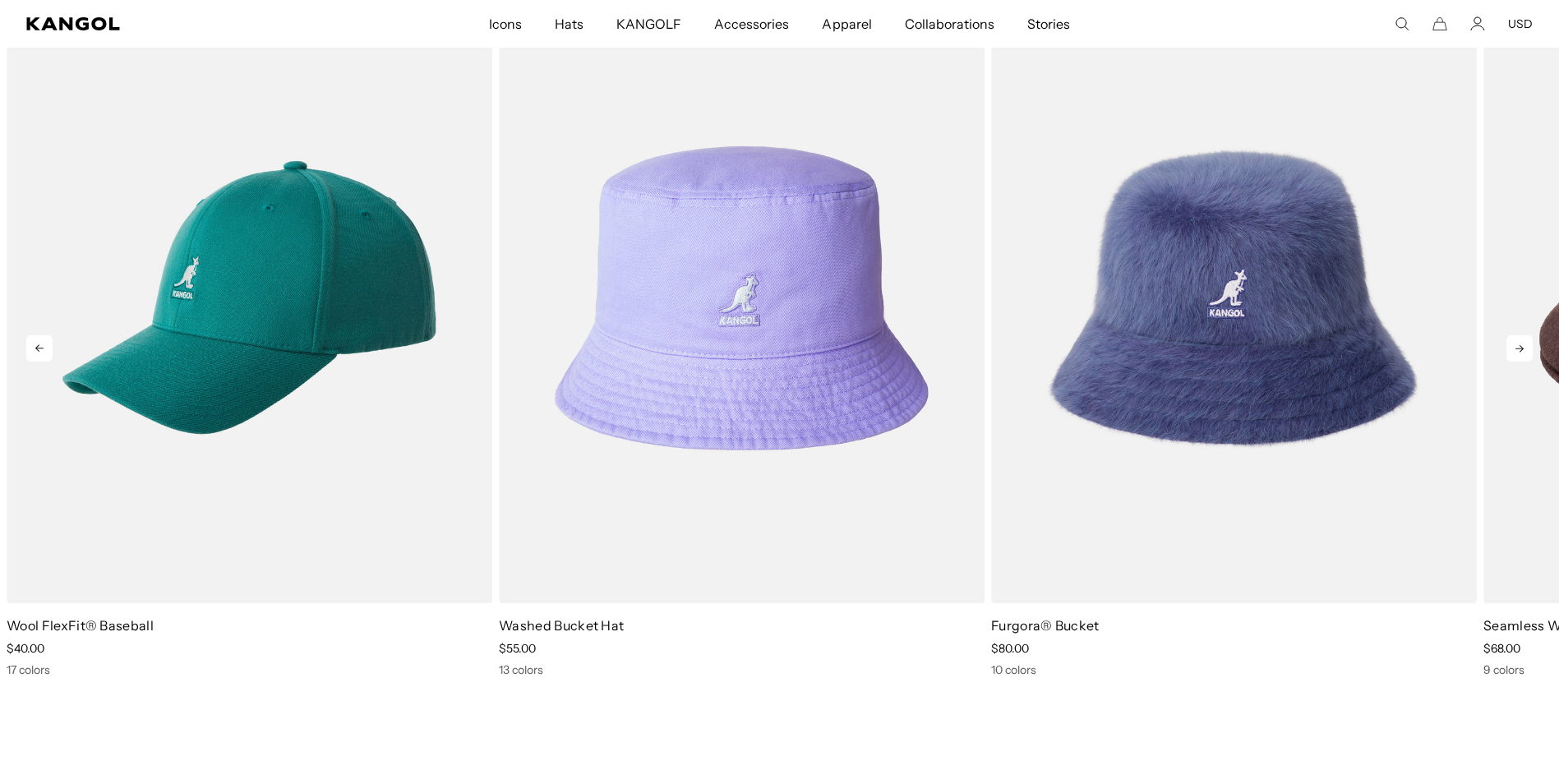
click at [1529, 347] on icon at bounding box center [1519, 347] width 26 height 26
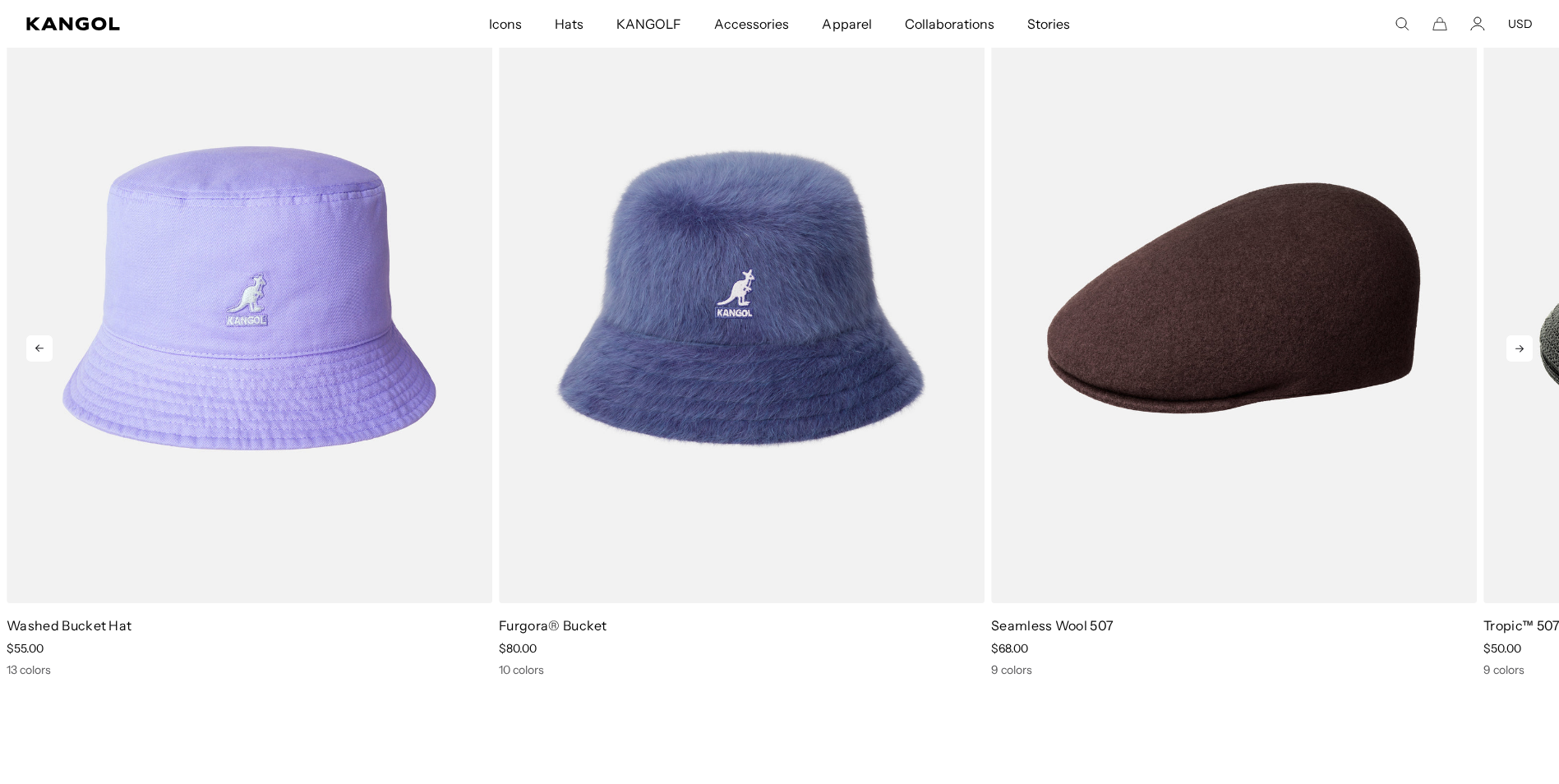
click at [1529, 347] on icon at bounding box center [1519, 347] width 26 height 26
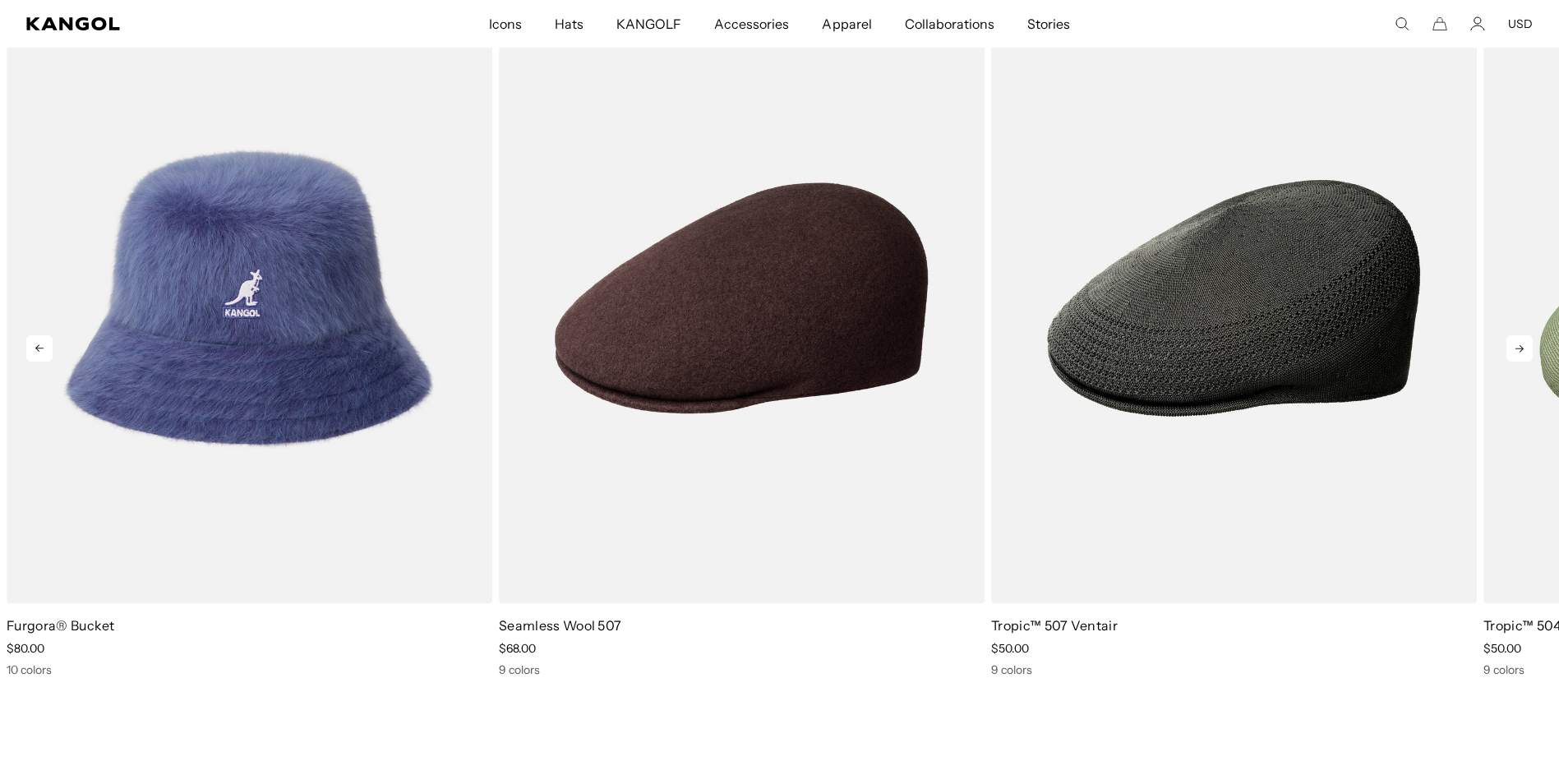
click at [1529, 347] on icon at bounding box center [1519, 347] width 26 height 26
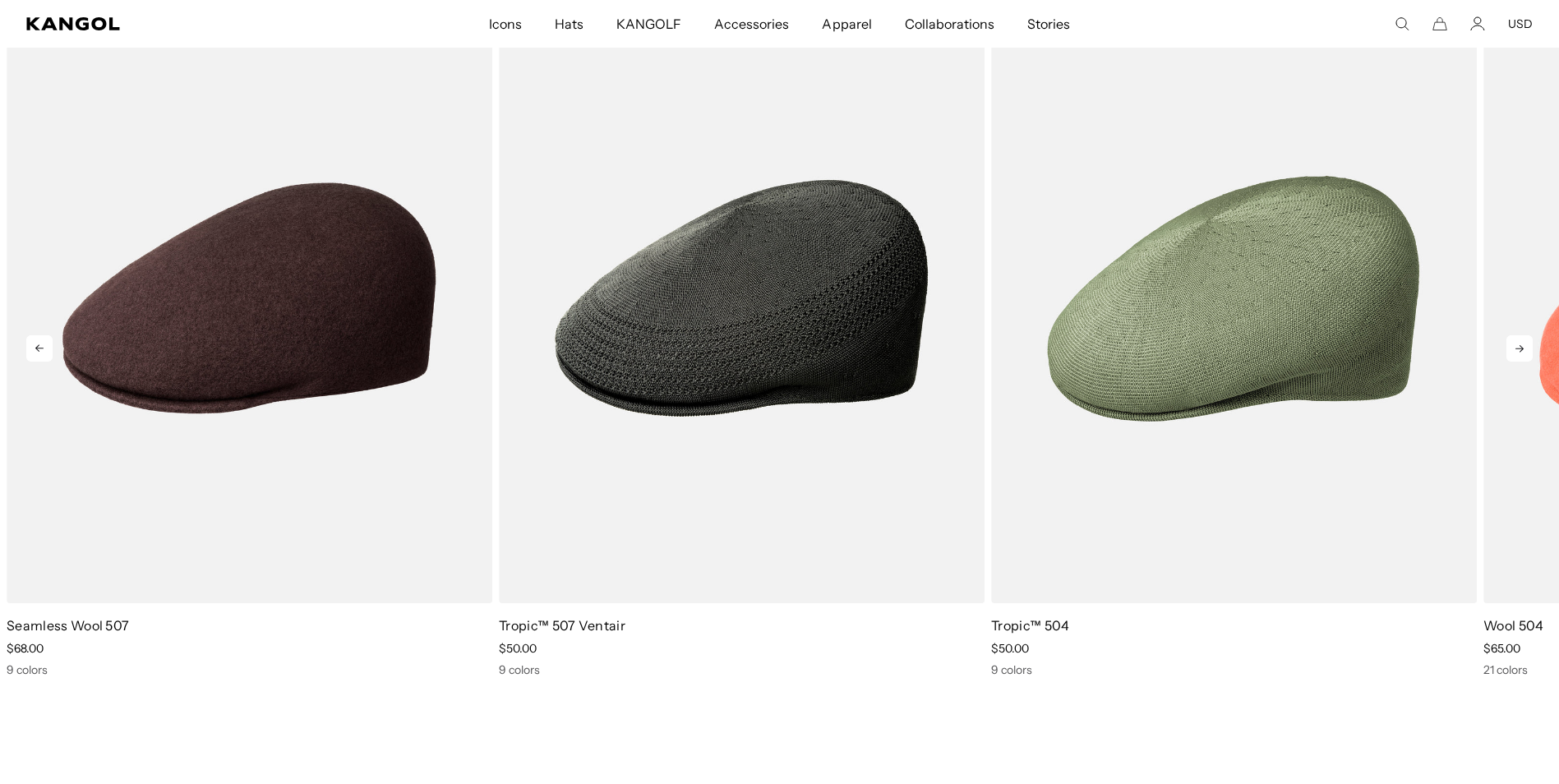
click at [1529, 347] on icon at bounding box center [1519, 347] width 26 height 26
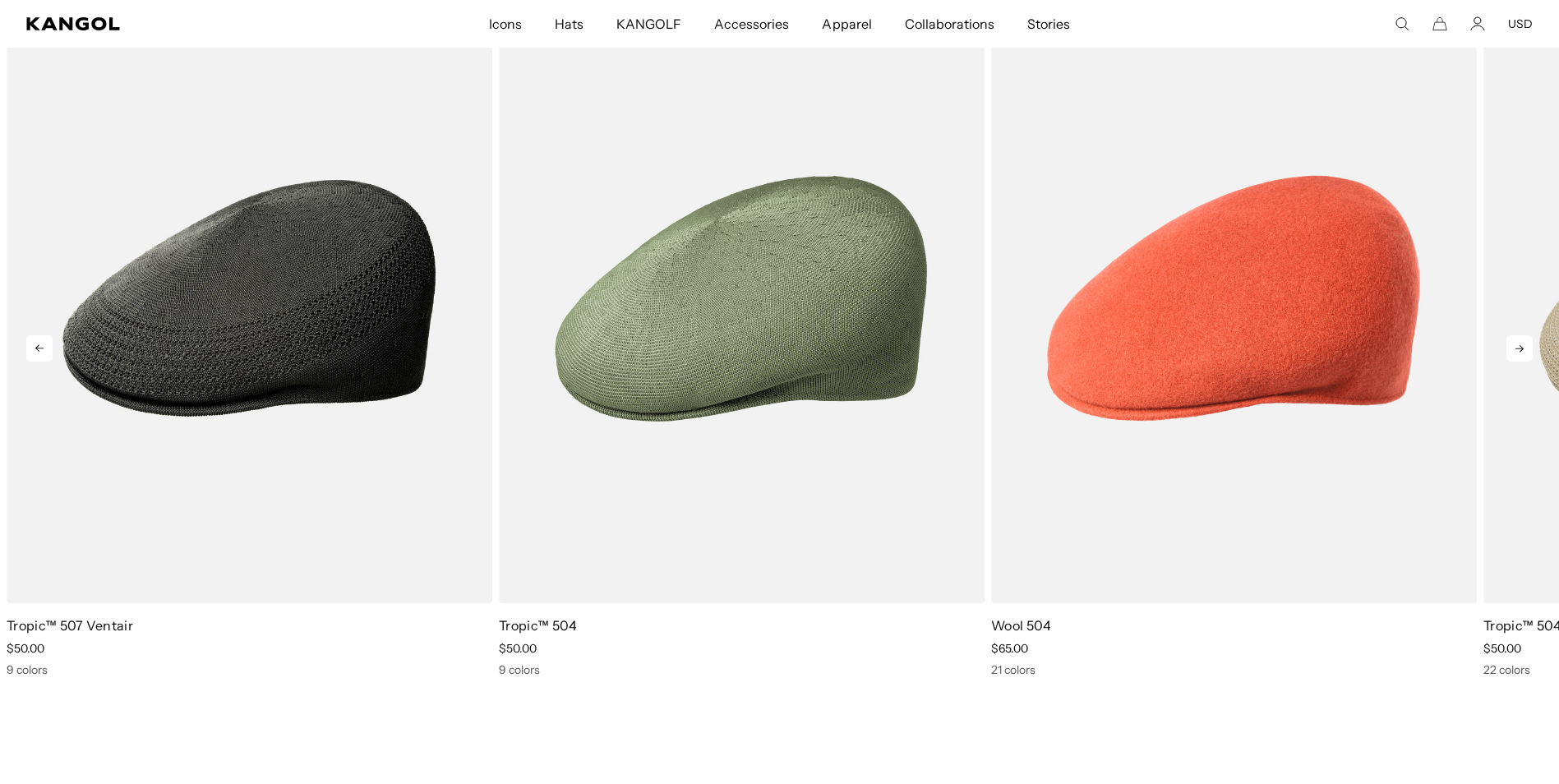
click at [1529, 347] on icon at bounding box center [1519, 347] width 26 height 26
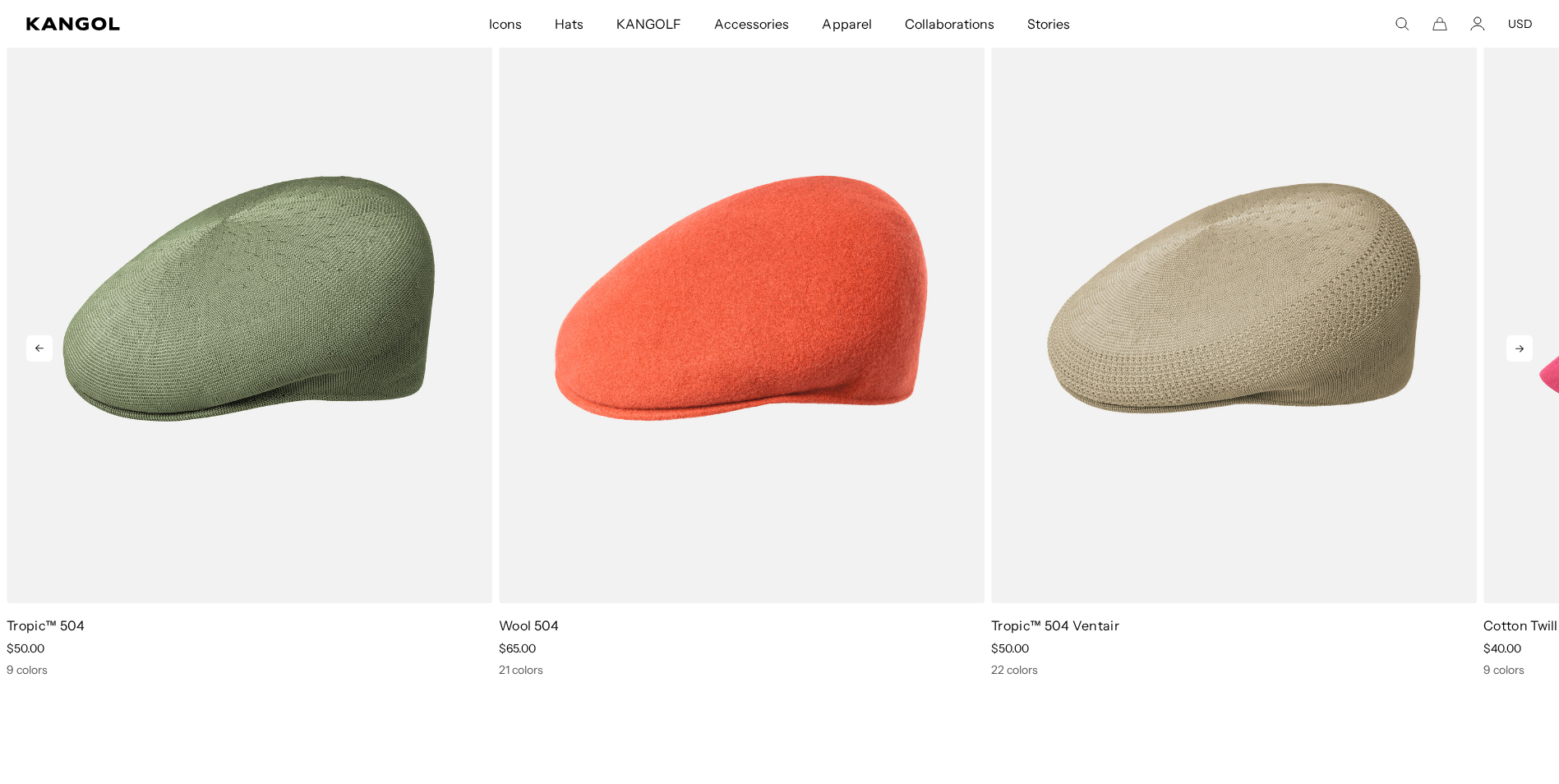
click at [1529, 347] on icon at bounding box center [1519, 347] width 26 height 26
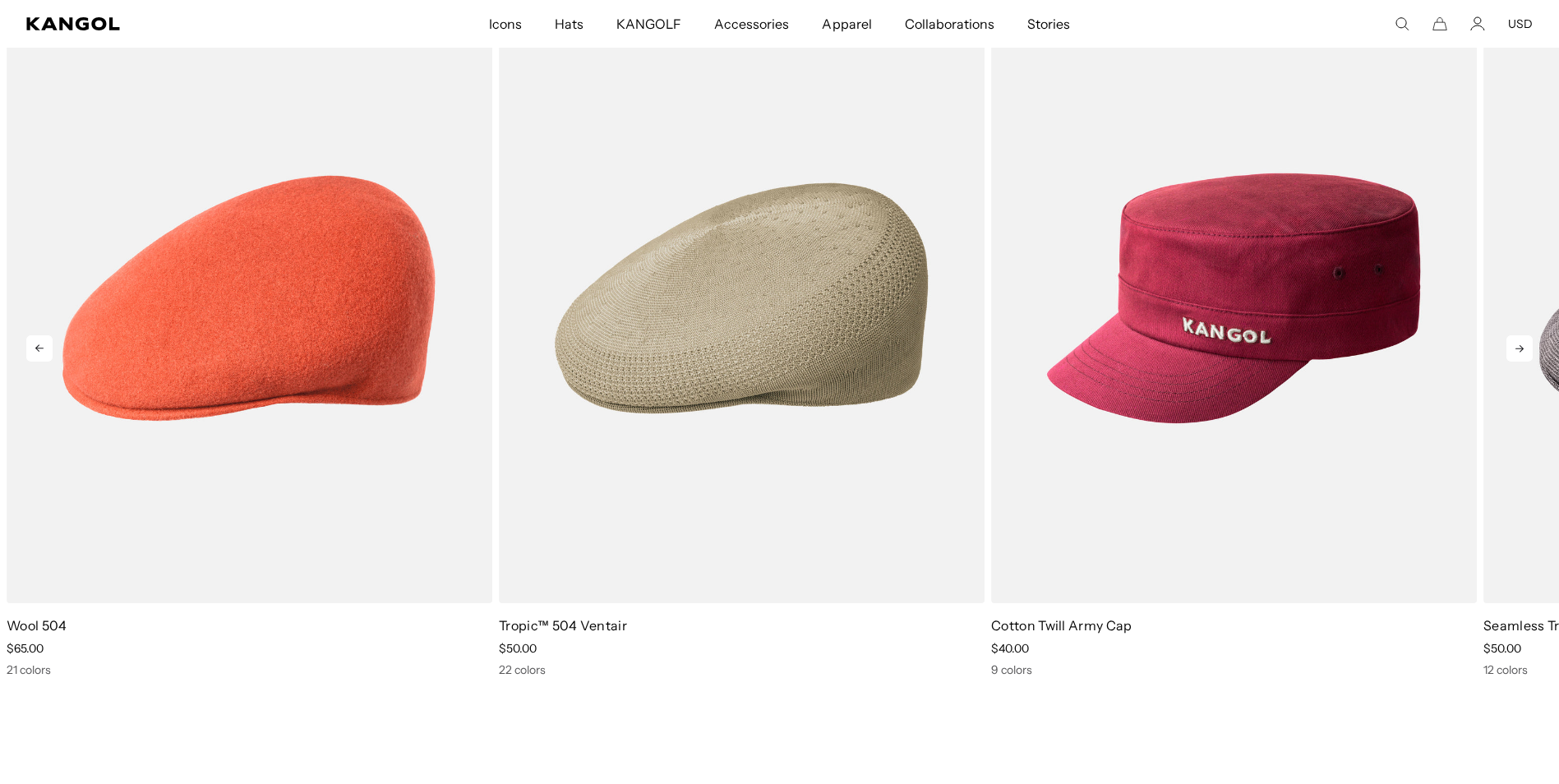
click at [1529, 347] on icon at bounding box center [1519, 347] width 26 height 26
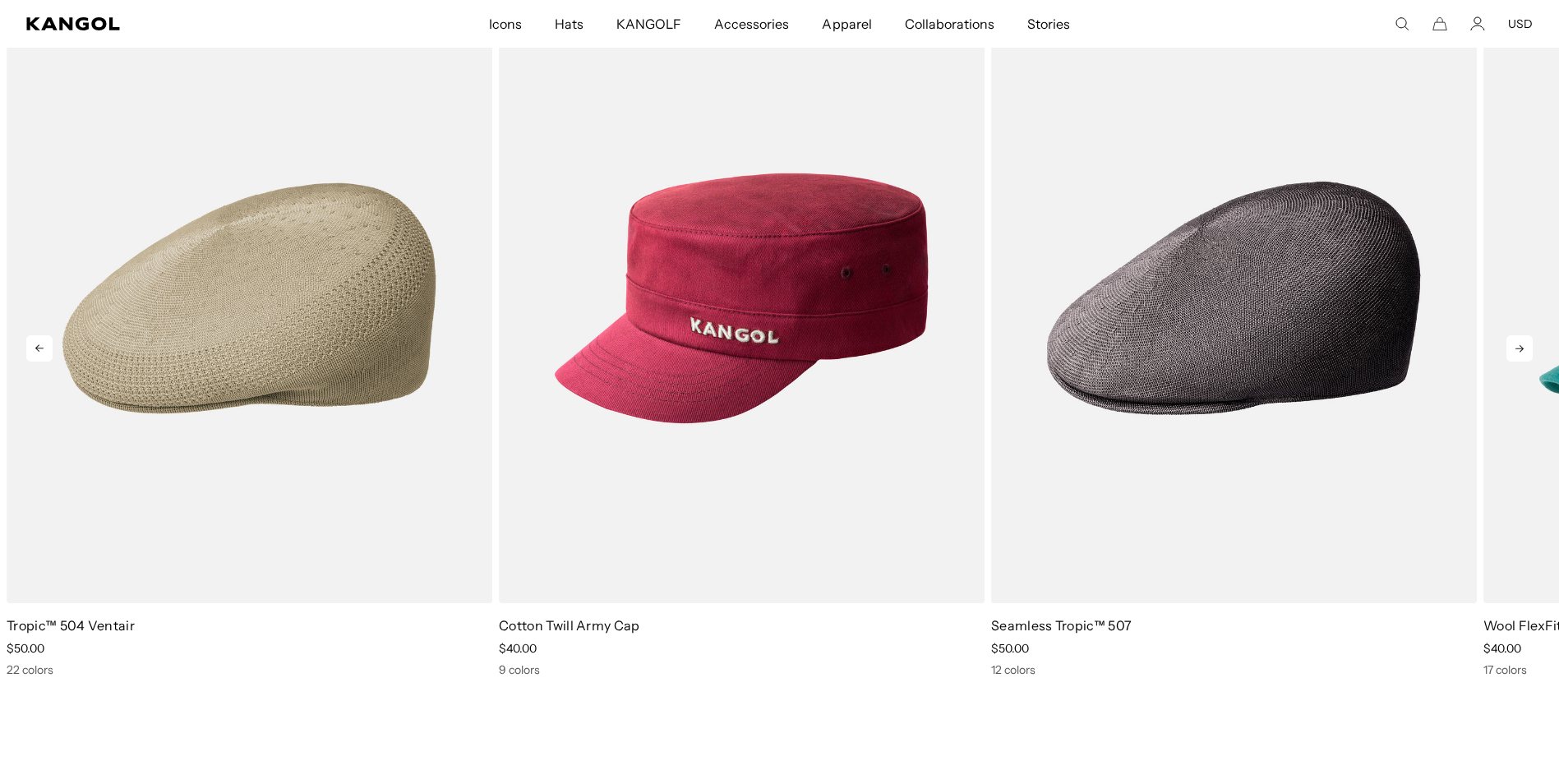
click at [1529, 347] on icon at bounding box center [1519, 347] width 26 height 26
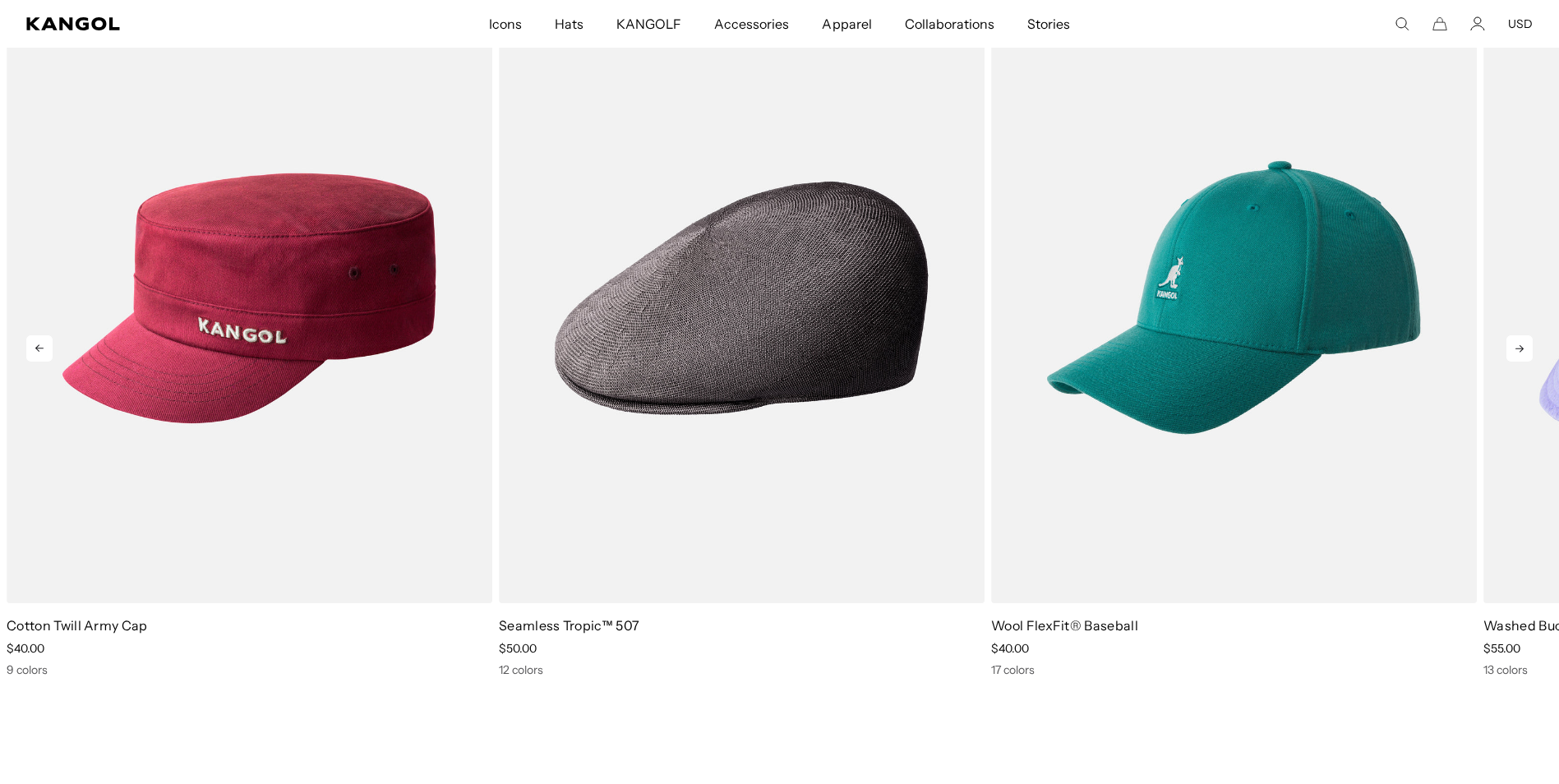
scroll to position [0, 339]
click at [1529, 347] on icon at bounding box center [1519, 347] width 26 height 26
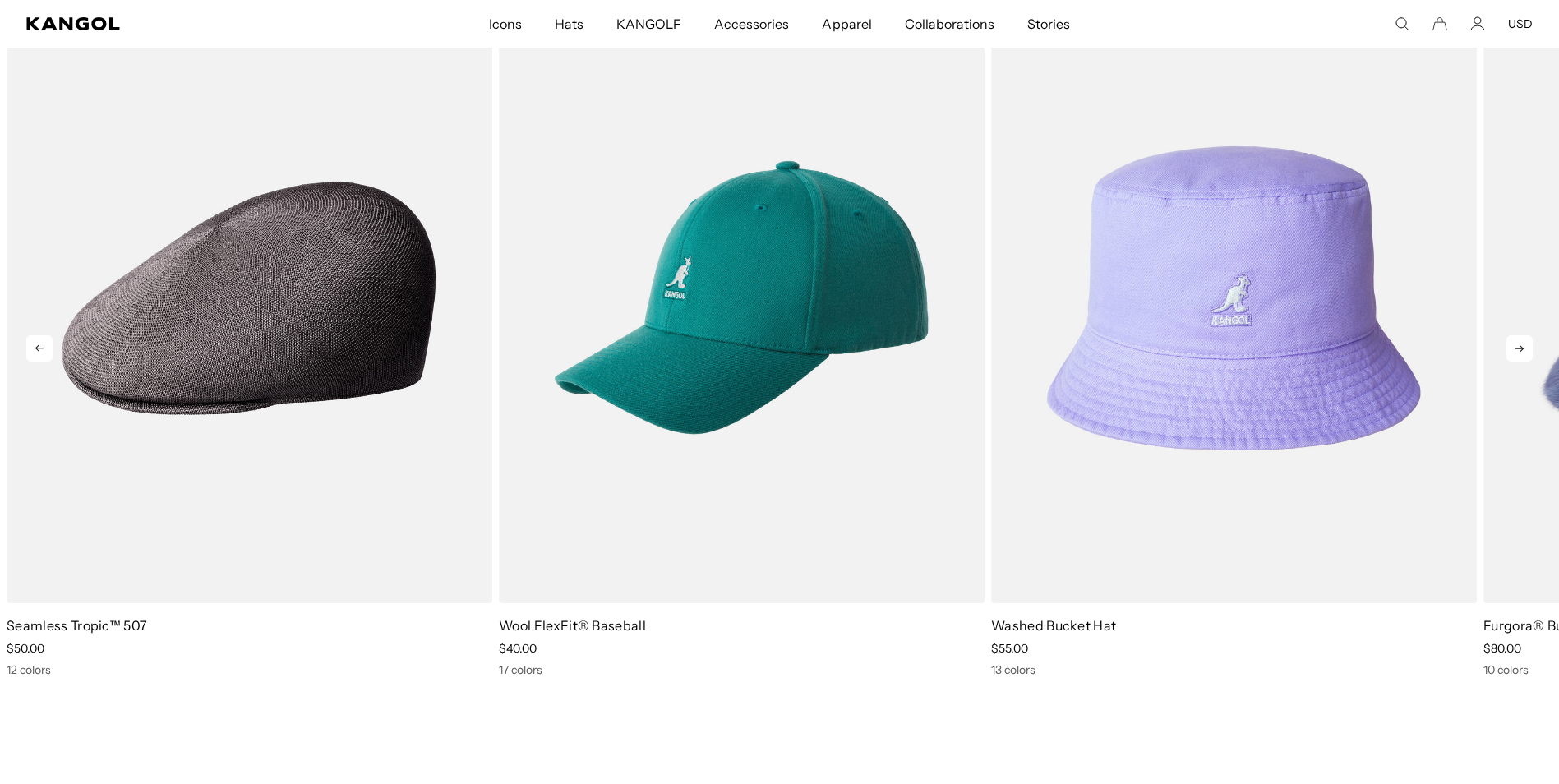
click at [1529, 347] on icon at bounding box center [1519, 347] width 26 height 26
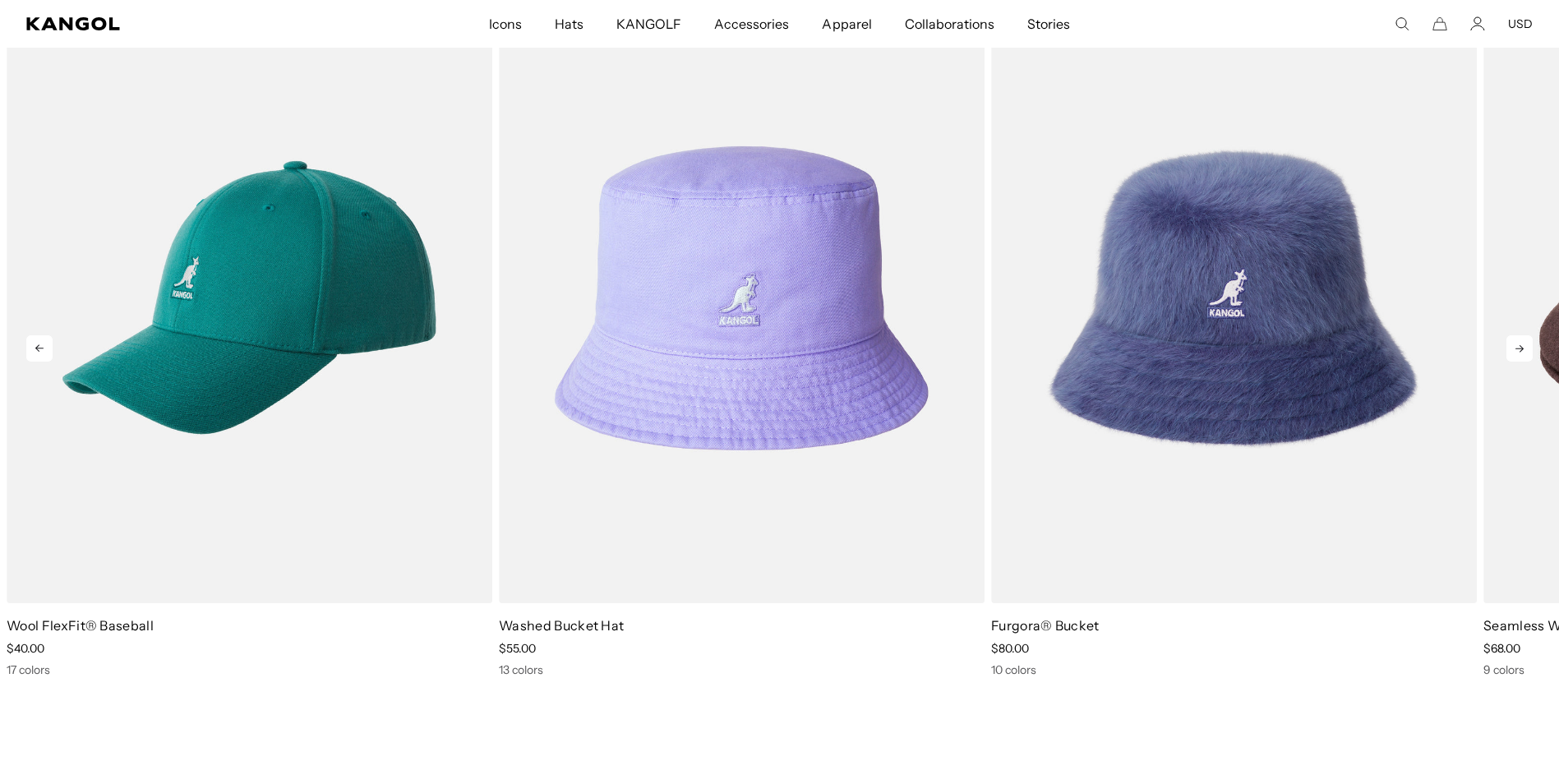
click at [1529, 347] on icon at bounding box center [1519, 347] width 26 height 26
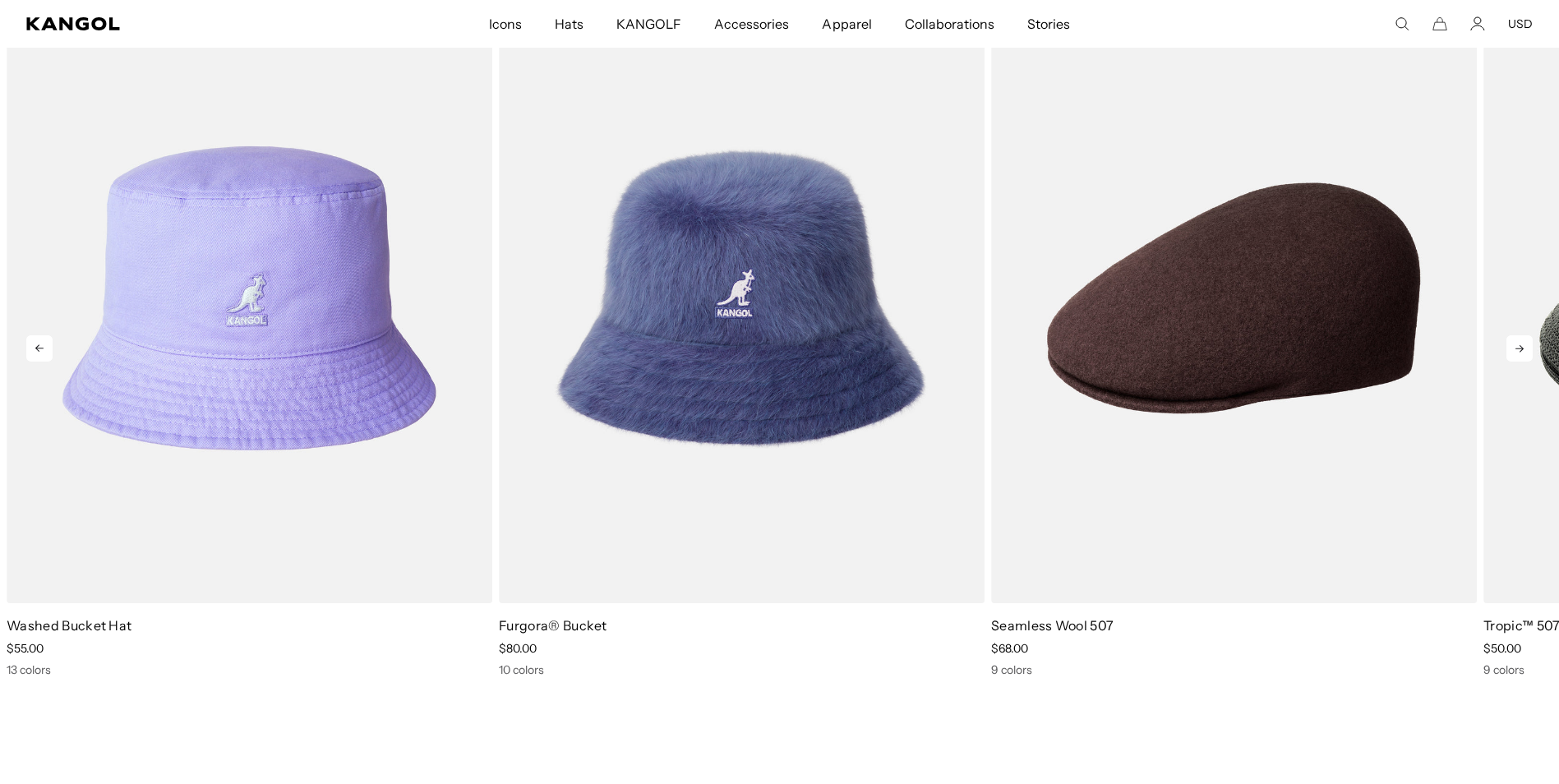
click at [1529, 347] on icon at bounding box center [1519, 347] width 26 height 26
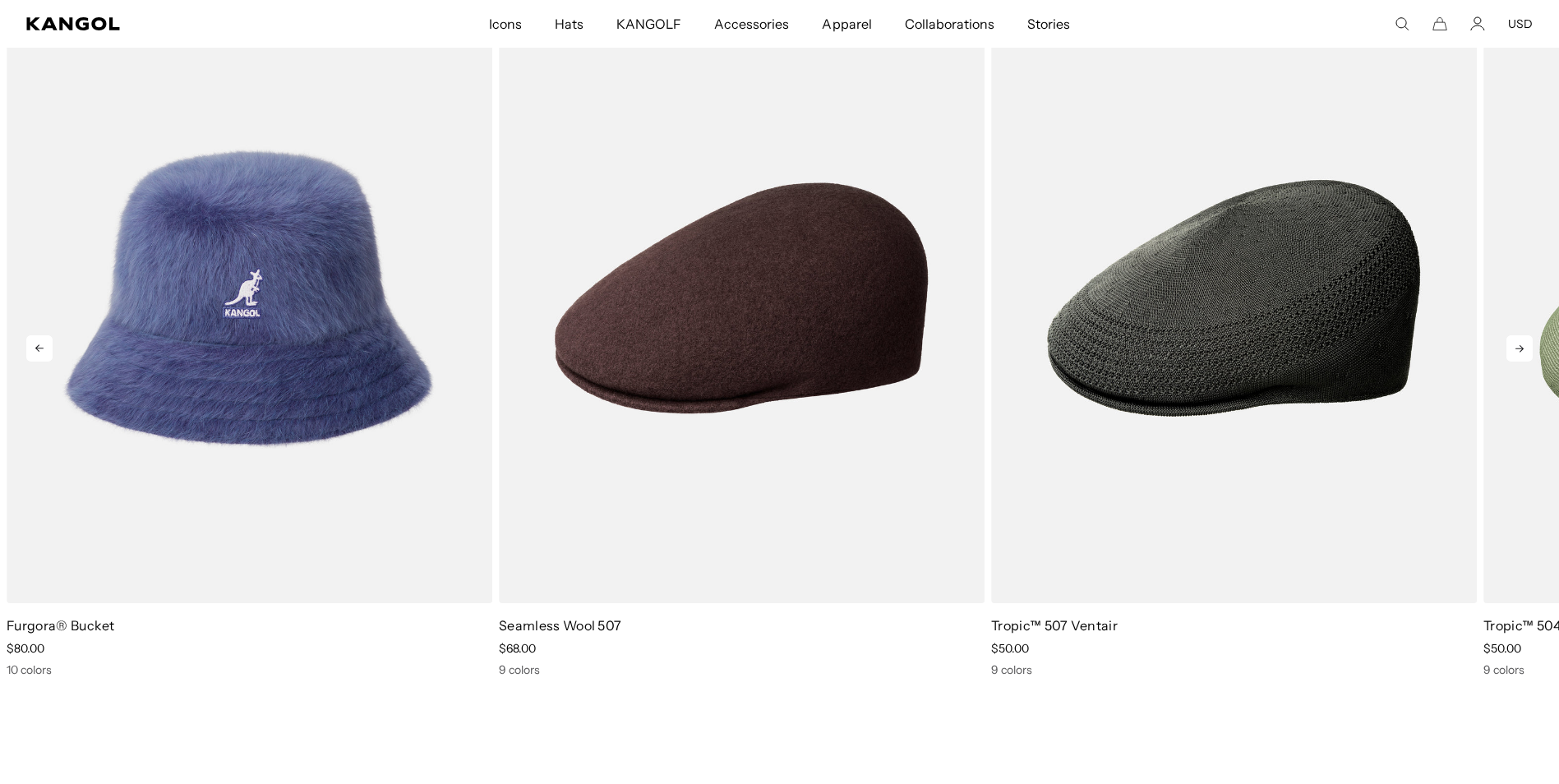
click at [1529, 347] on icon at bounding box center [1519, 347] width 26 height 26
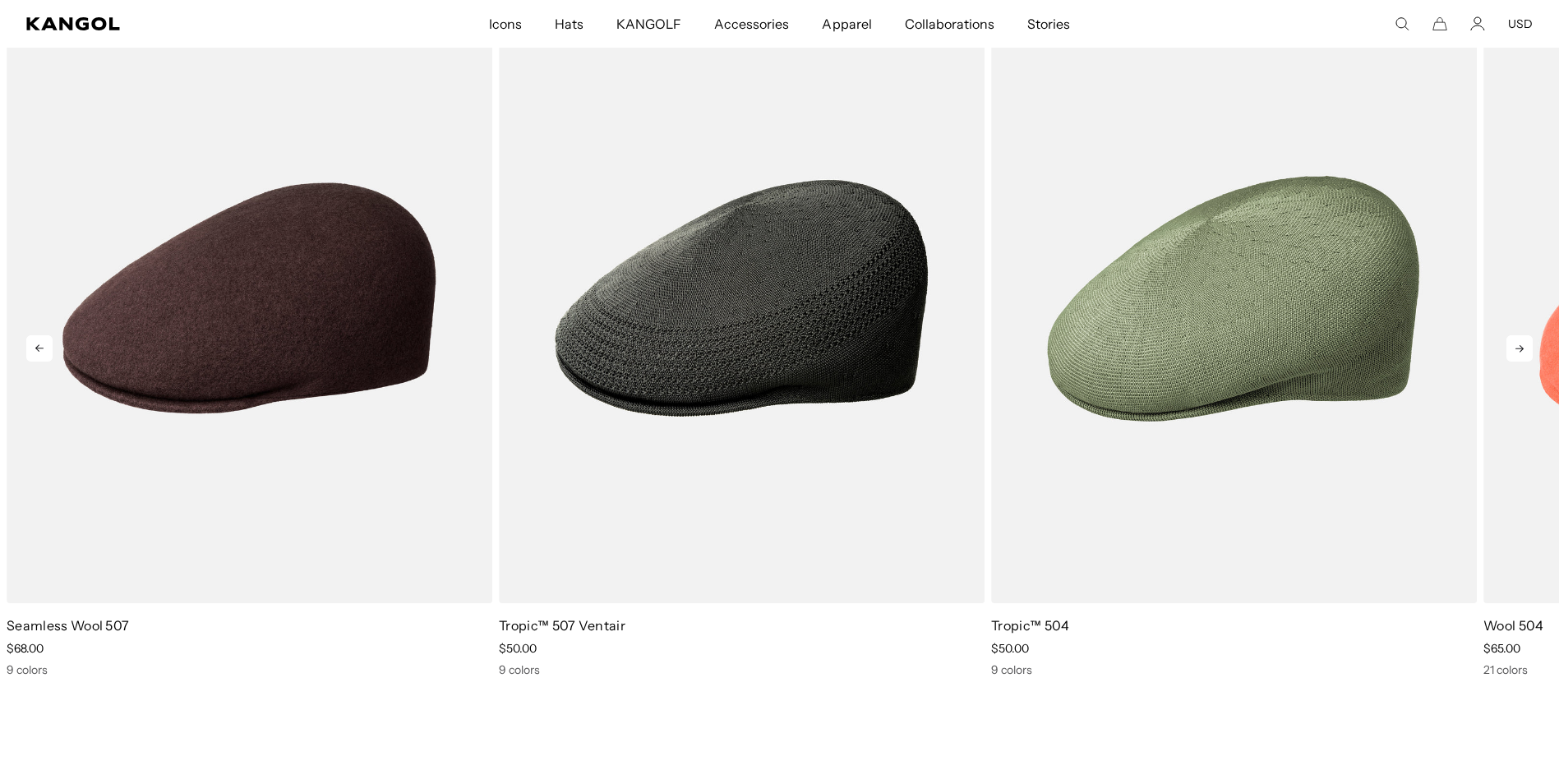
click at [1529, 347] on icon at bounding box center [1519, 347] width 26 height 26
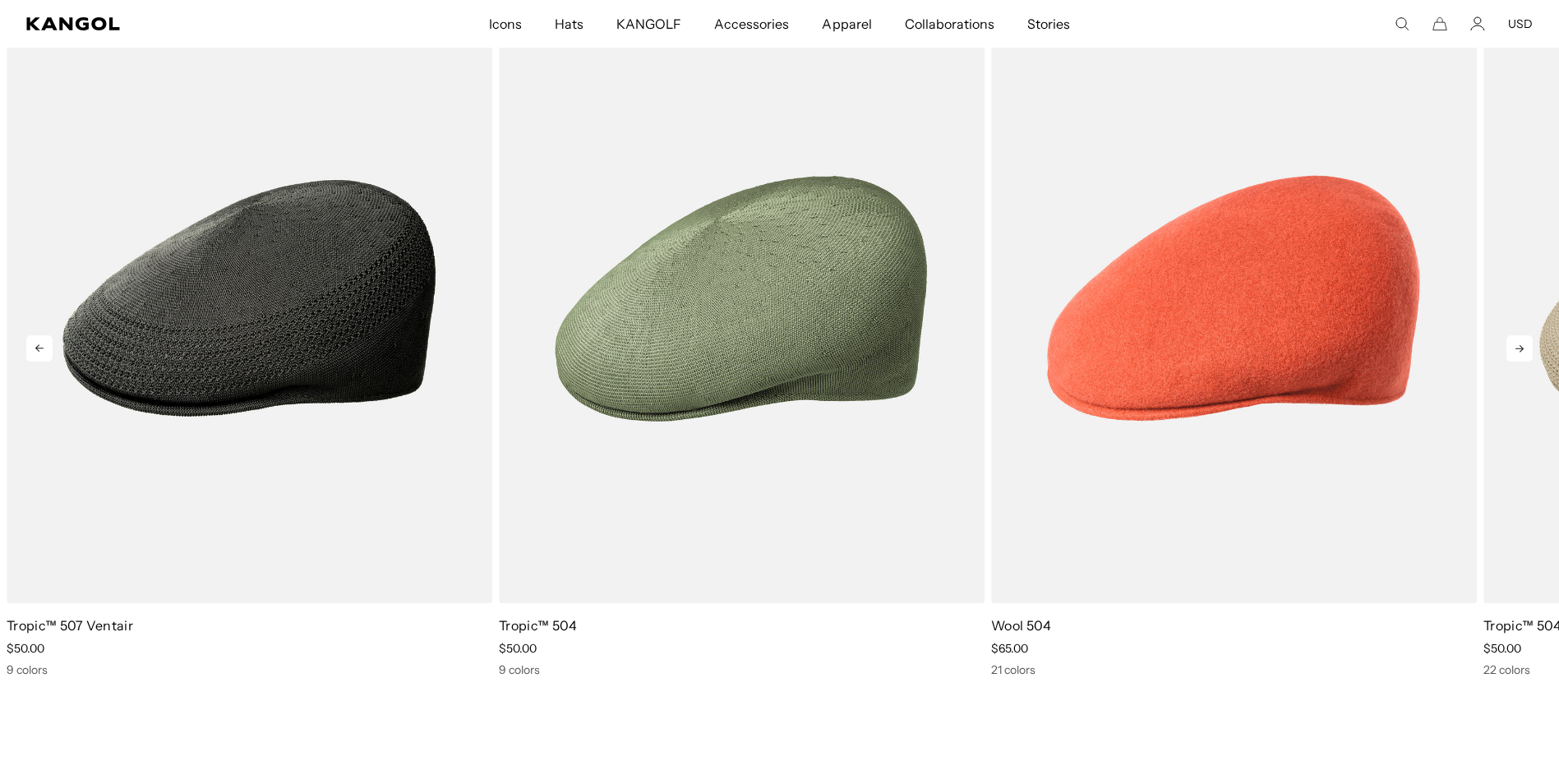
click at [1529, 347] on icon at bounding box center [1519, 347] width 26 height 26
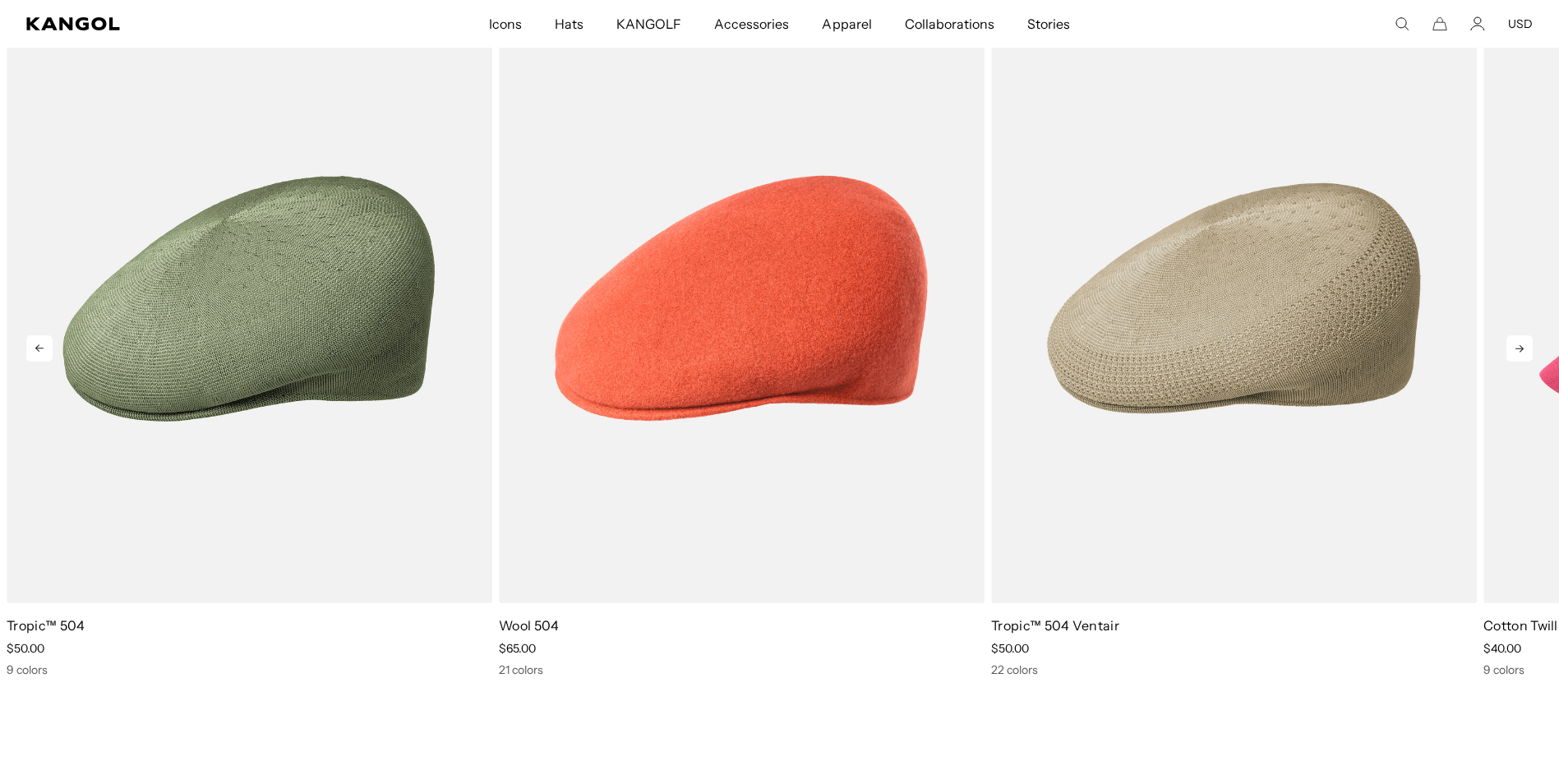
click at [1529, 347] on icon at bounding box center [1519, 347] width 26 height 26
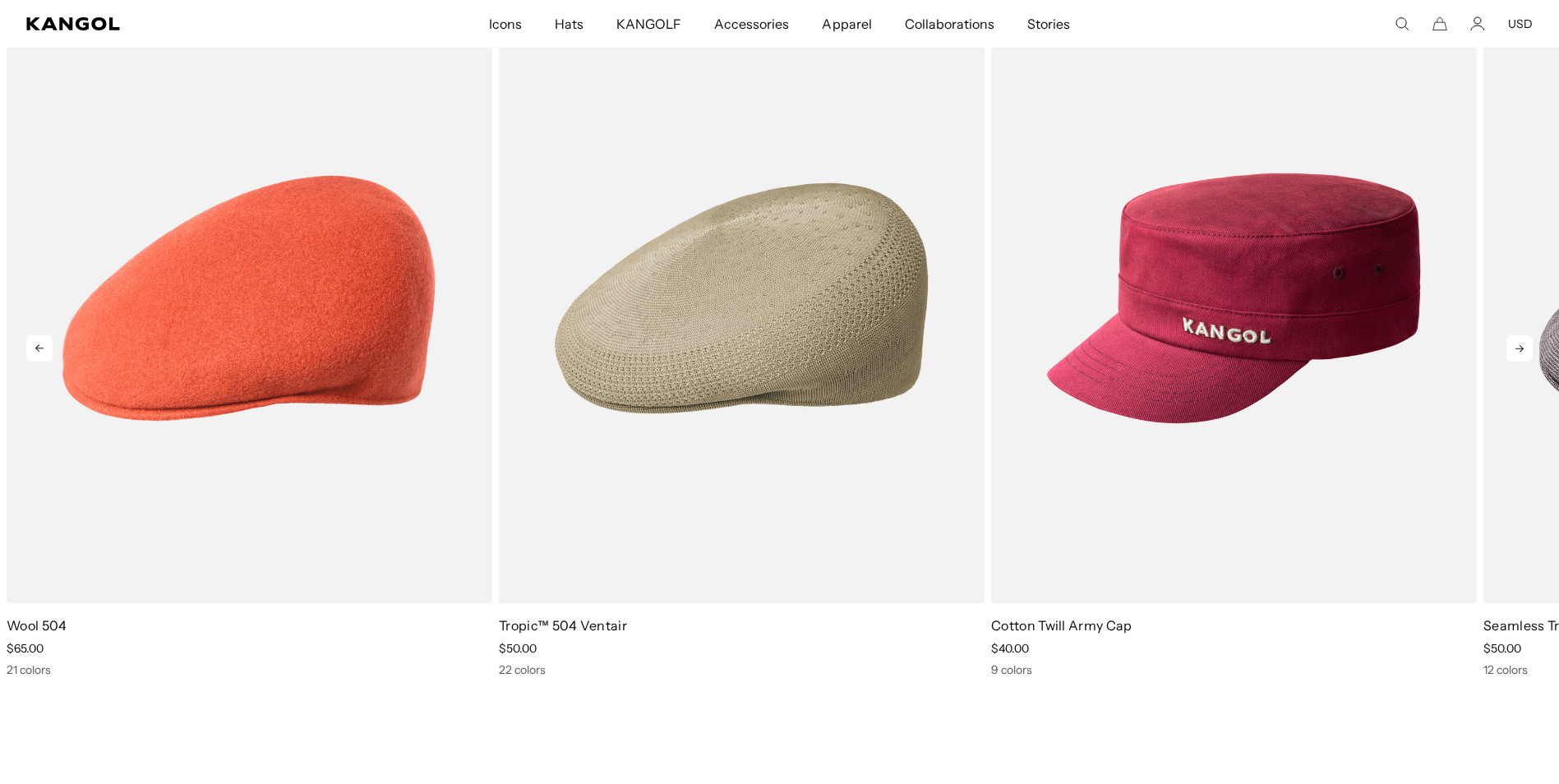
click at [1529, 347] on icon at bounding box center [1519, 347] width 26 height 26
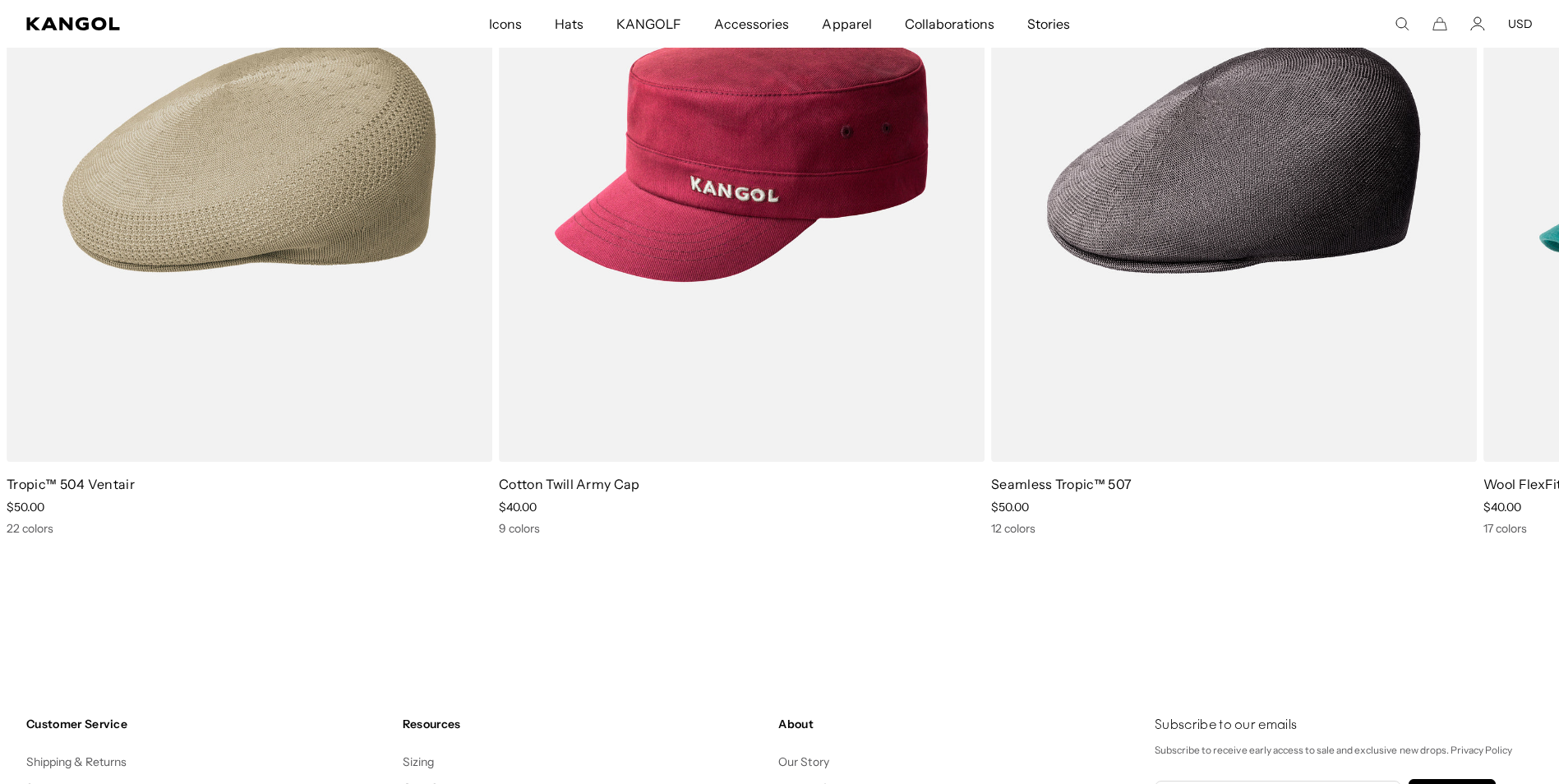
scroll to position [1068, 0]
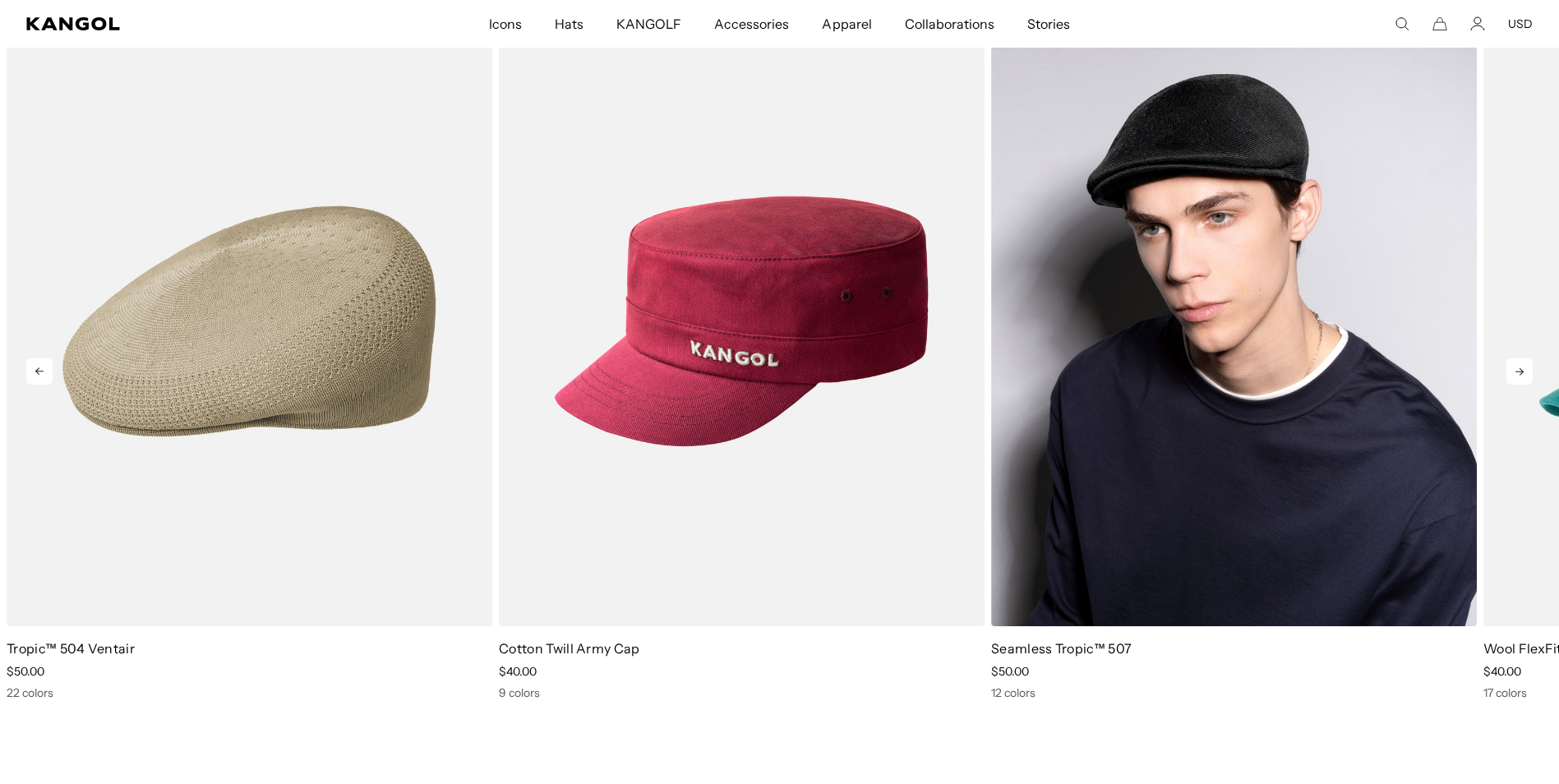
click at [1129, 331] on img "4 of 10" at bounding box center [1233, 321] width 486 height 610
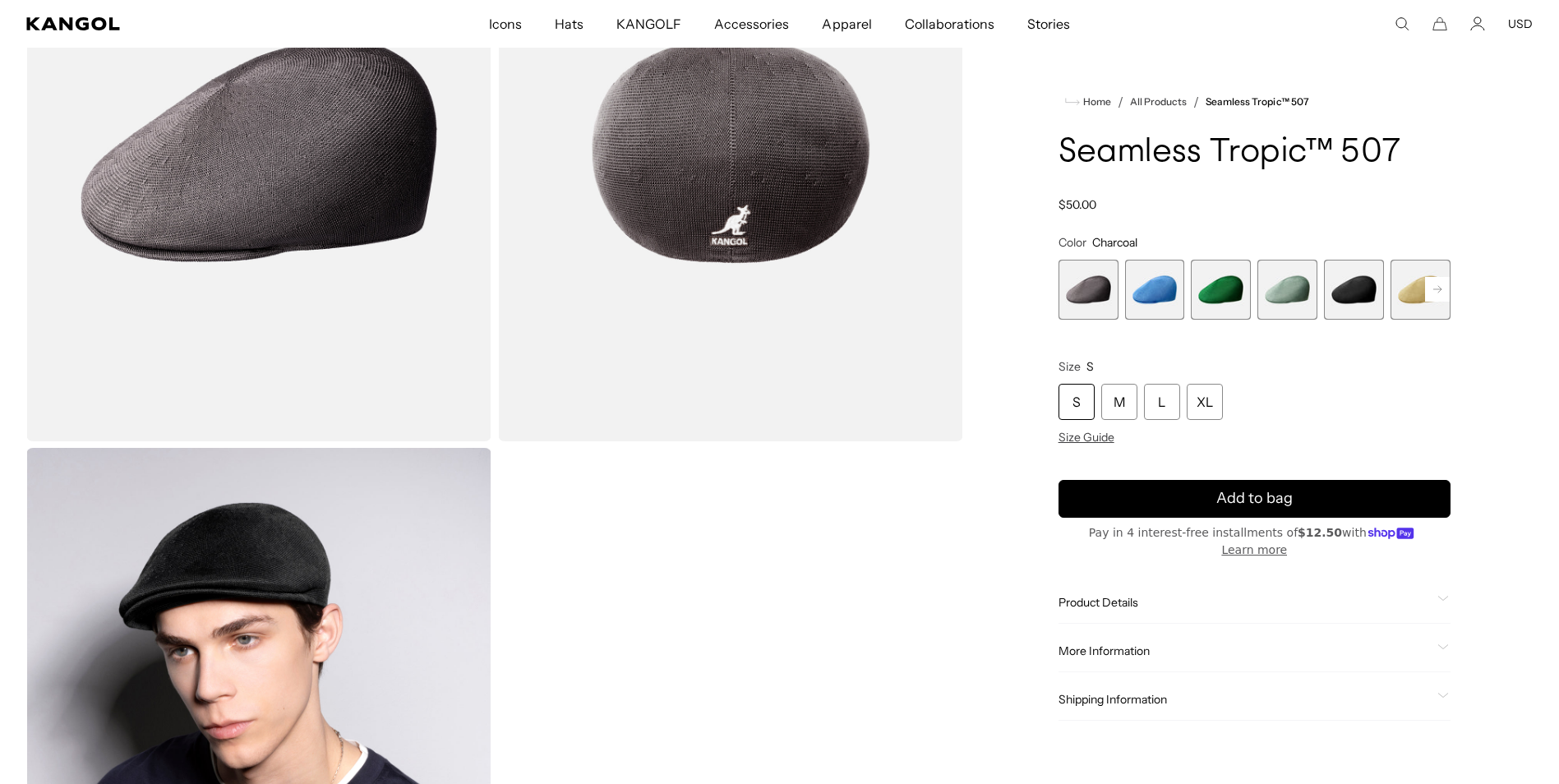
click at [1410, 291] on span "6 of 12" at bounding box center [1420, 289] width 60 height 60
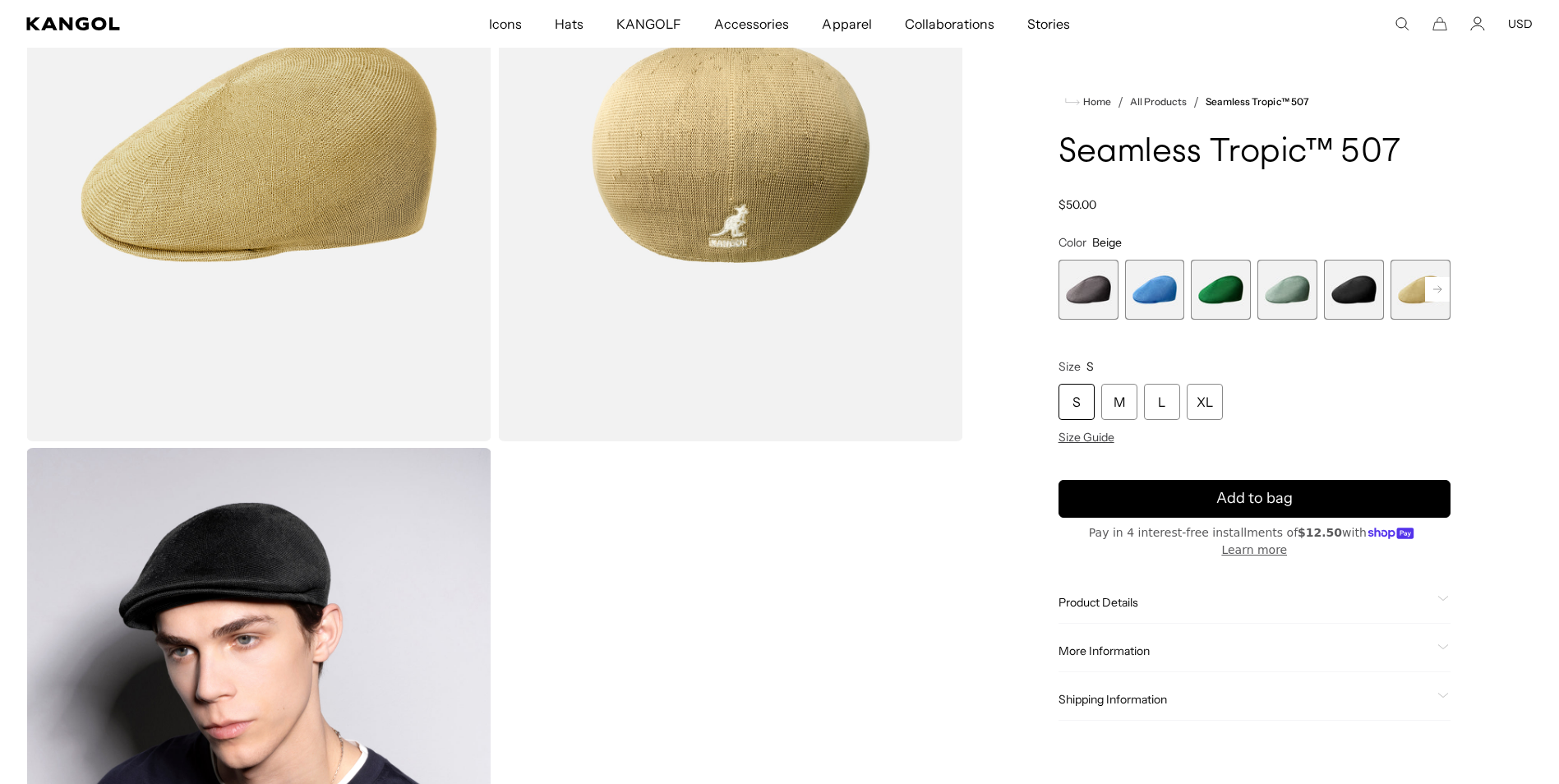
scroll to position [0, 339]
click at [1439, 298] on rect at bounding box center [1437, 289] width 25 height 25
click at [1439, 297] on rect at bounding box center [1437, 289] width 25 height 25
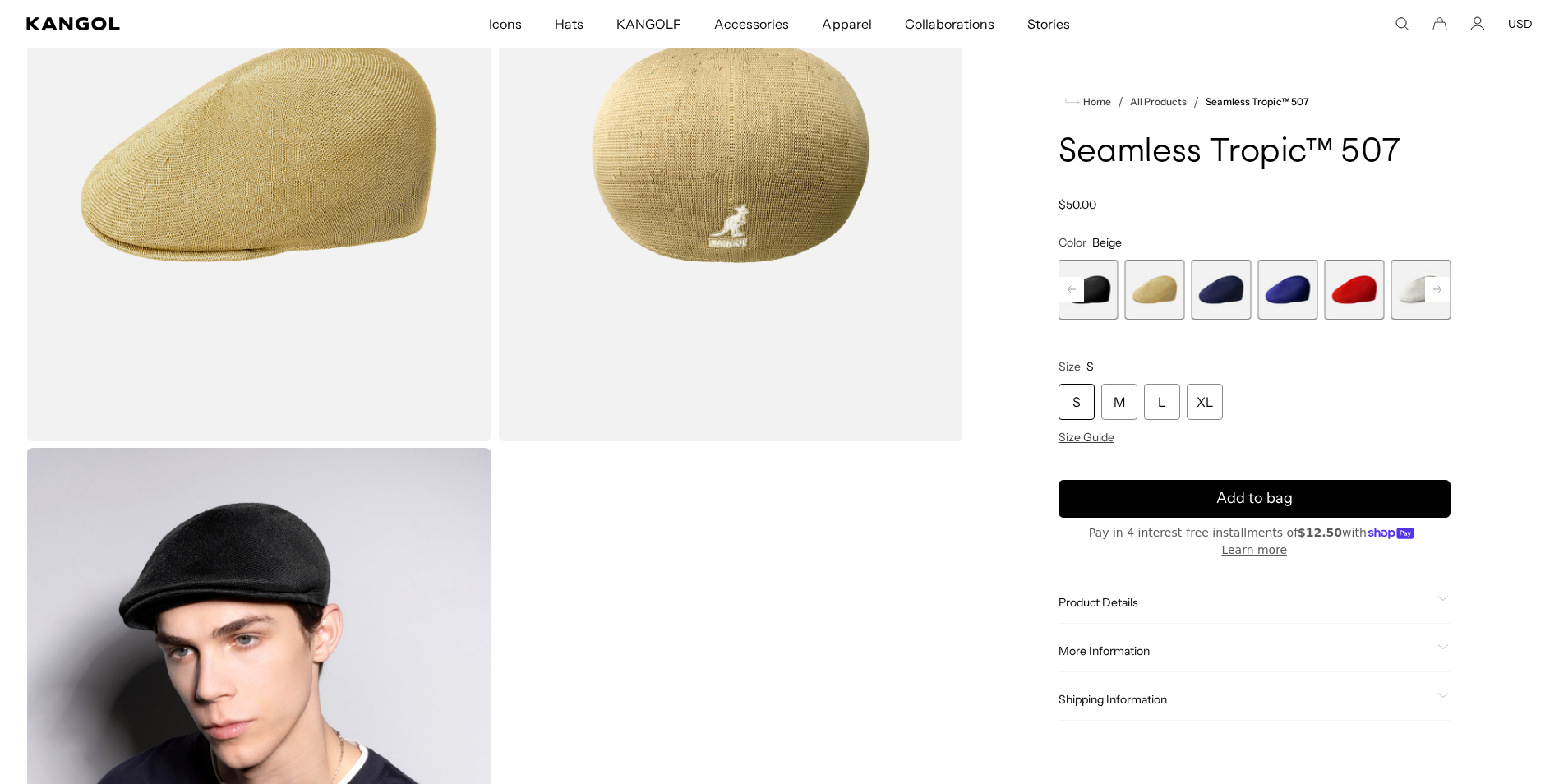
click at [1439, 297] on rect at bounding box center [1437, 289] width 25 height 25
click at [1348, 290] on span "11 of 12" at bounding box center [1353, 289] width 60 height 60
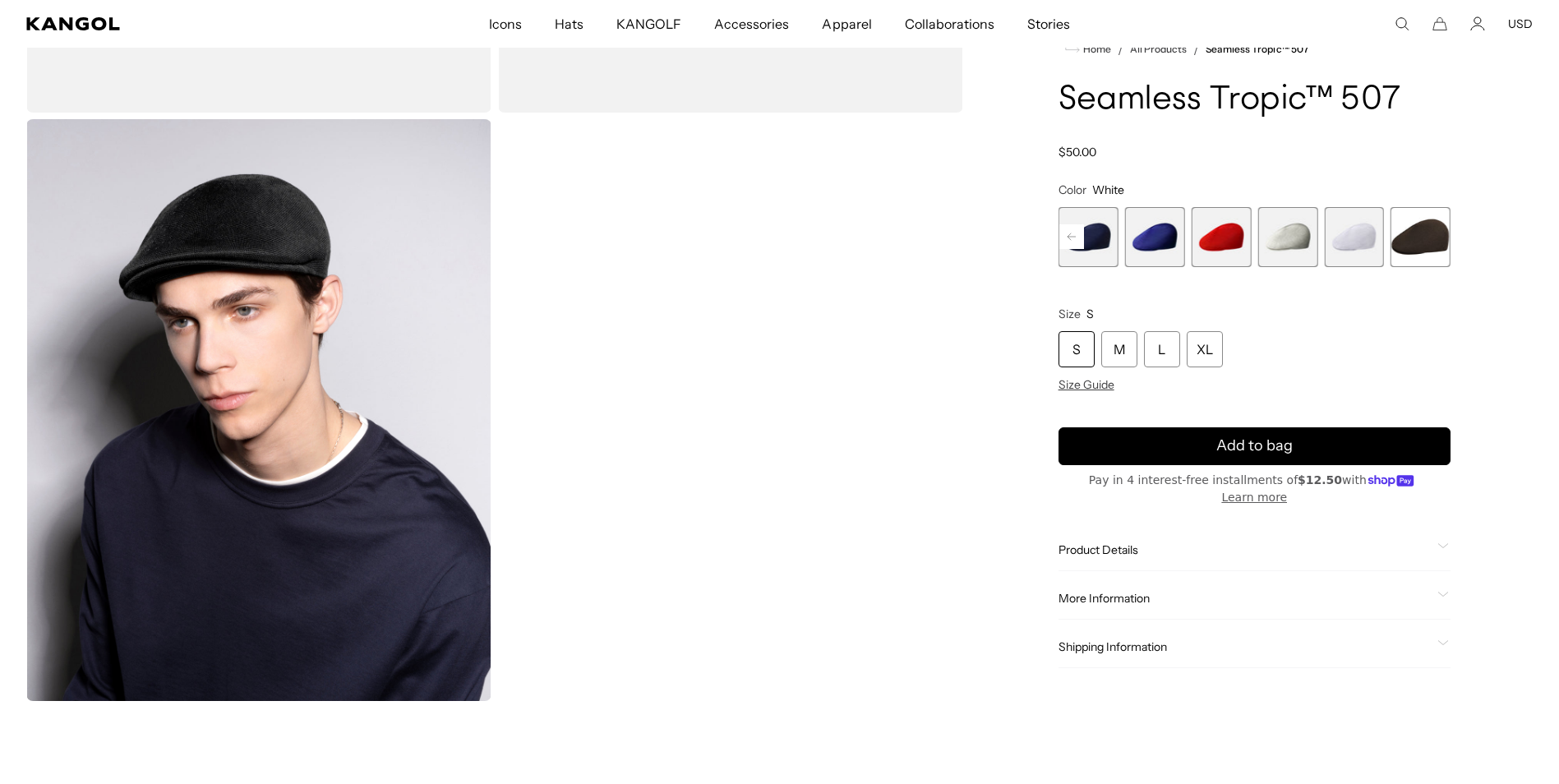
scroll to position [0, 339]
